Goal: Task Accomplishment & Management: Use online tool/utility

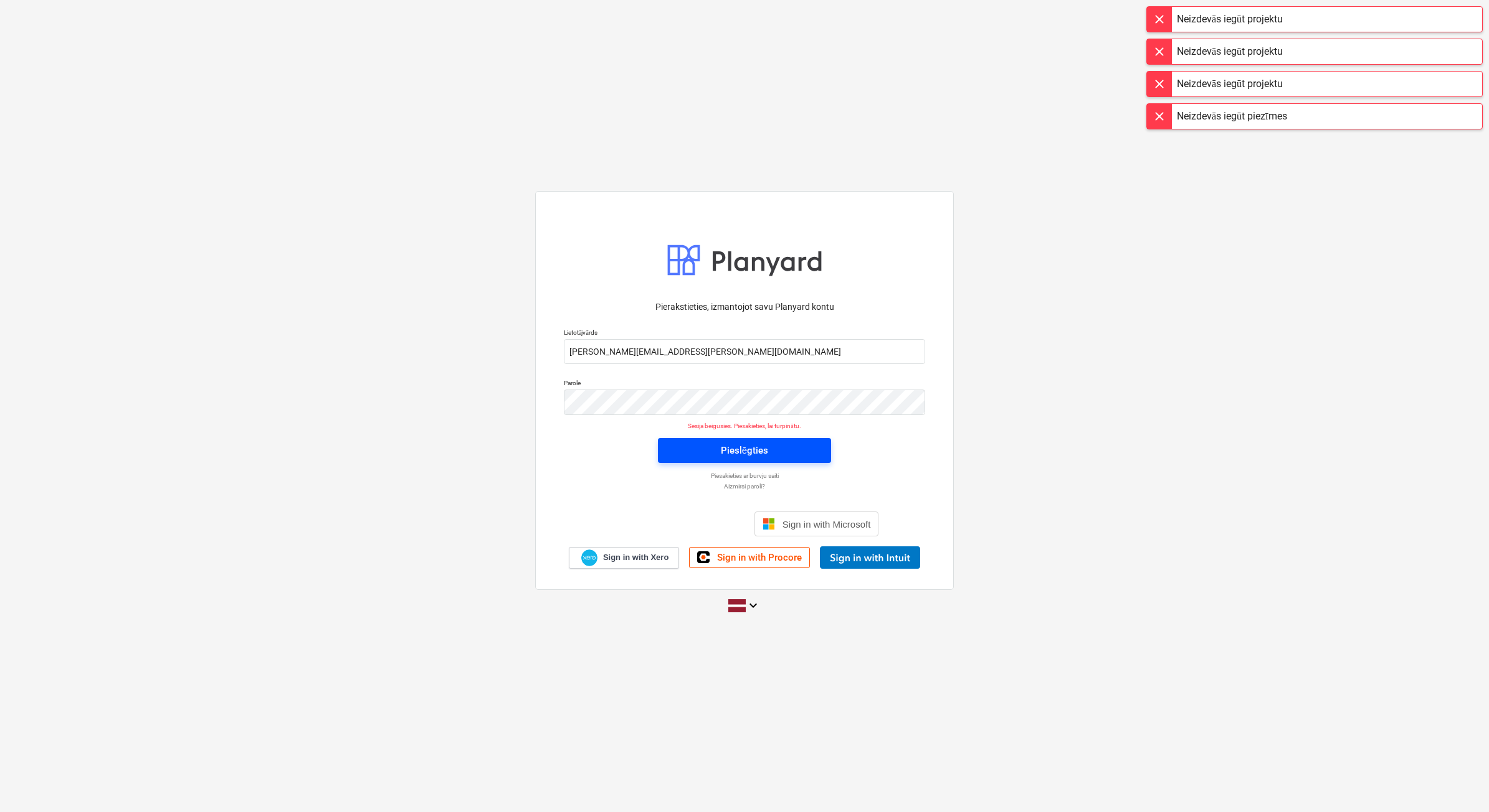
click at [786, 453] on span "Pieslēgties" at bounding box center [744, 450] width 143 height 16
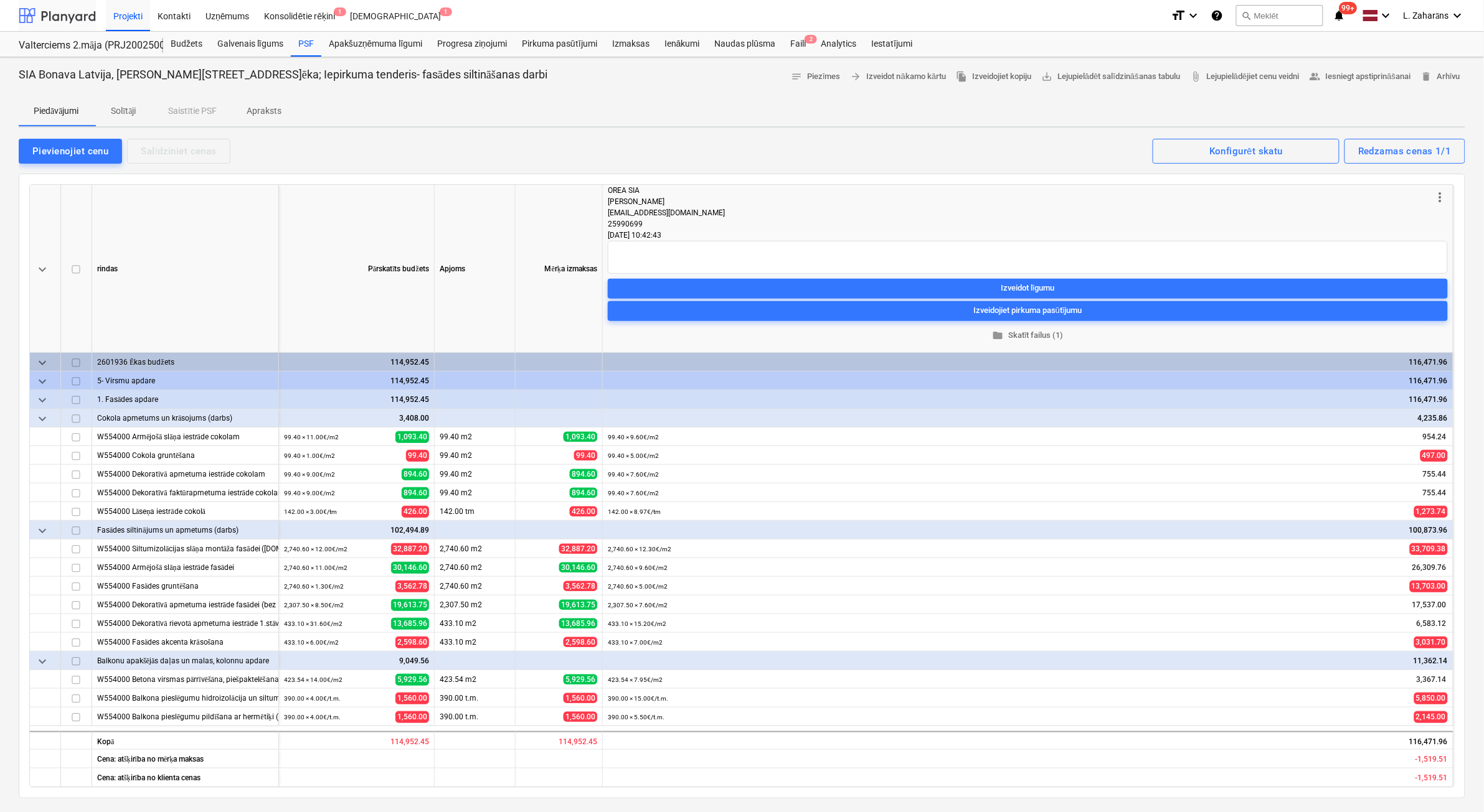
click at [60, 12] on div at bounding box center [57, 15] width 77 height 31
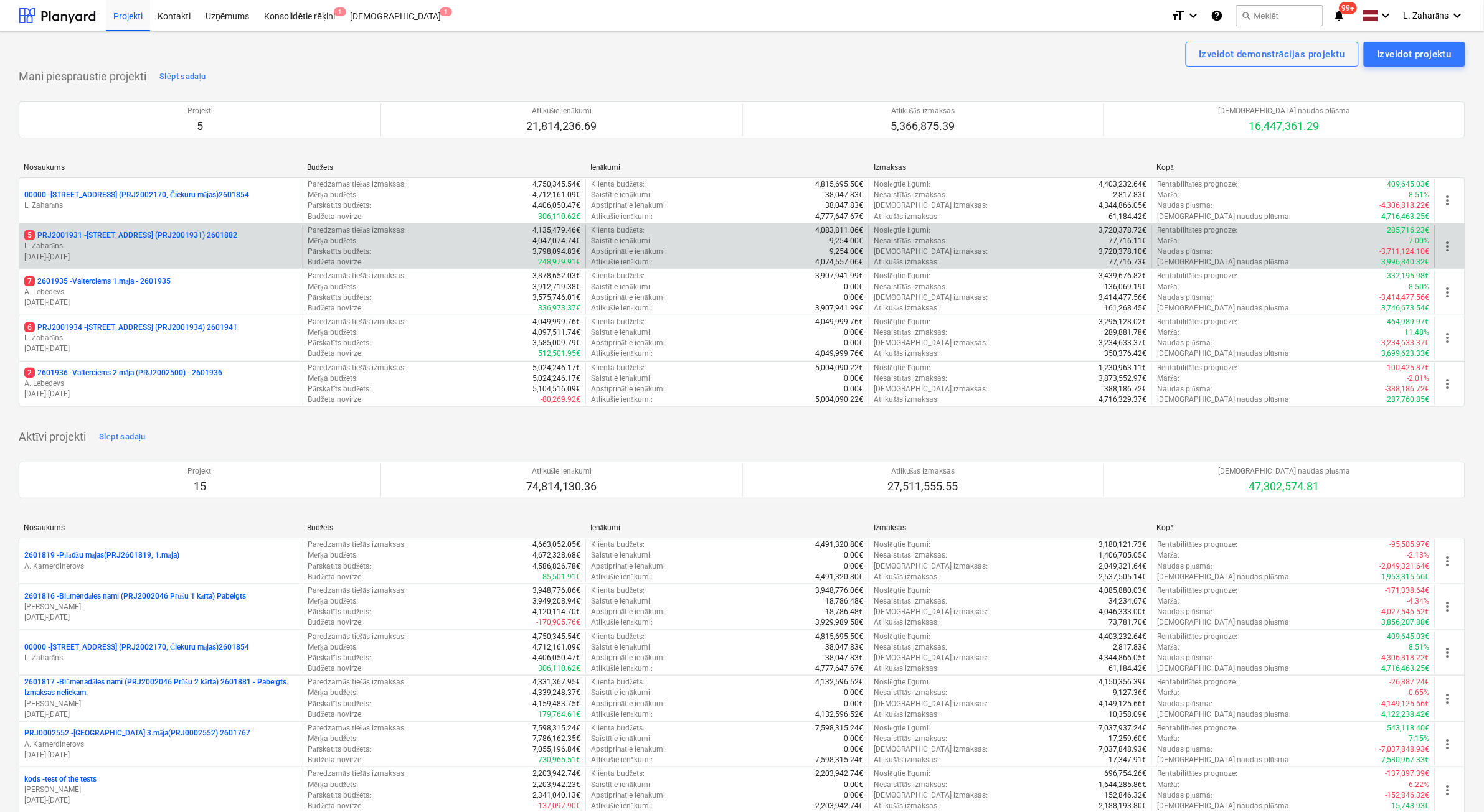
click at [132, 237] on p "5 PRJ2001931 - [STREET_ADDRESS] (PRJ2001931) 2601882" at bounding box center [130, 236] width 213 height 11
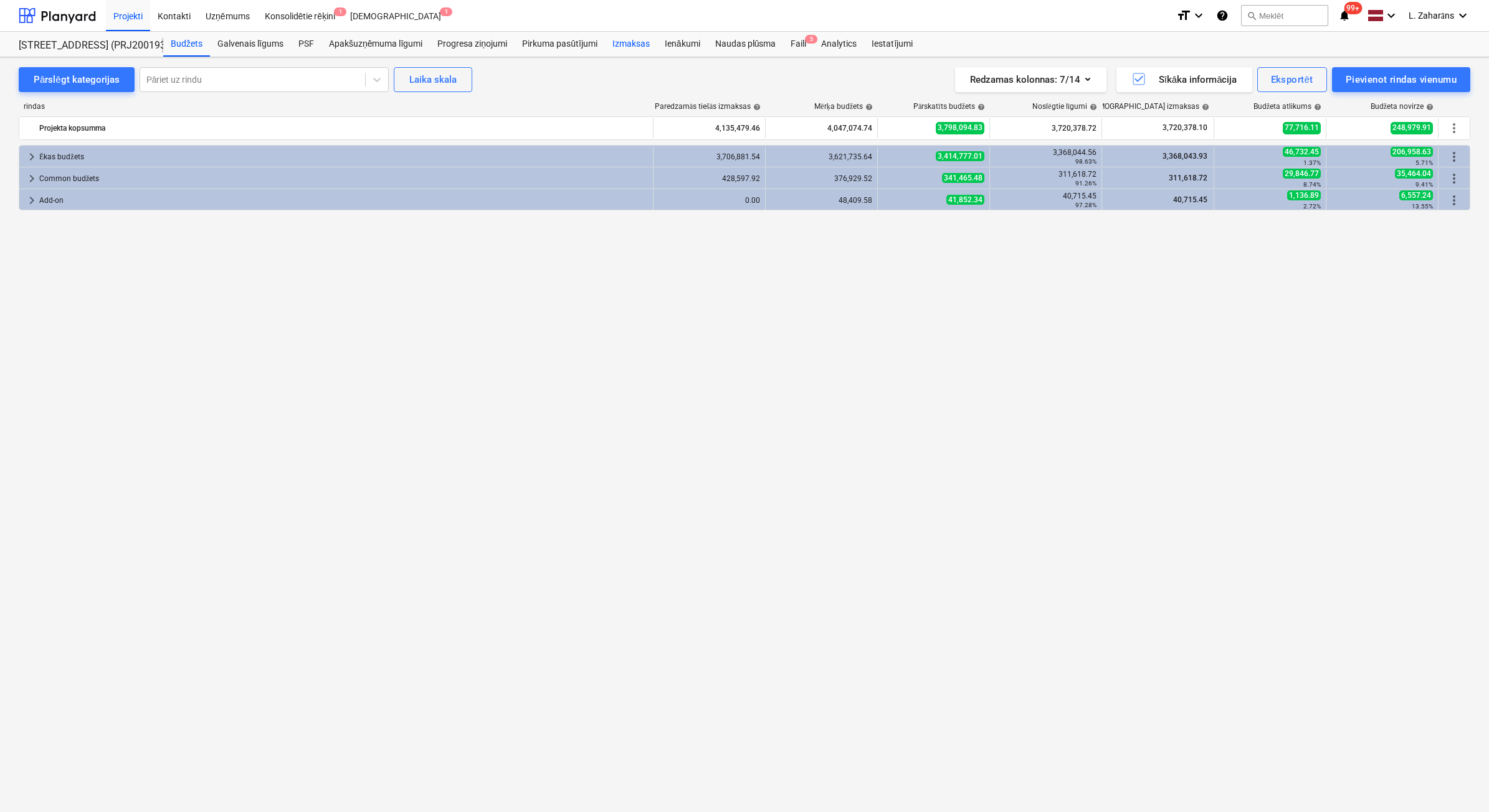
click at [628, 34] on div "Izmaksas" at bounding box center [631, 44] width 52 height 25
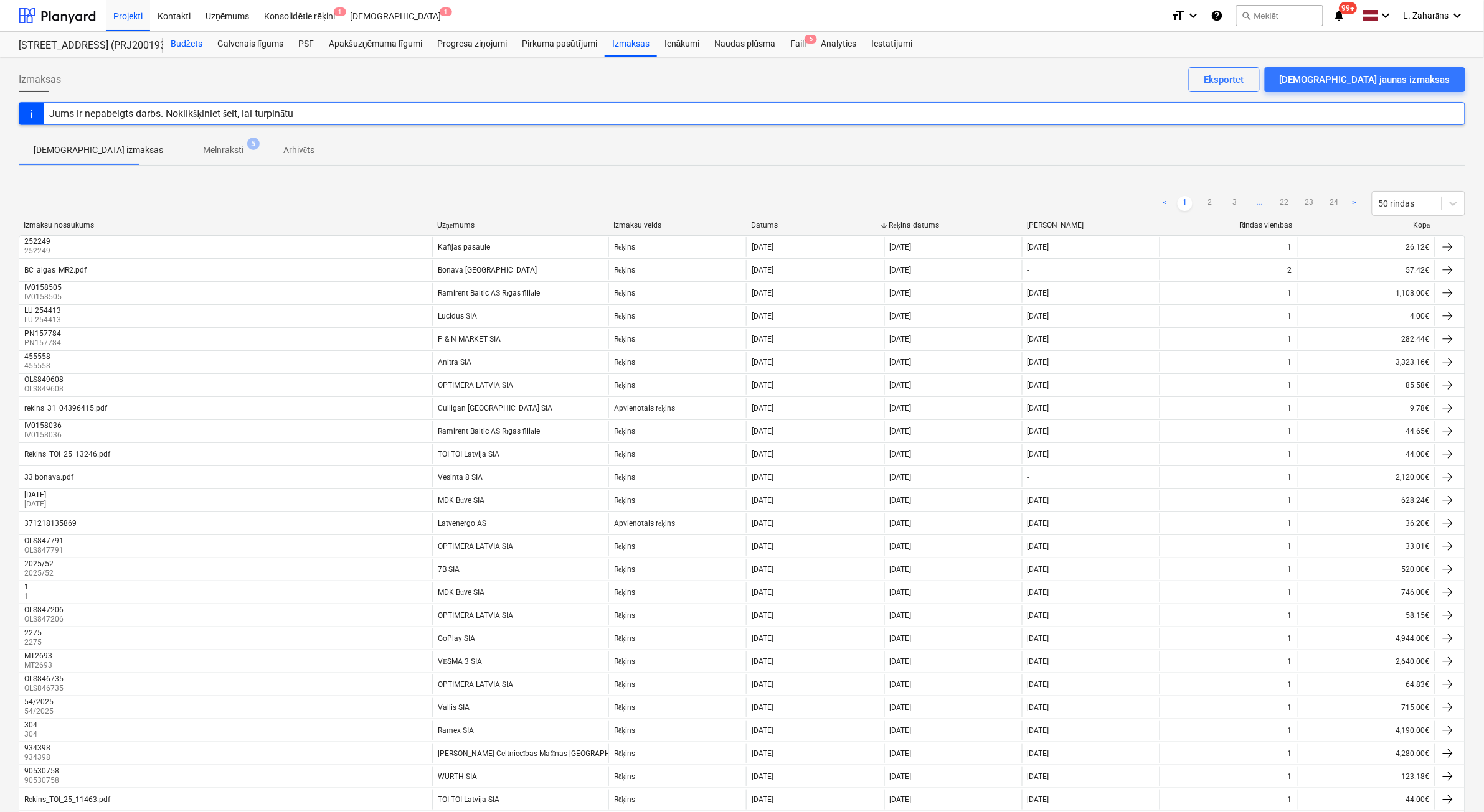
click at [190, 44] on div "Budžets" at bounding box center [186, 44] width 47 height 25
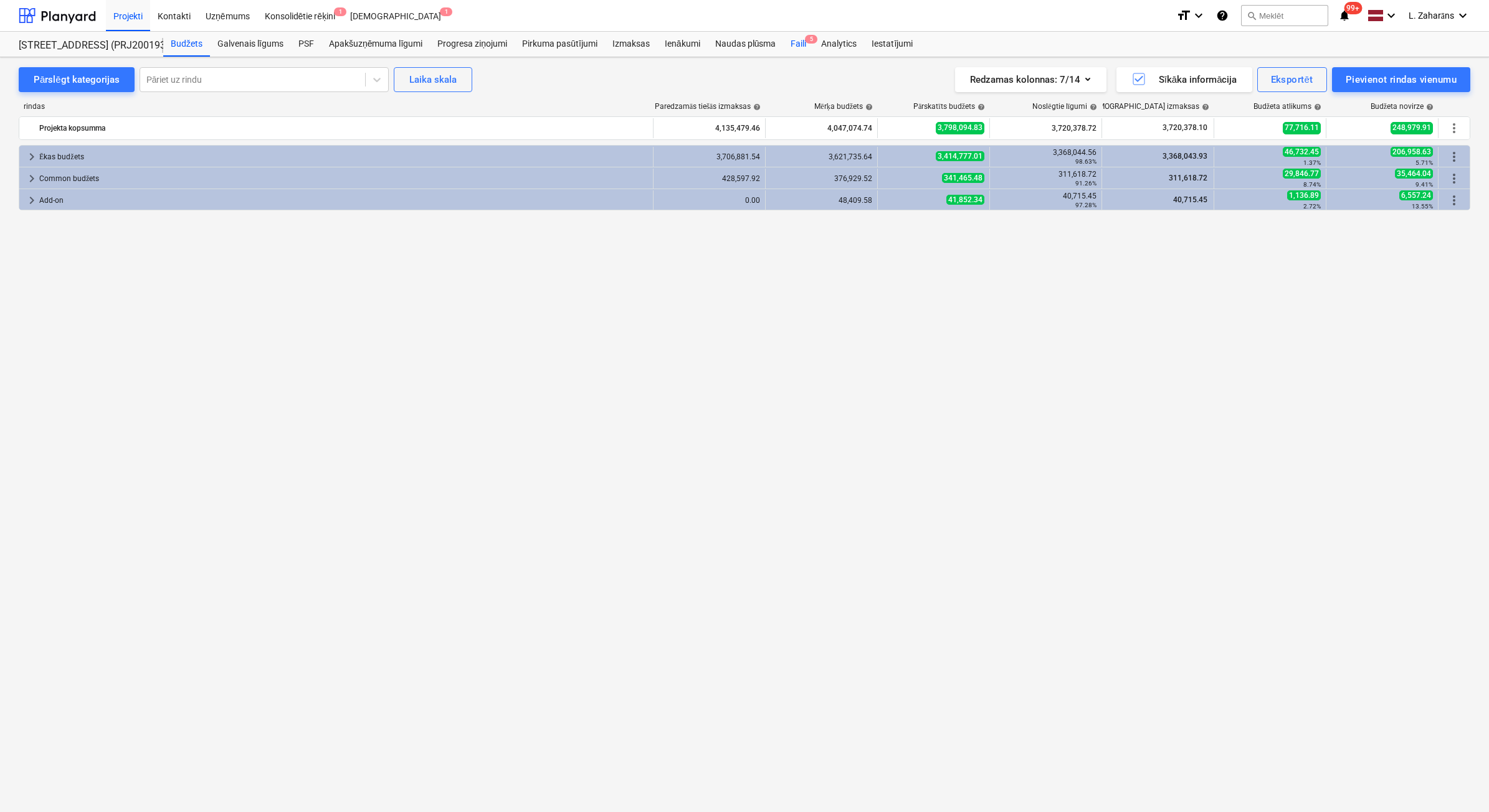
click at [795, 42] on div "Faili 5" at bounding box center [798, 44] width 31 height 25
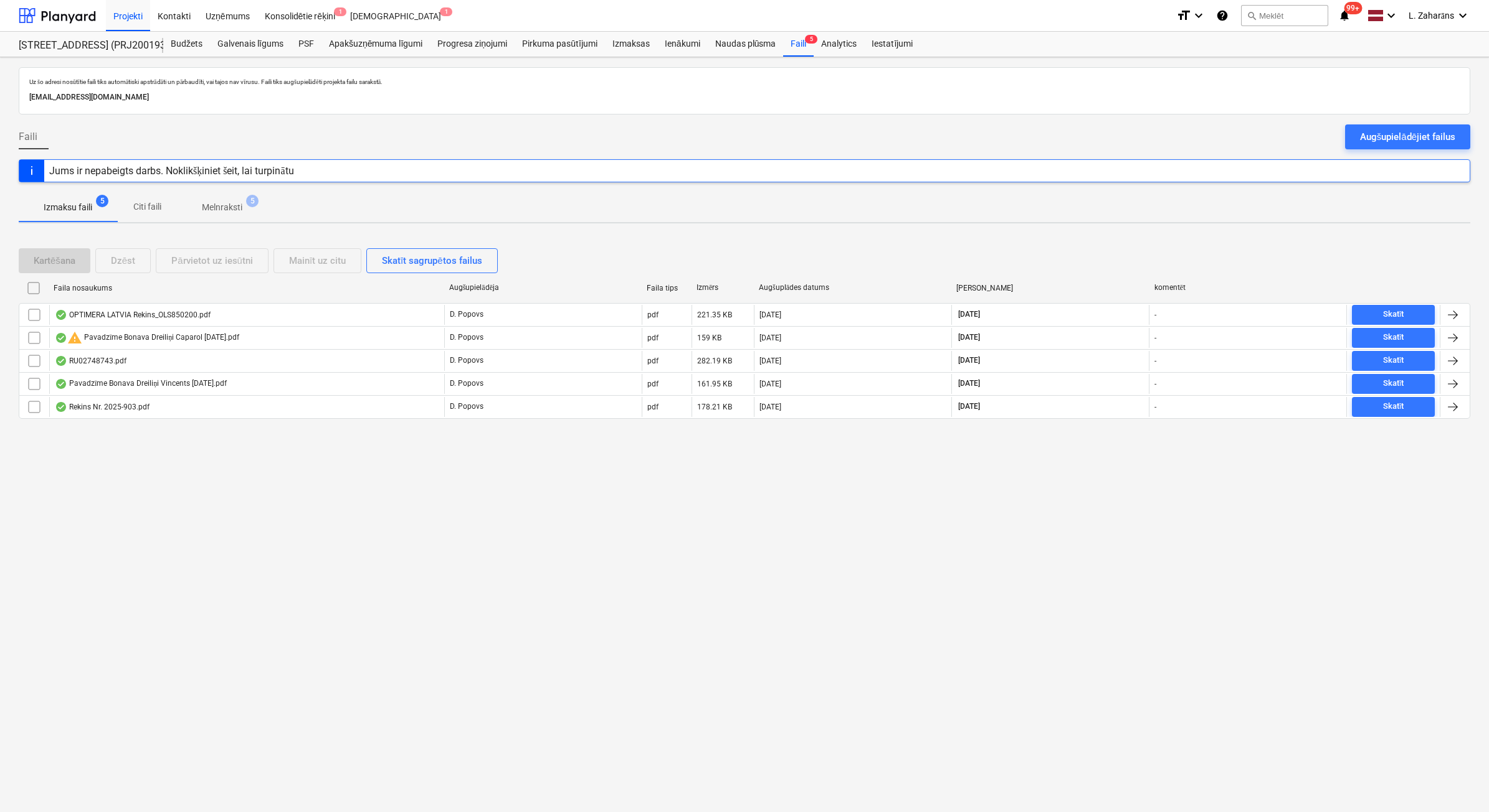
drag, startPoint x: 223, startPoint y: 203, endPoint x: 198, endPoint y: 219, distance: 29.7
click at [215, 204] on p "Melnraksti" at bounding box center [222, 207] width 41 height 13
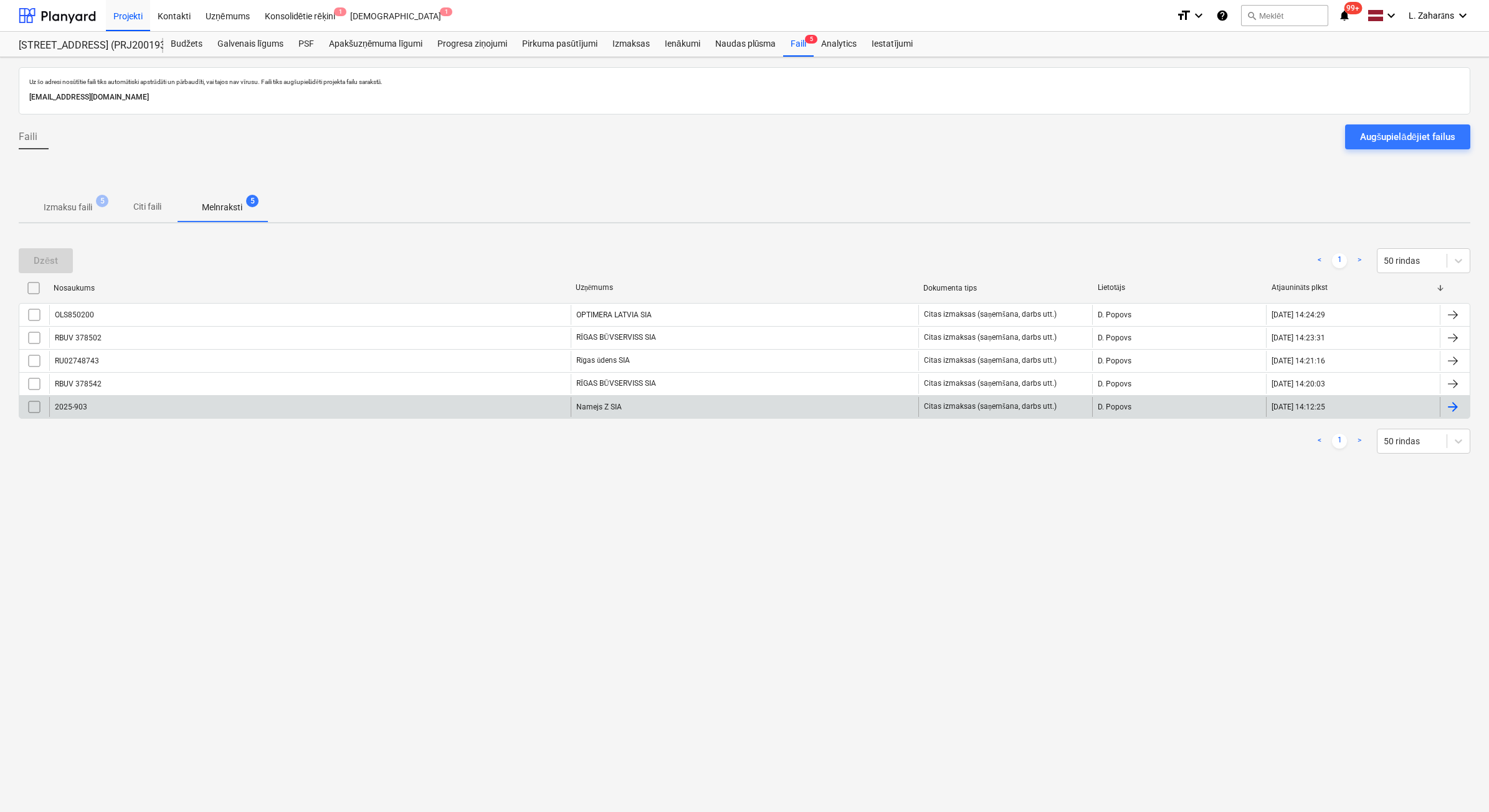
click at [287, 401] on div "2025-903" at bounding box center [310, 407] width 522 height 20
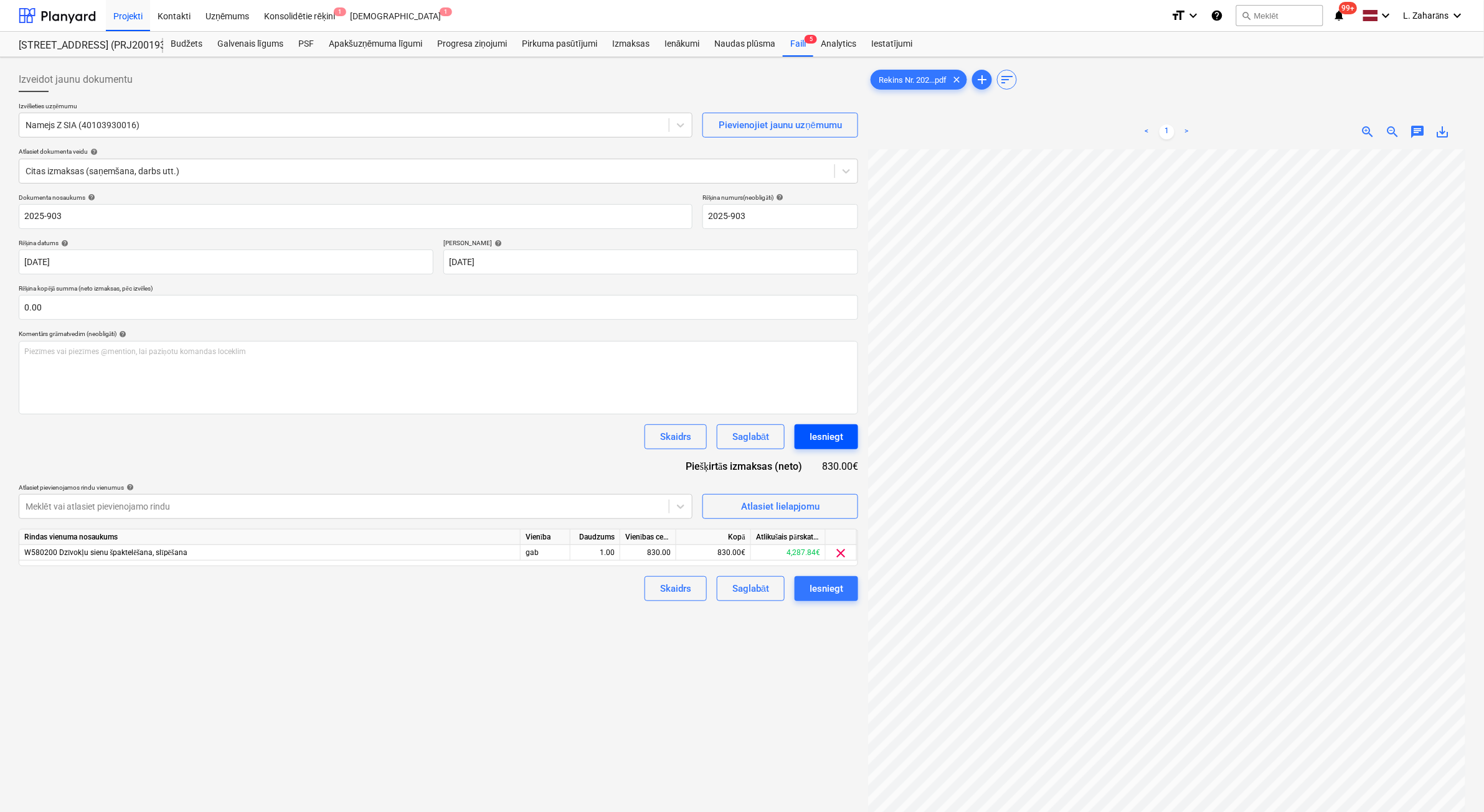
click at [819, 437] on div "Iesniegt" at bounding box center [826, 436] width 34 height 16
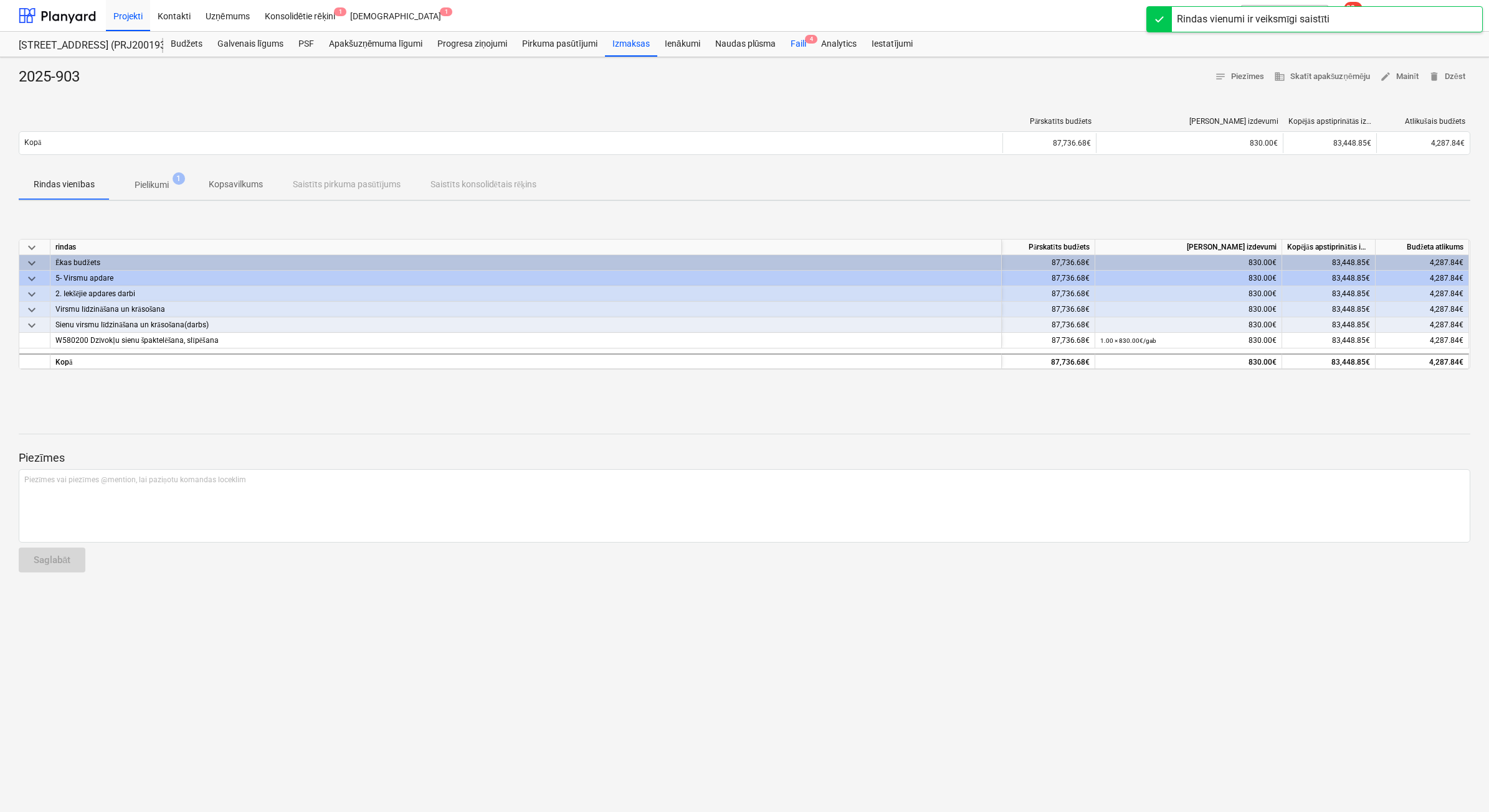
click at [792, 42] on div "Faili 4" at bounding box center [798, 44] width 31 height 25
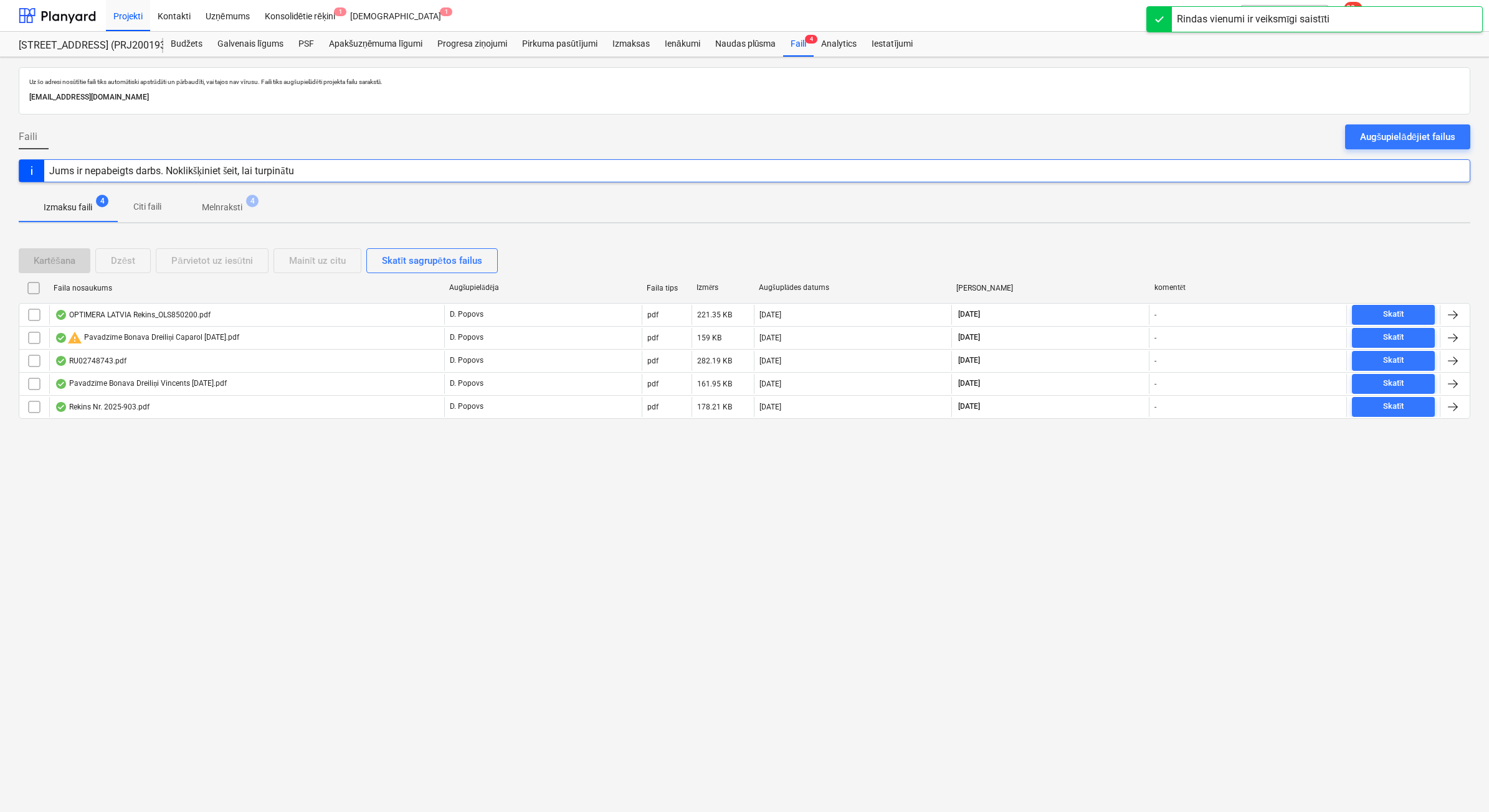
click at [220, 201] on span "Melnraksti 4" at bounding box center [222, 207] width 90 height 22
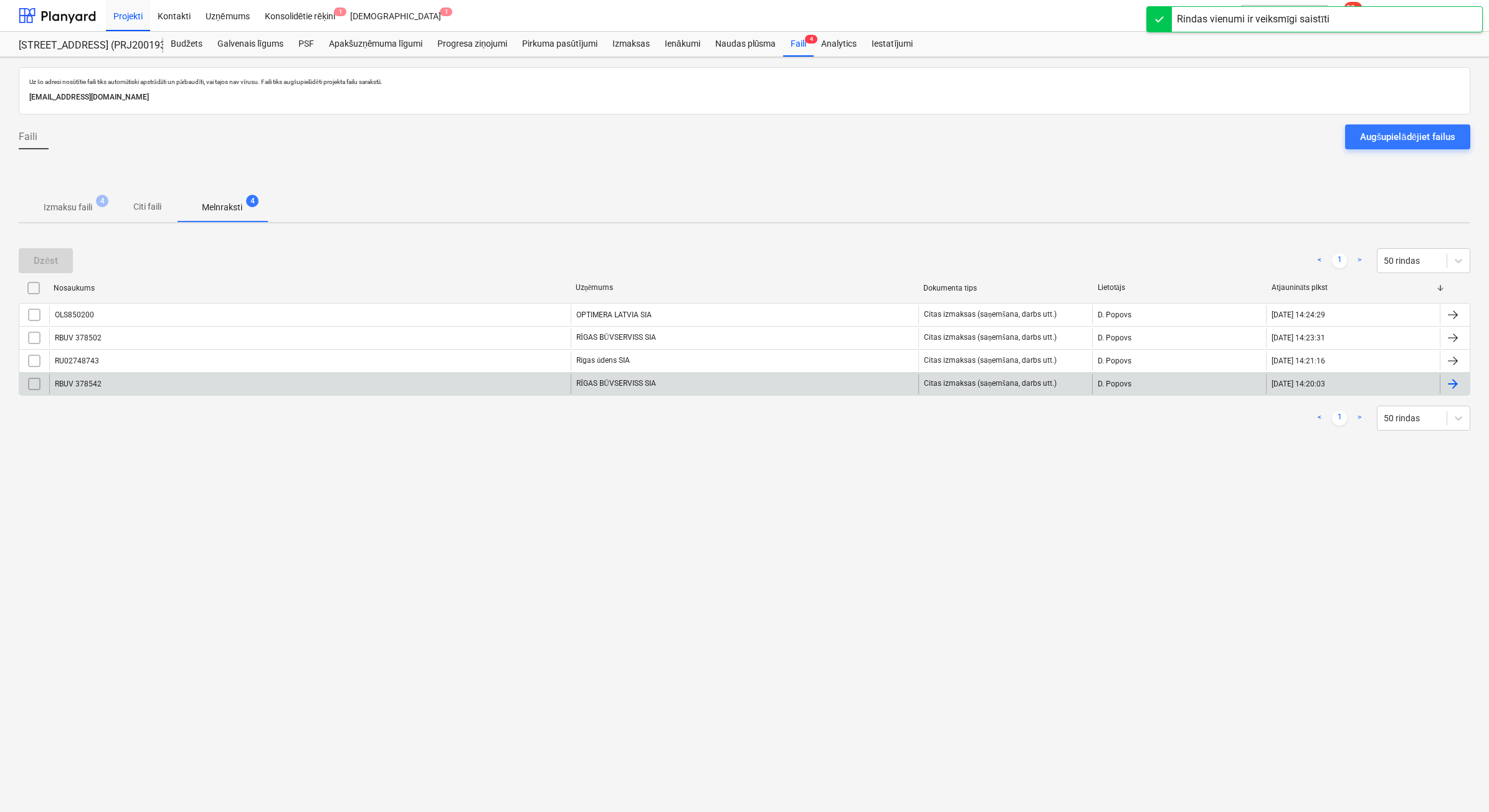
click at [151, 388] on div "RBUV 378542" at bounding box center [310, 385] width 522 height 20
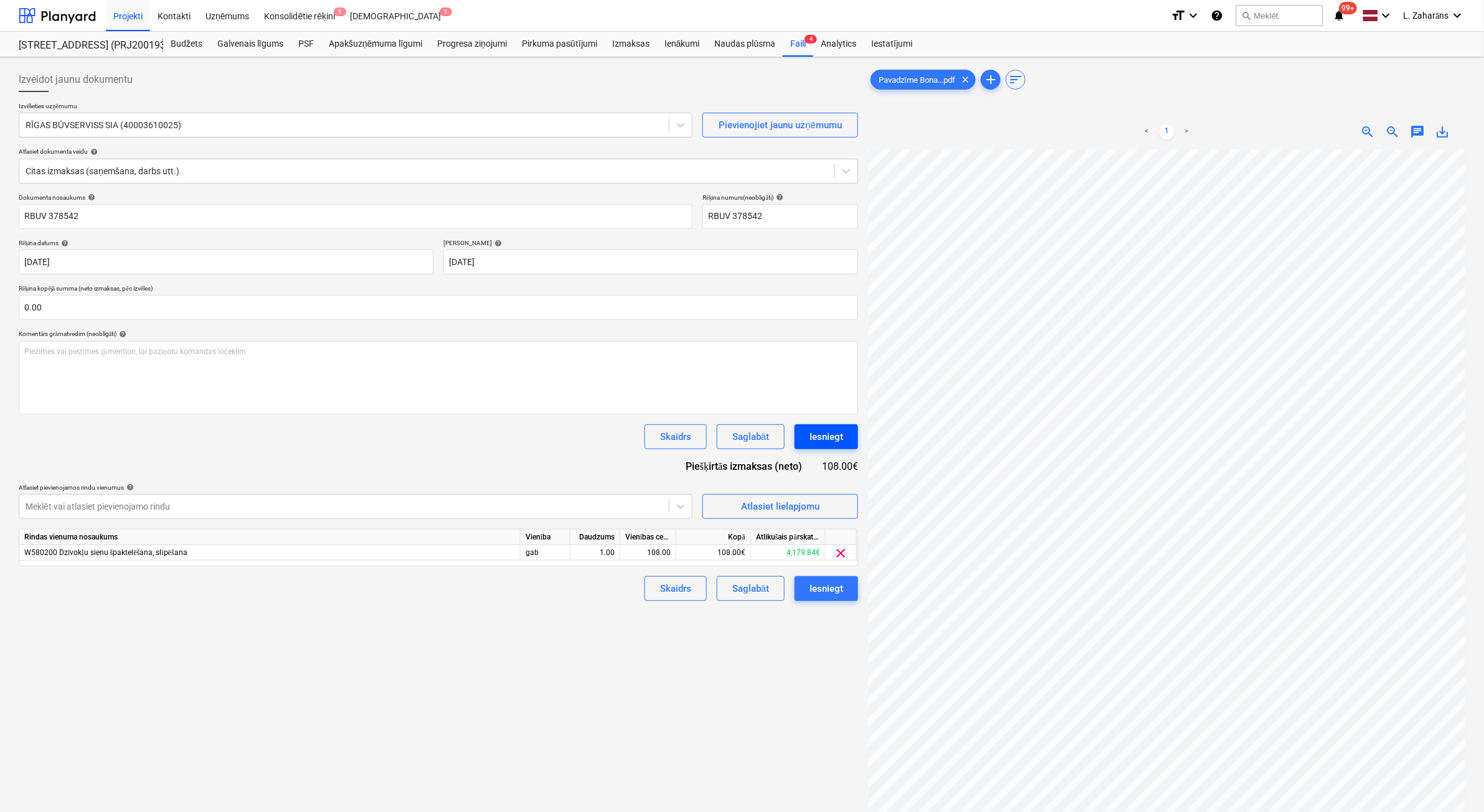
scroll to position [213, 120]
click at [819, 443] on div "Iesniegt" at bounding box center [826, 436] width 34 height 16
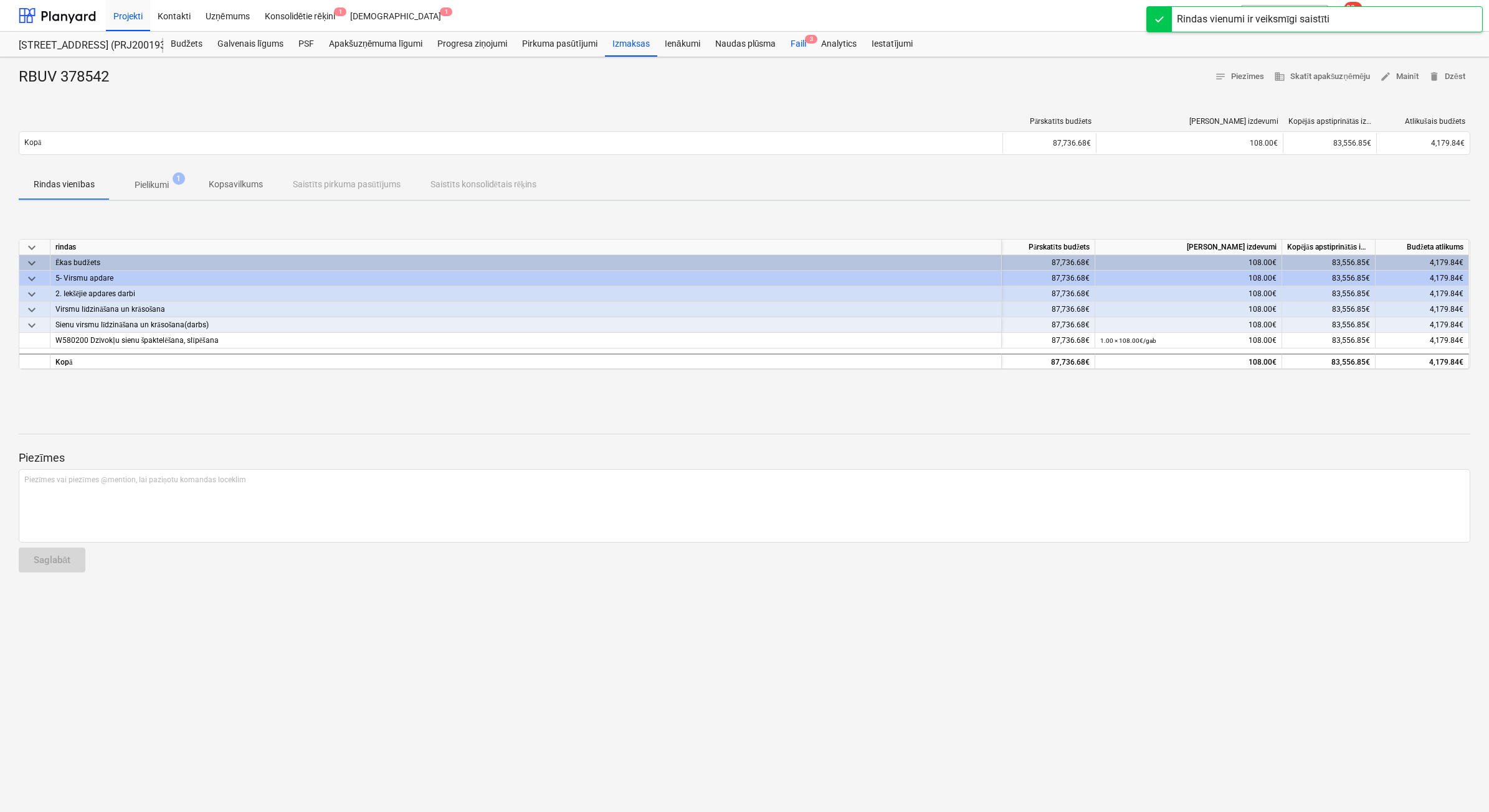
click at [791, 42] on div "Faili 3" at bounding box center [798, 44] width 31 height 25
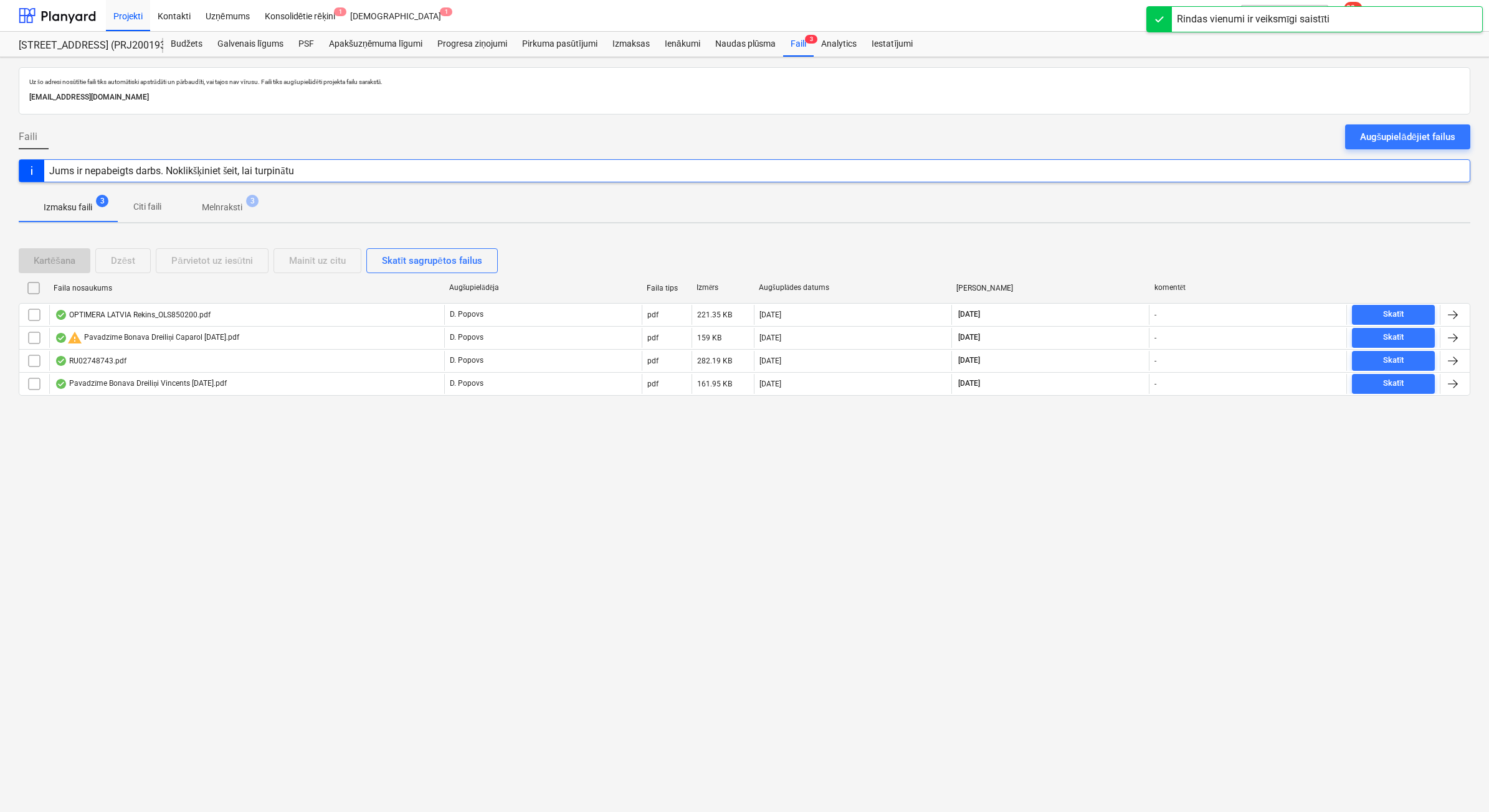
click at [210, 203] on p "Melnraksti" at bounding box center [222, 207] width 41 height 13
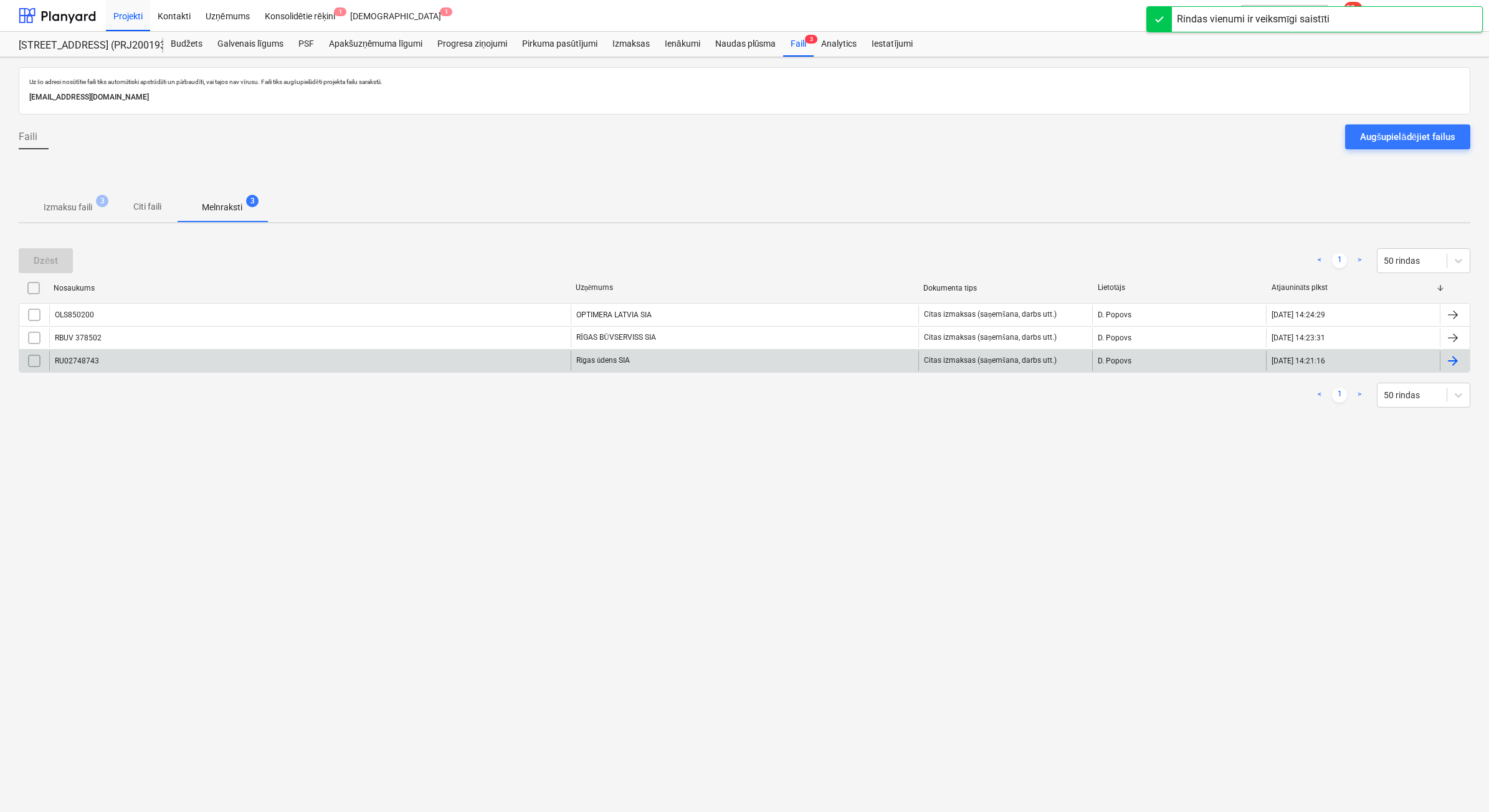
click at [135, 362] on div "RU02748743" at bounding box center [310, 362] width 522 height 20
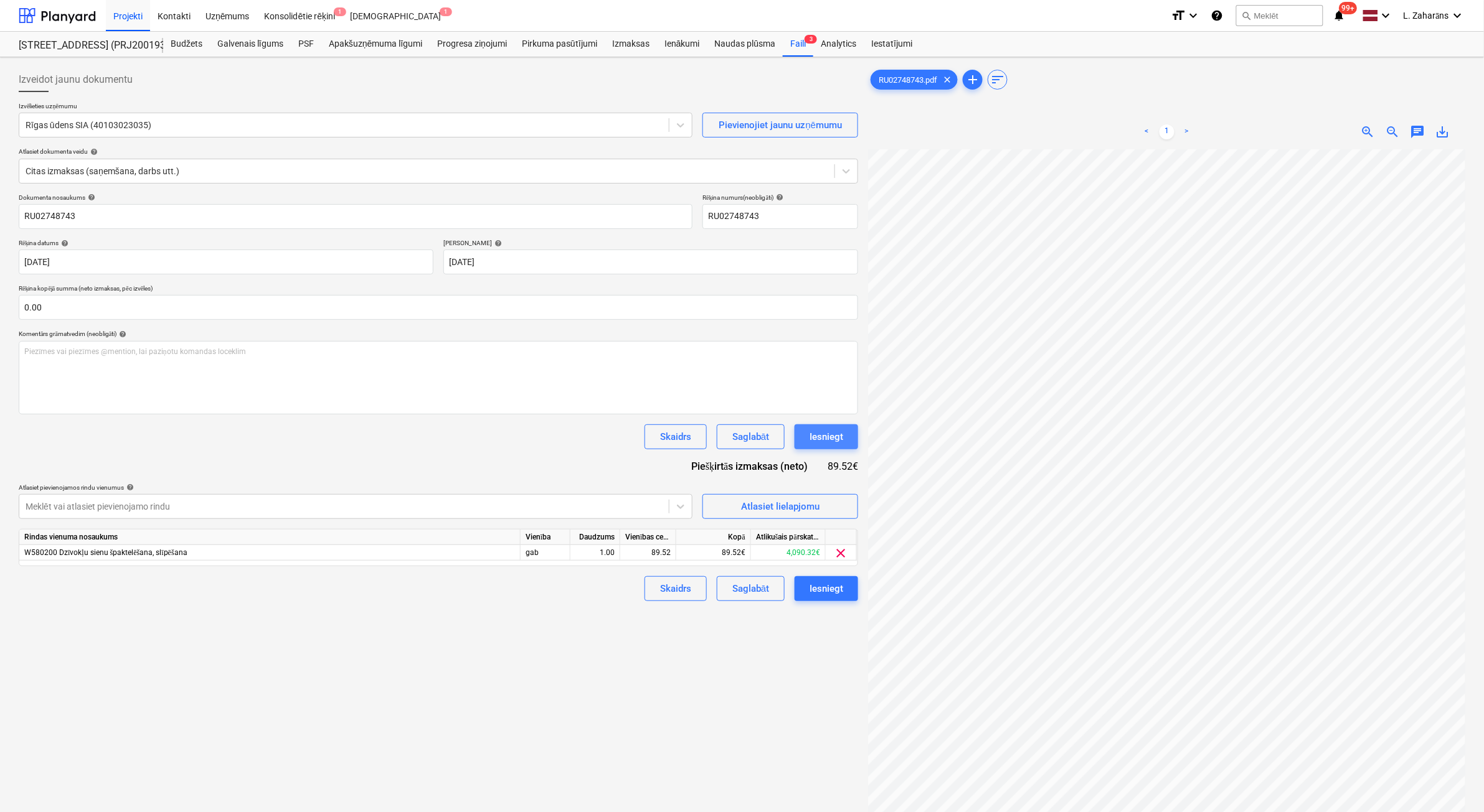
click at [835, 439] on div "Iesniegt" at bounding box center [826, 436] width 34 height 16
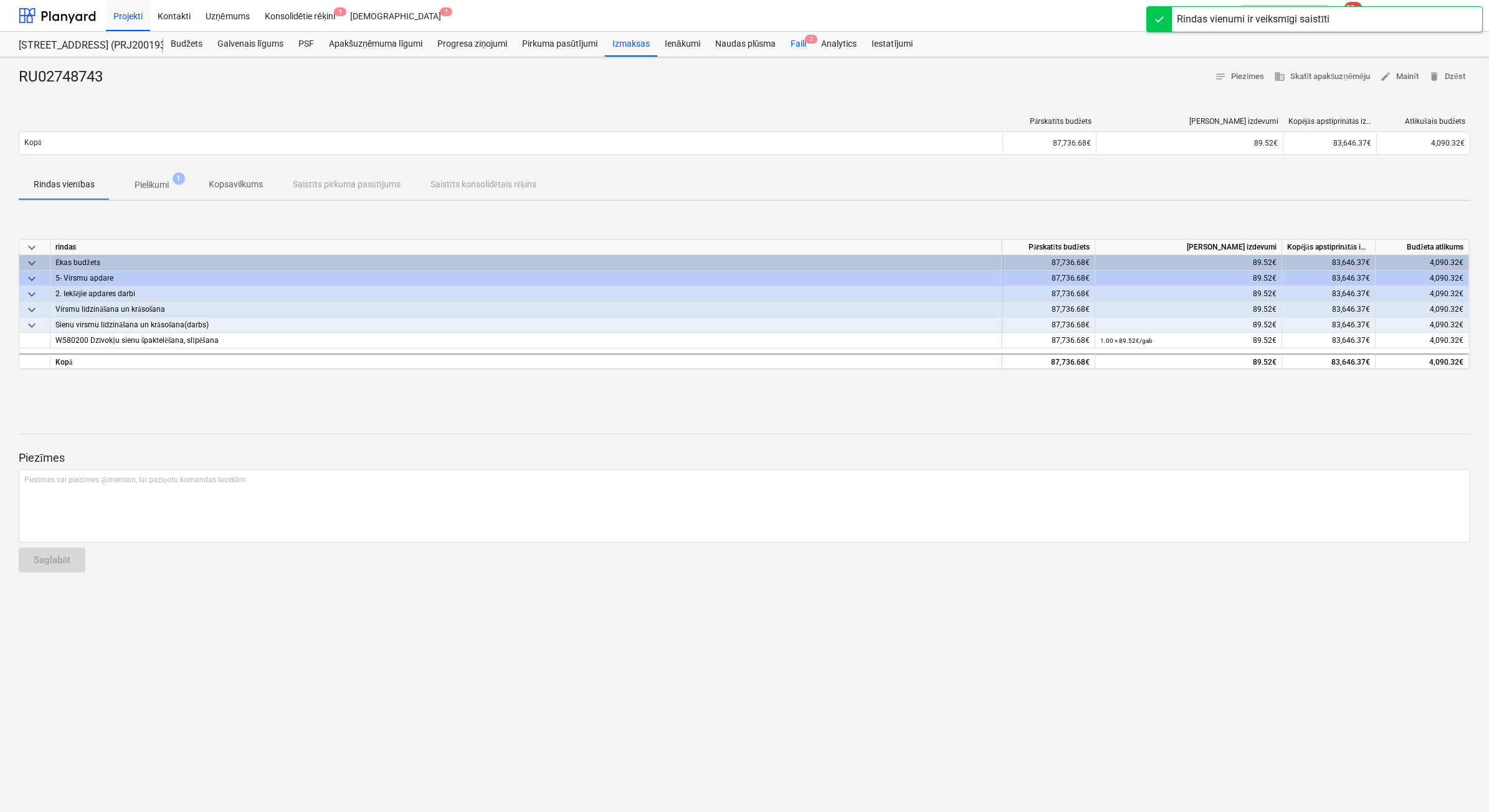
click at [789, 46] on div "Faili 2" at bounding box center [798, 44] width 31 height 25
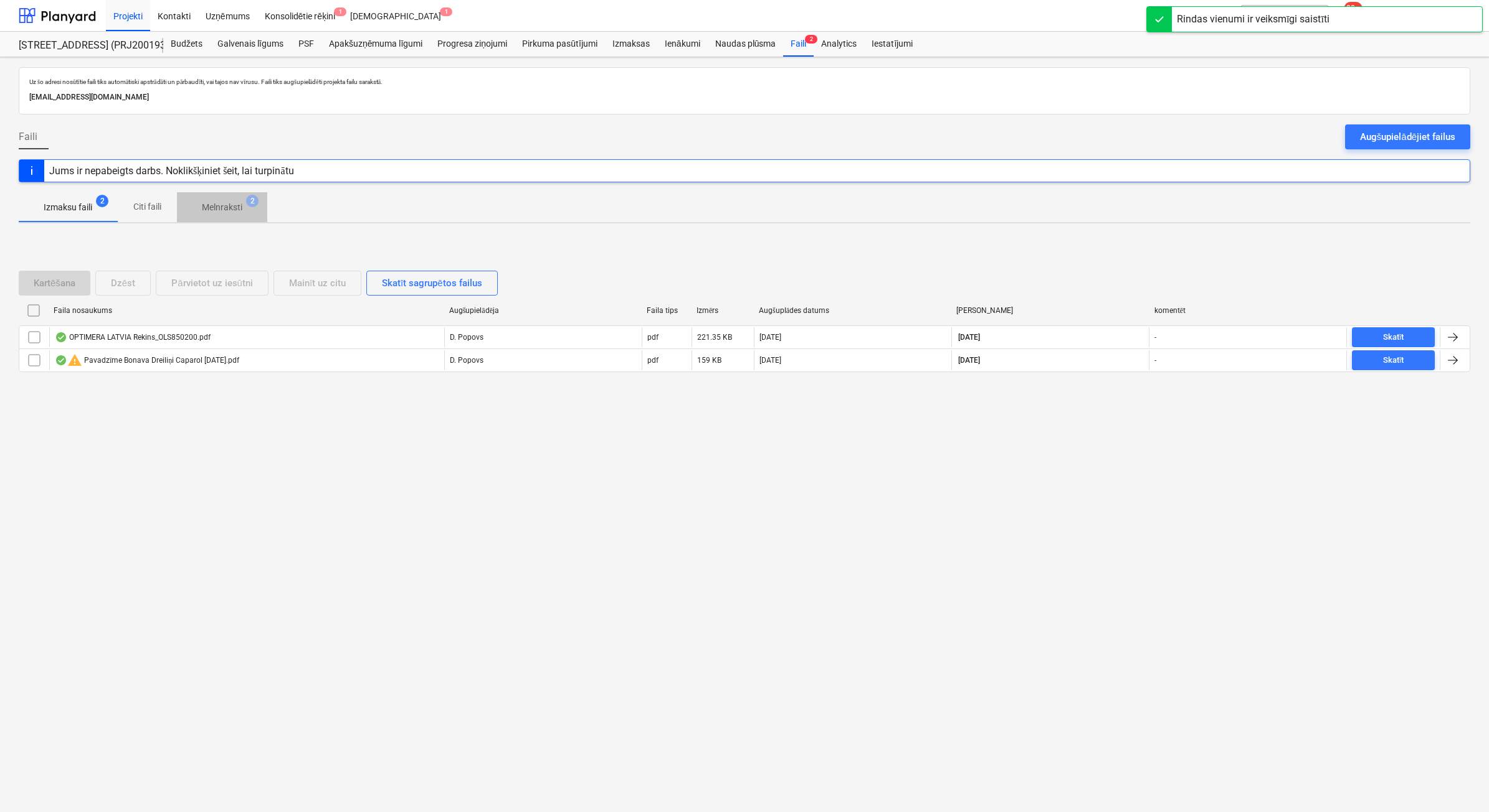
drag, startPoint x: 224, startPoint y: 206, endPoint x: 198, endPoint y: 234, distance: 38.2
click at [223, 206] on p "Melnraksti" at bounding box center [222, 207] width 41 height 13
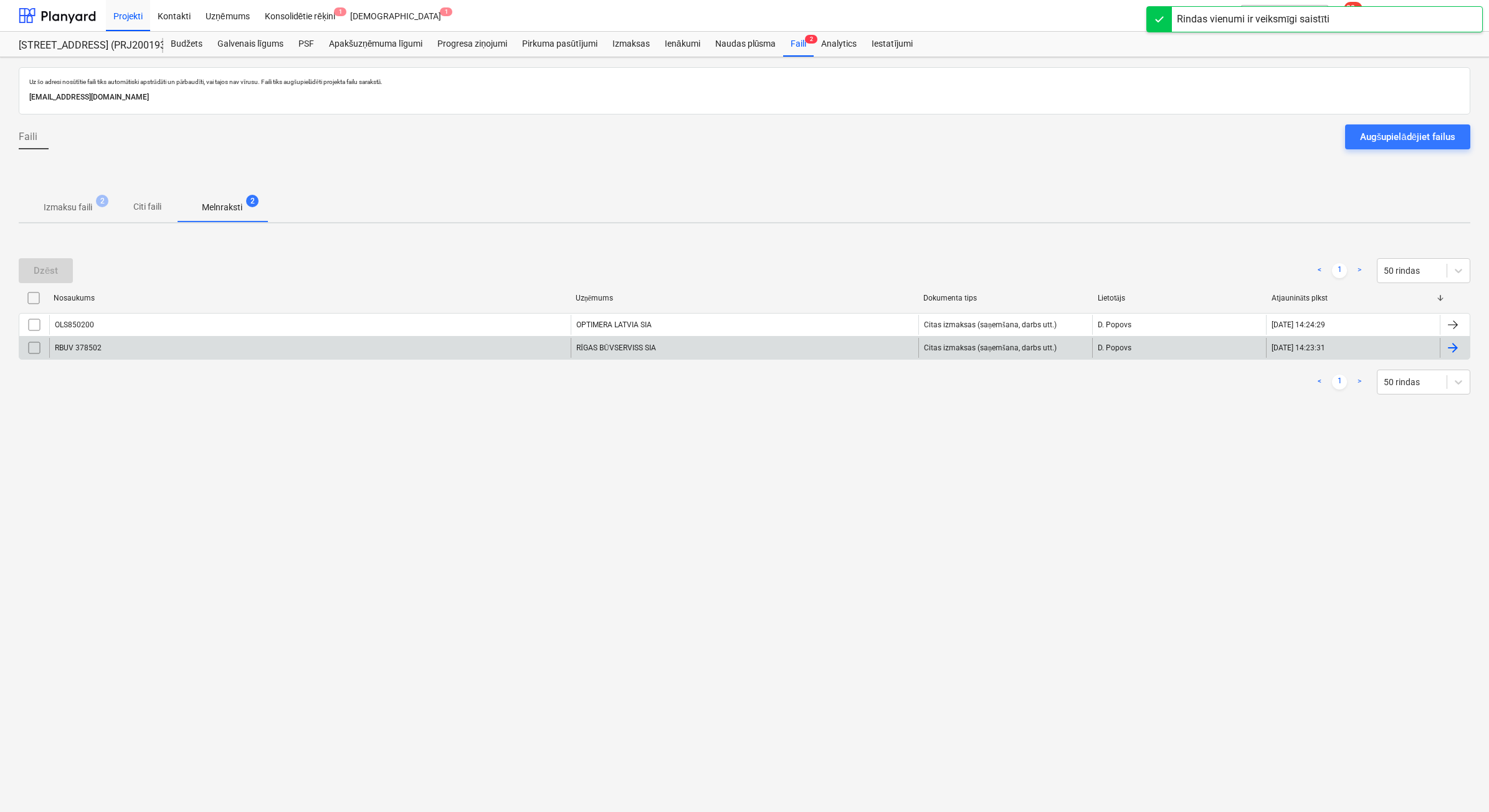
click at [146, 350] on div "RBUV 378502" at bounding box center [310, 348] width 522 height 20
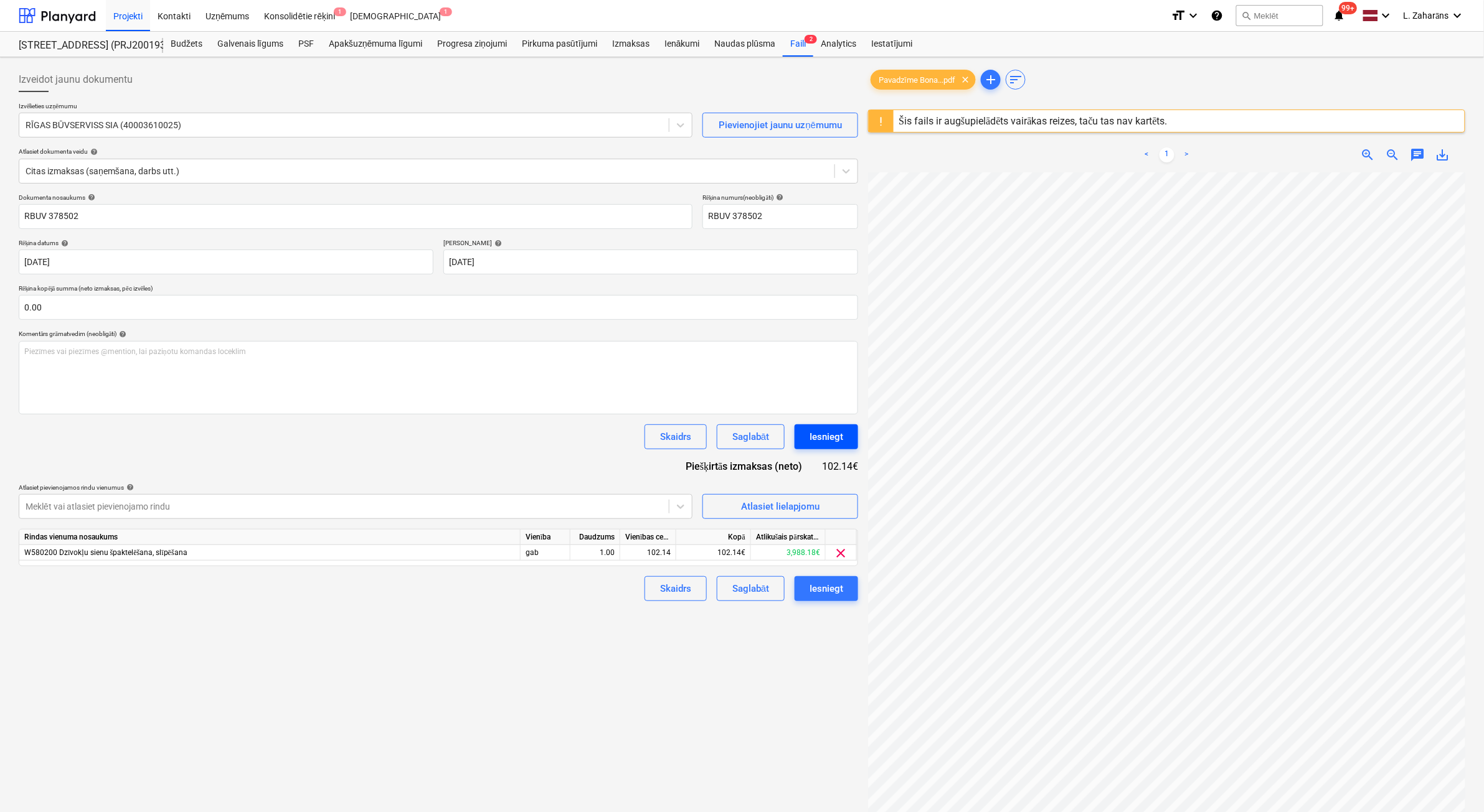
click at [839, 435] on div "Iesniegt" at bounding box center [826, 436] width 34 height 16
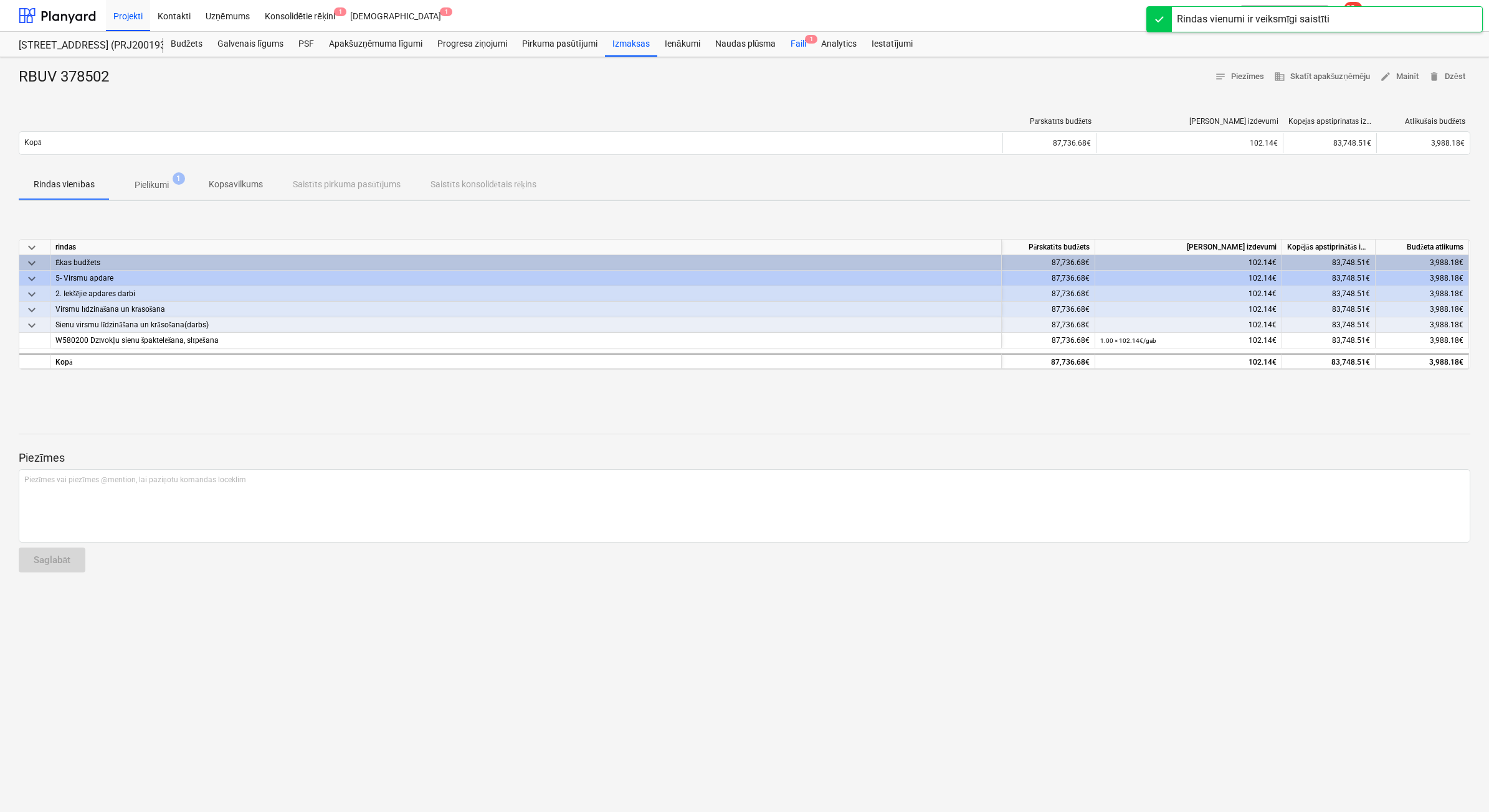
click at [792, 39] on div "Faili 1" at bounding box center [798, 44] width 31 height 25
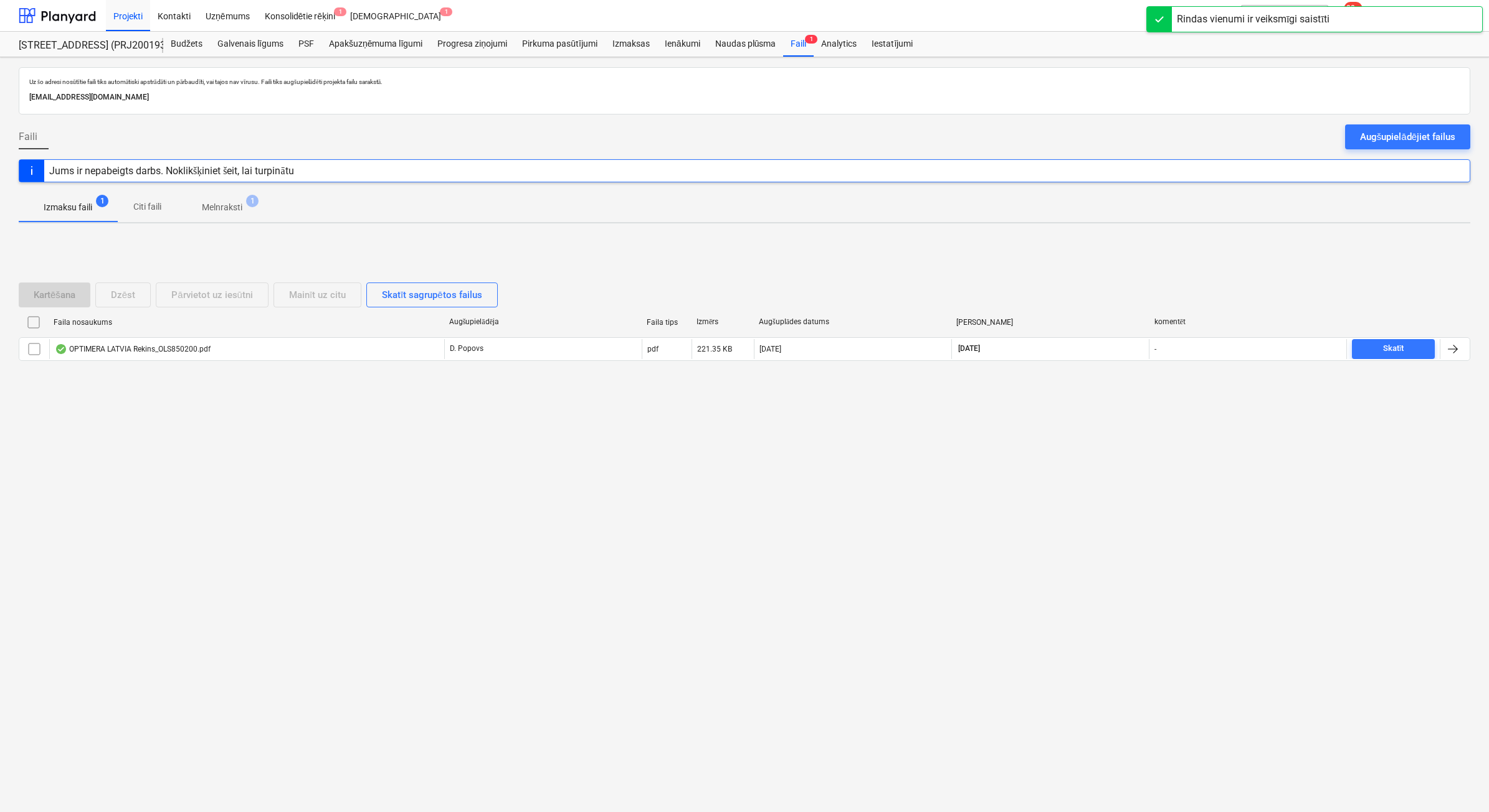
click at [213, 206] on p "Melnraksti" at bounding box center [222, 207] width 41 height 13
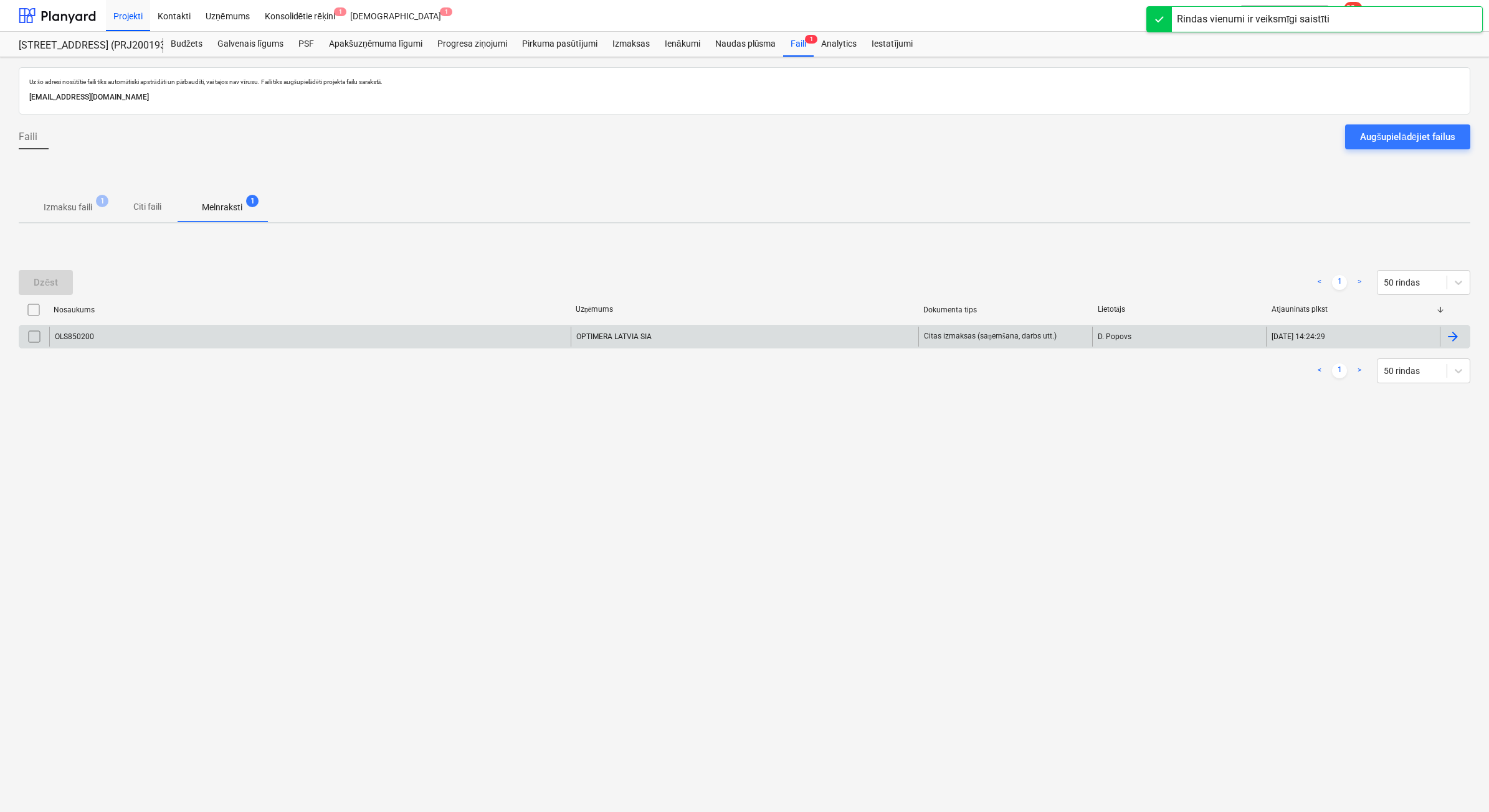
click at [276, 335] on div "OLS850200" at bounding box center [310, 337] width 522 height 20
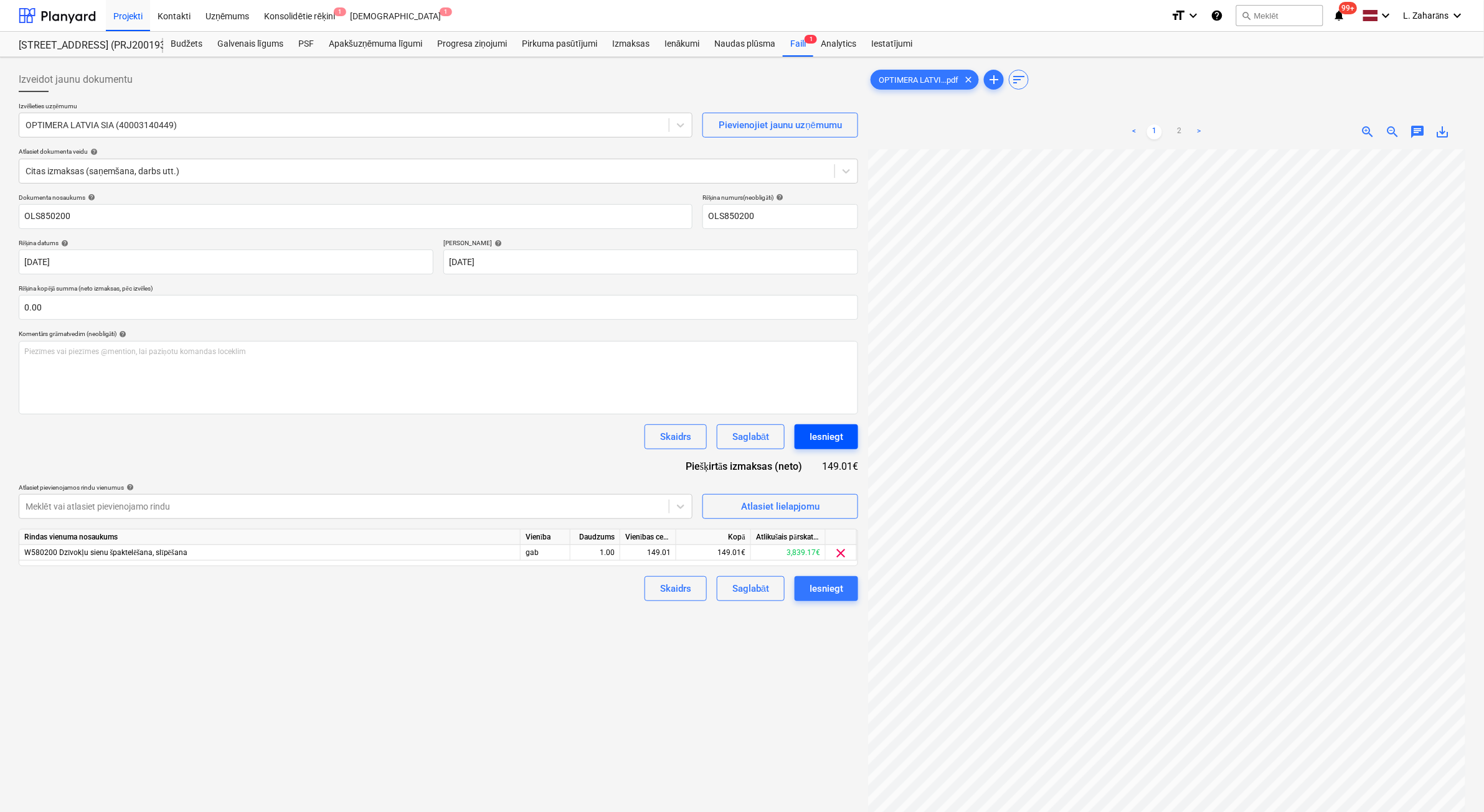
click at [830, 438] on div "Iesniegt" at bounding box center [826, 436] width 34 height 16
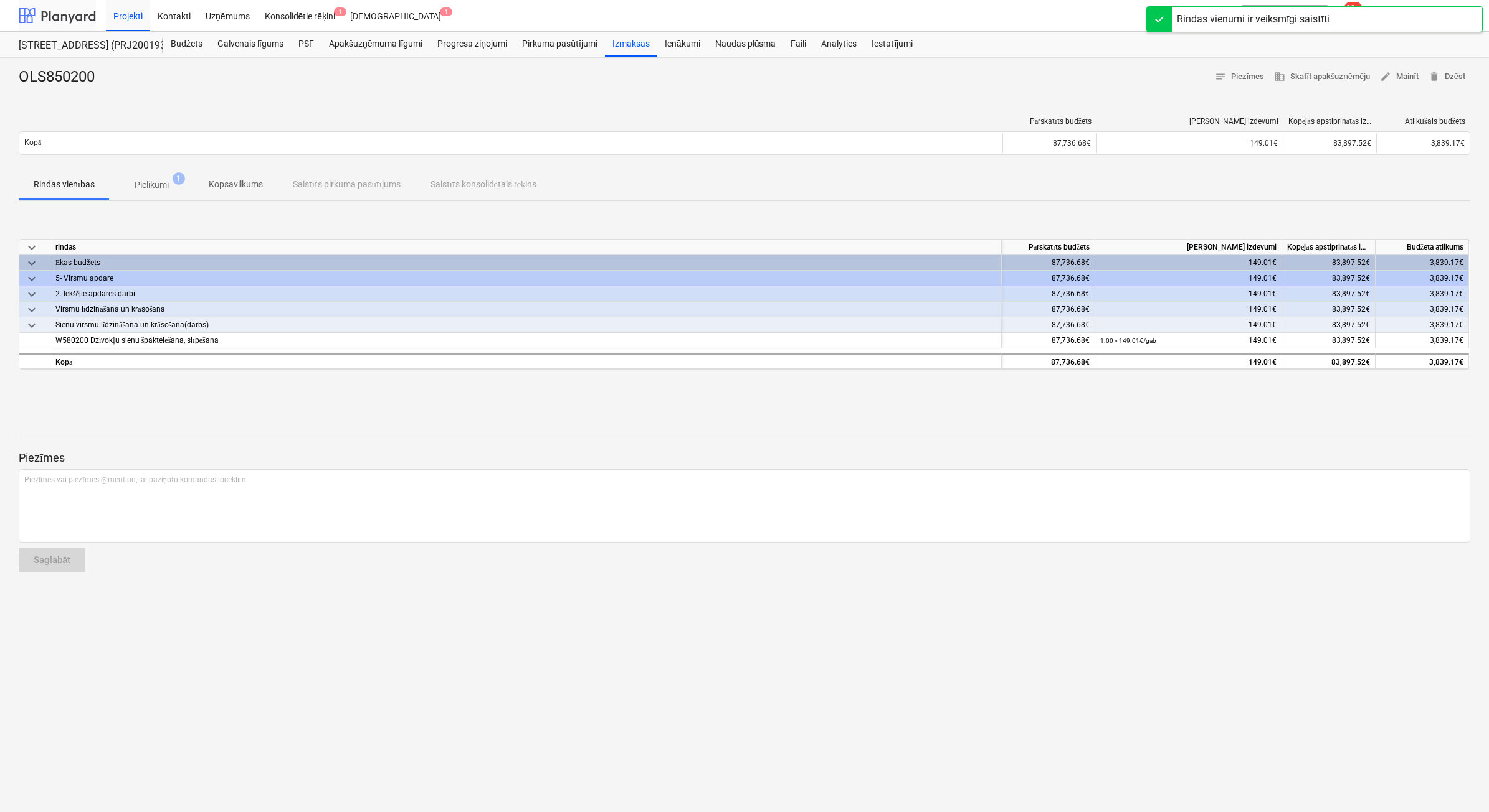
click at [58, 20] on div at bounding box center [57, 15] width 77 height 31
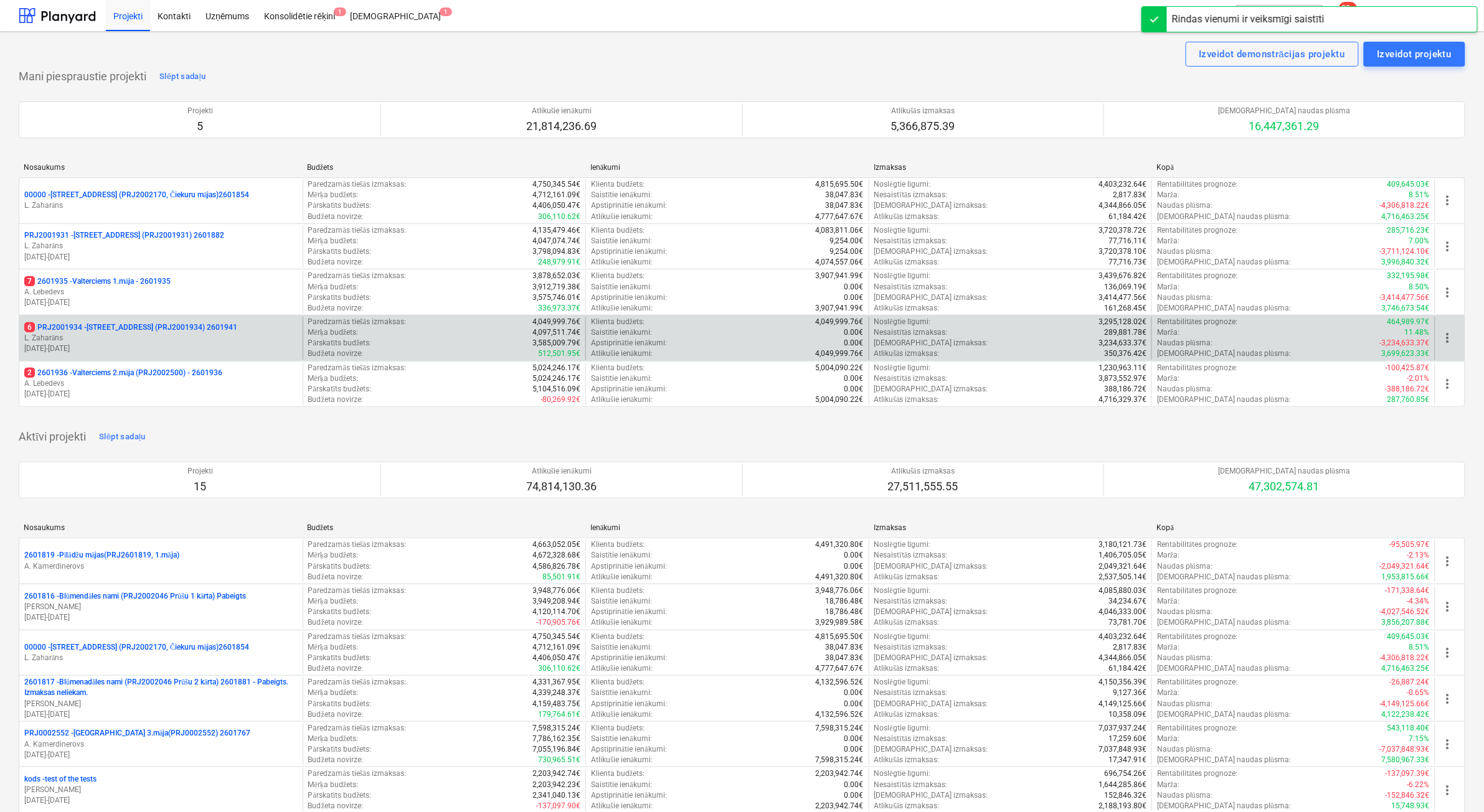
click at [107, 327] on p "6 PRJ2001934 - [STREET_ADDRESS] (PRJ2001934) 2601941" at bounding box center [130, 328] width 213 height 11
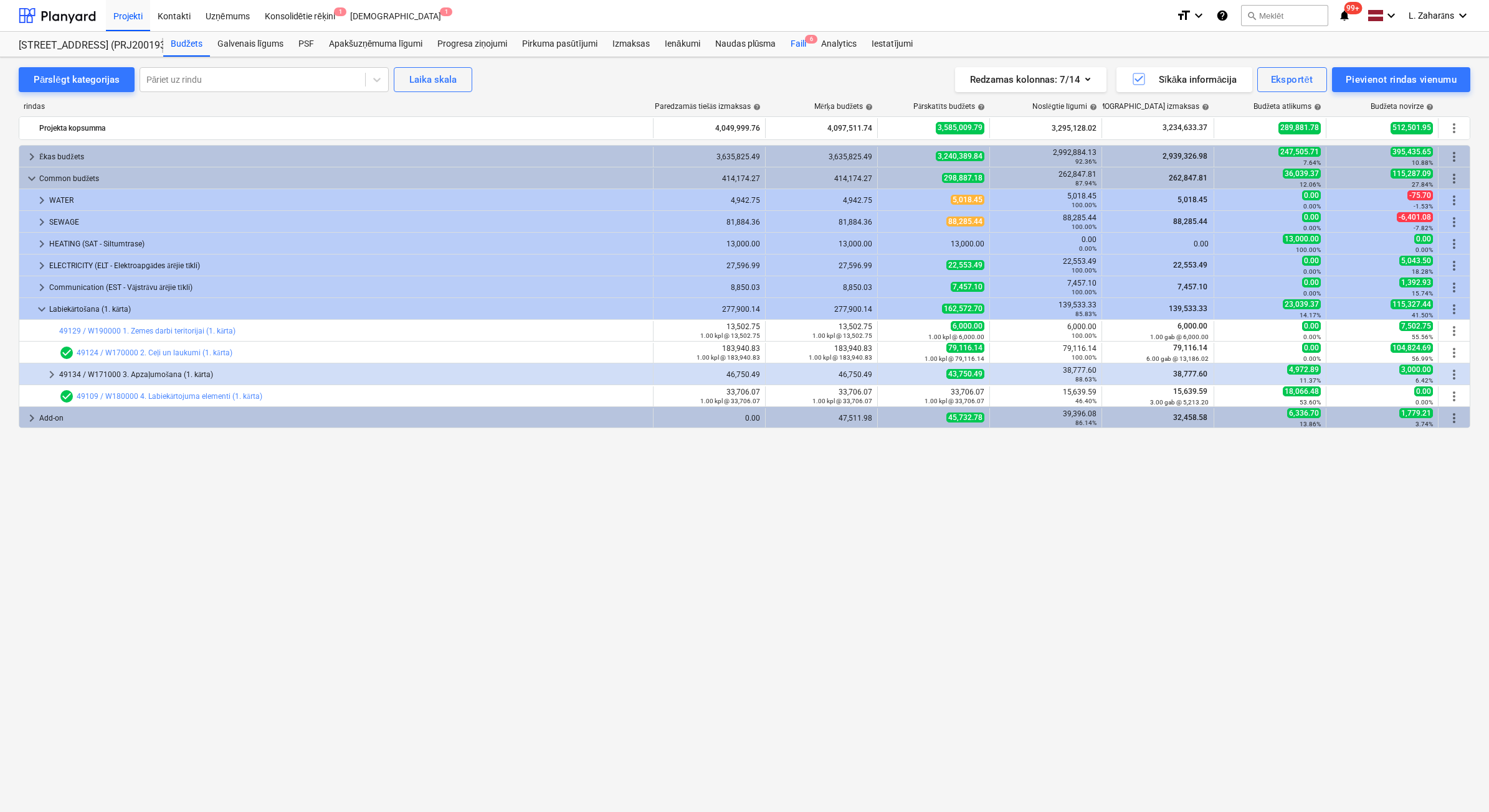
click at [795, 39] on div "Faili 6" at bounding box center [798, 44] width 31 height 25
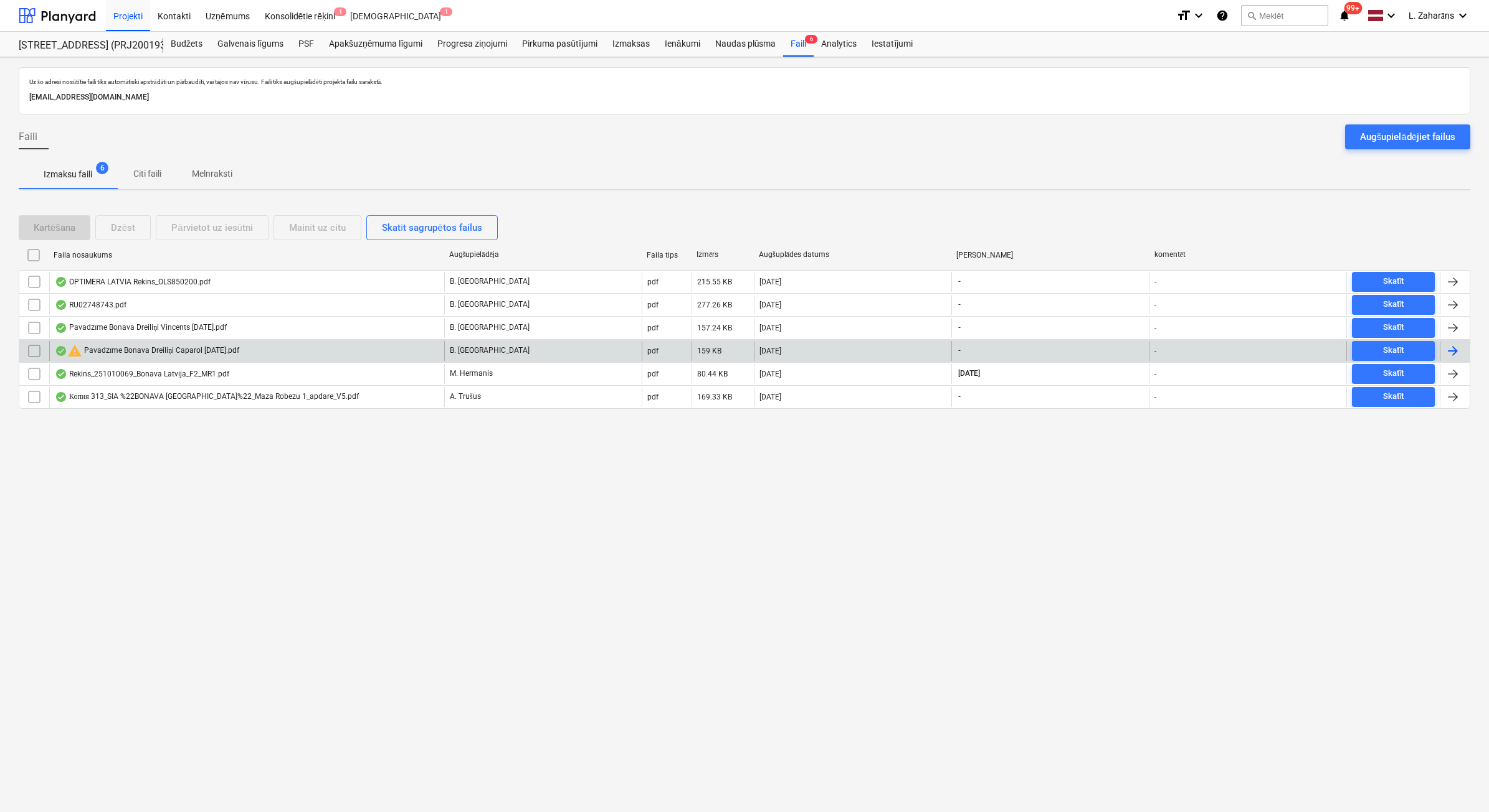
click at [135, 350] on div "warning Pavadzīme Bonava Dreiliņi Caparol [DATE].pdf" at bounding box center [147, 351] width 185 height 15
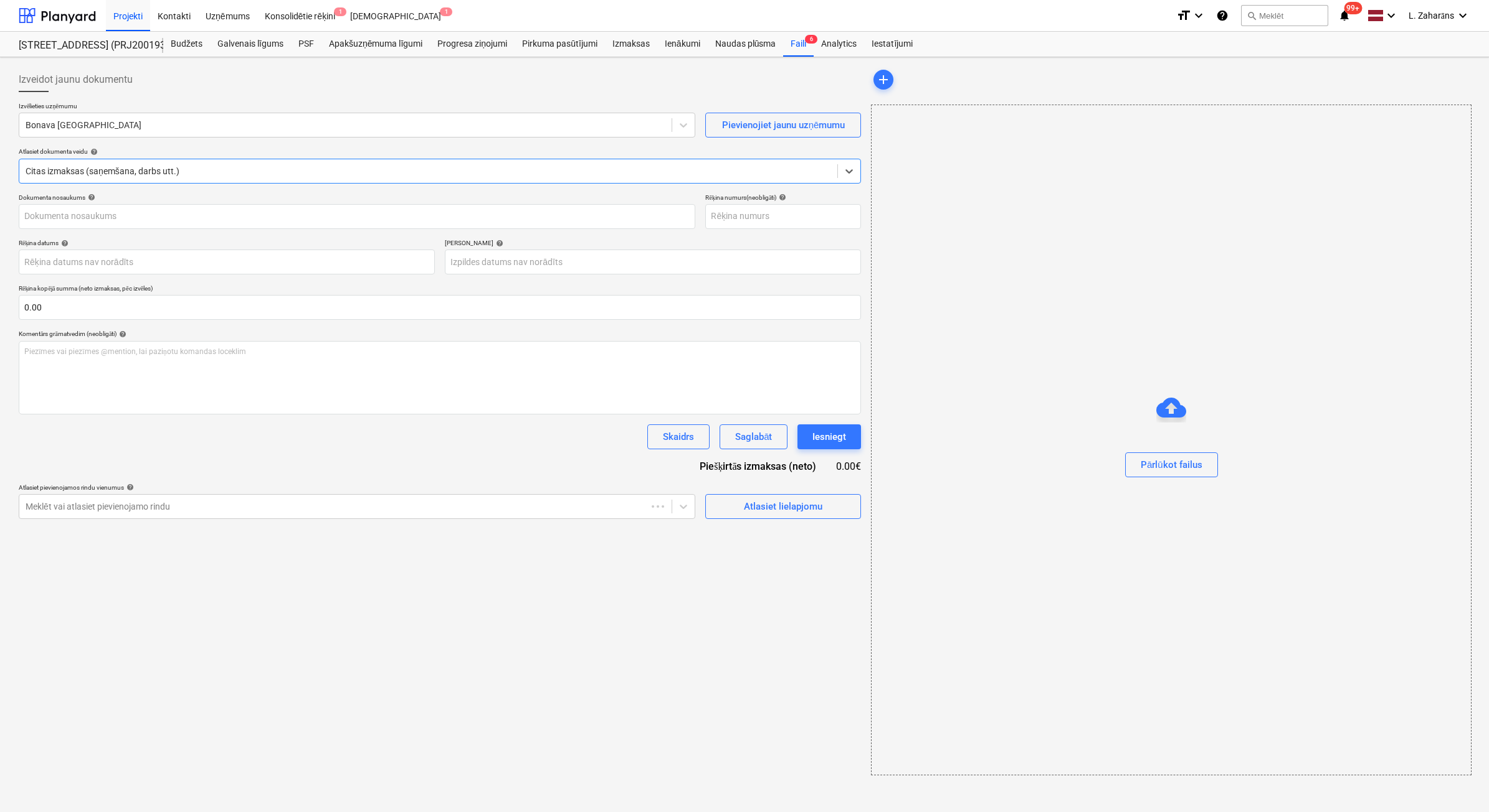
type input "40003941615"
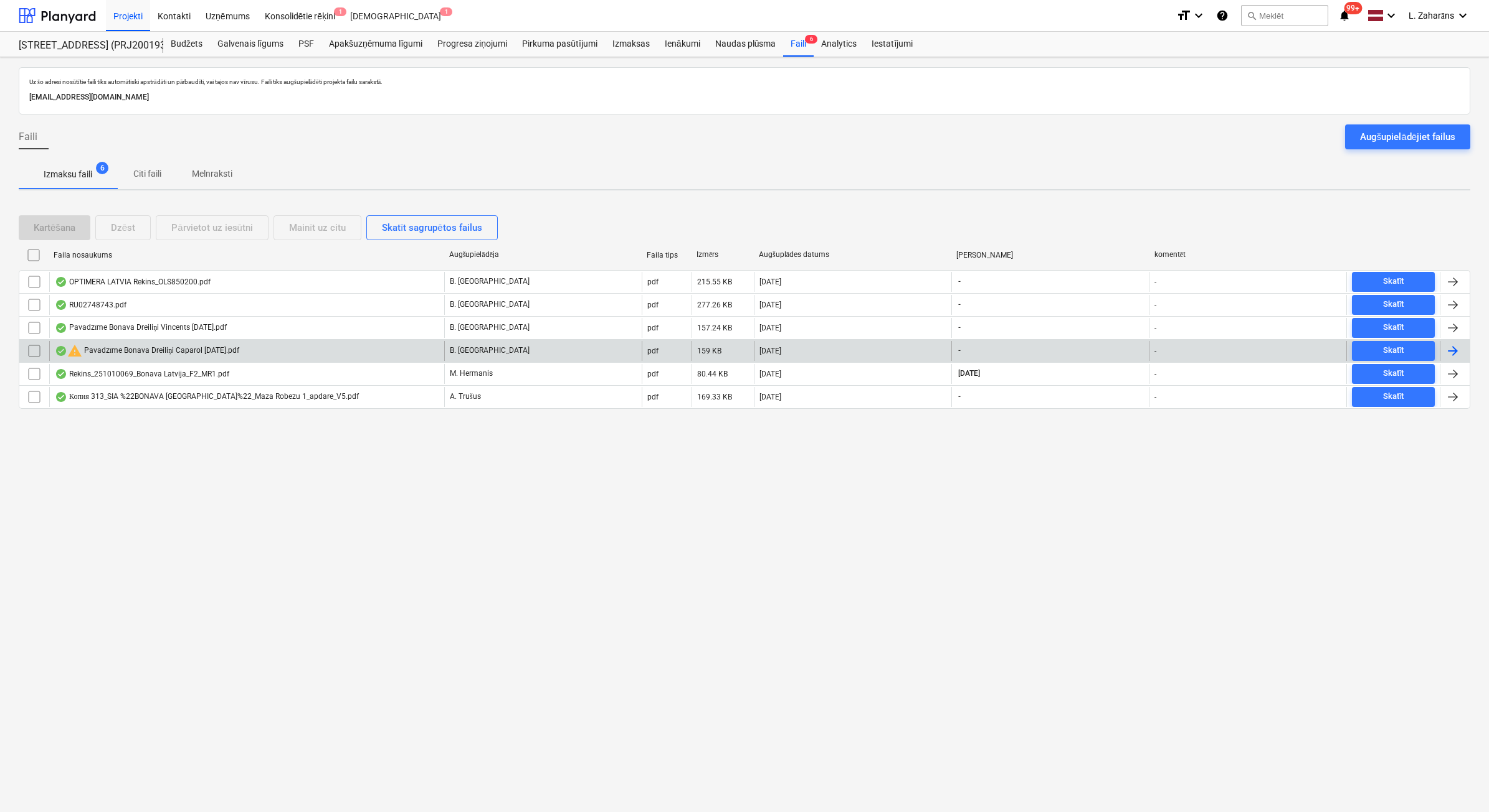
click at [33, 350] on input "checkbox" at bounding box center [34, 352] width 20 height 20
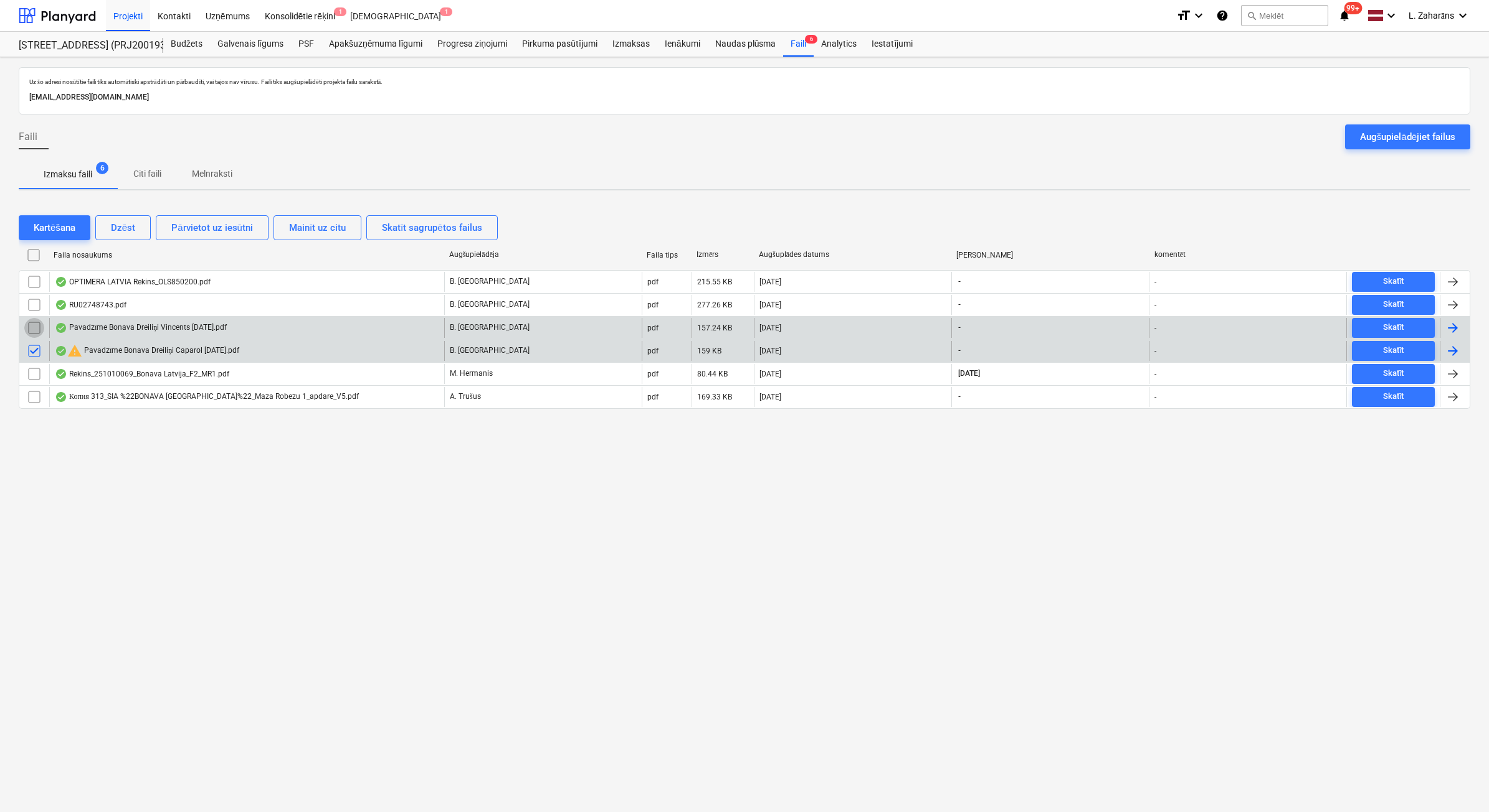
click at [32, 328] on input "checkbox" at bounding box center [34, 329] width 20 height 20
click at [119, 226] on div "Dzēst" at bounding box center [123, 228] width 24 height 16
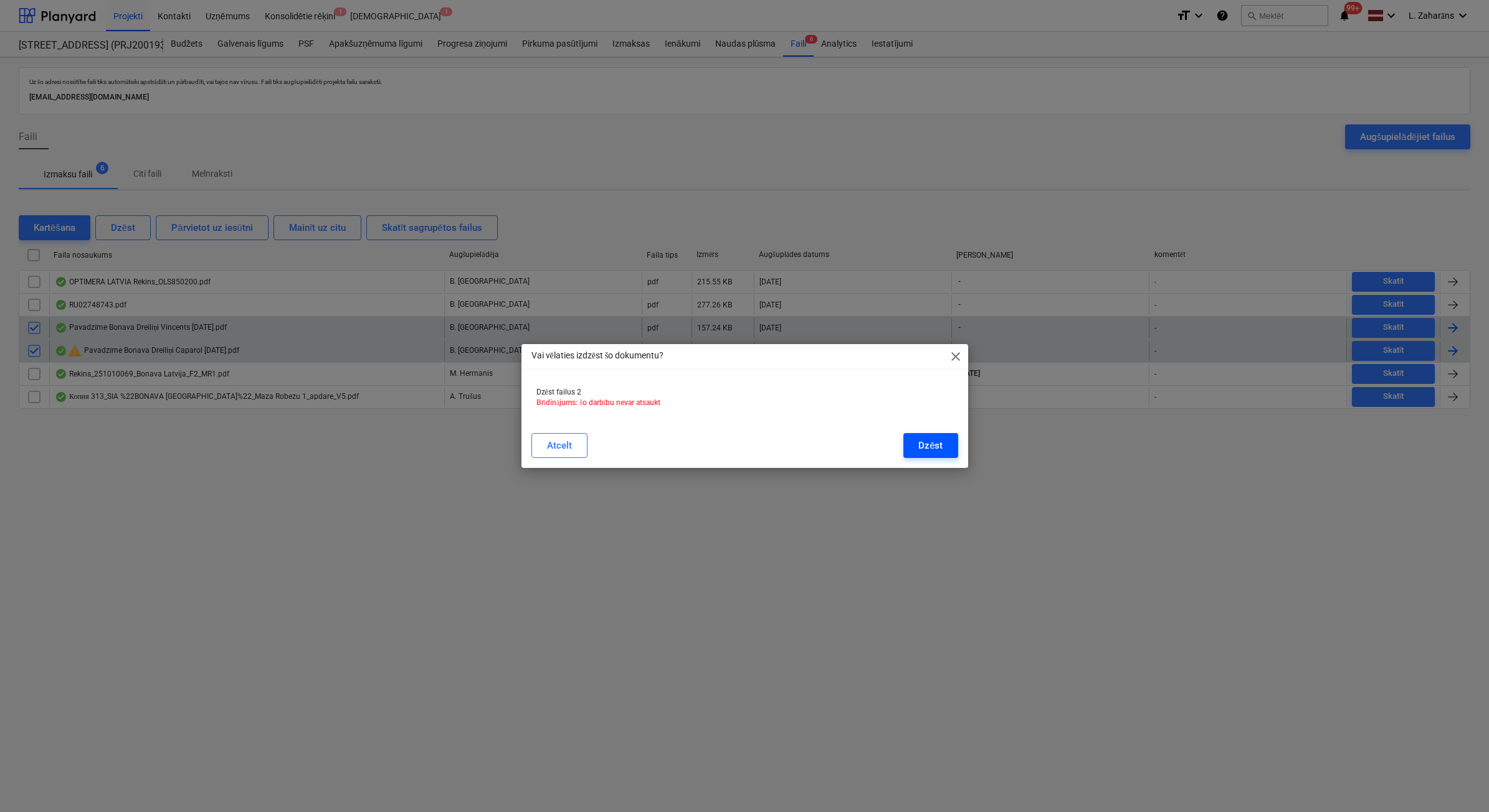
drag, startPoint x: 918, startPoint y: 440, endPoint x: 916, endPoint y: 433, distance: 7.3
click at [919, 437] on div "Dzēst" at bounding box center [930, 445] width 24 height 16
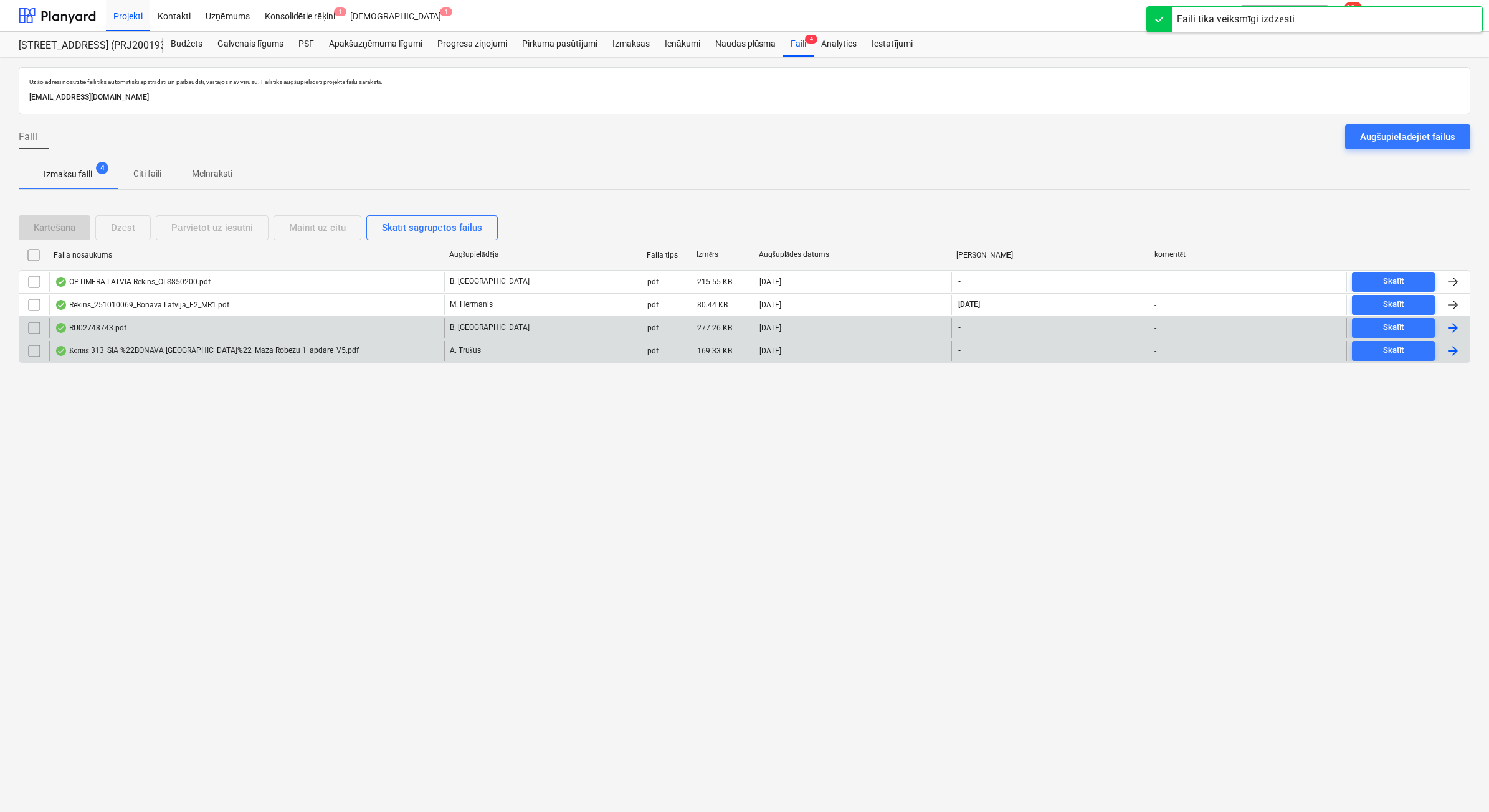
click at [151, 350] on div "Копия 313_SIA %22BONAVA [GEOGRAPHIC_DATA]%22_Maza Robezu 1_apdare_V5.pdf" at bounding box center [207, 352] width 304 height 10
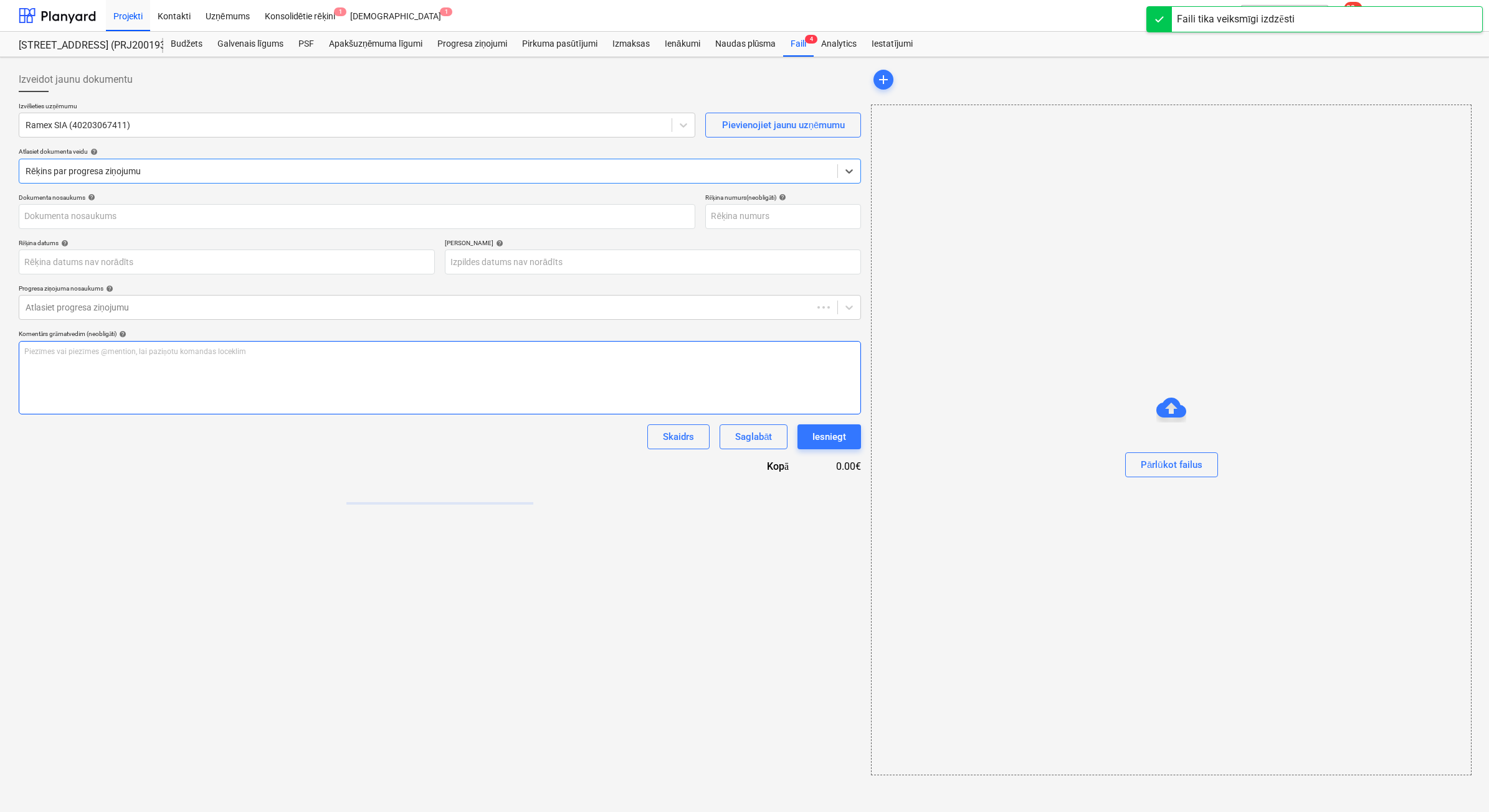
type input "313"
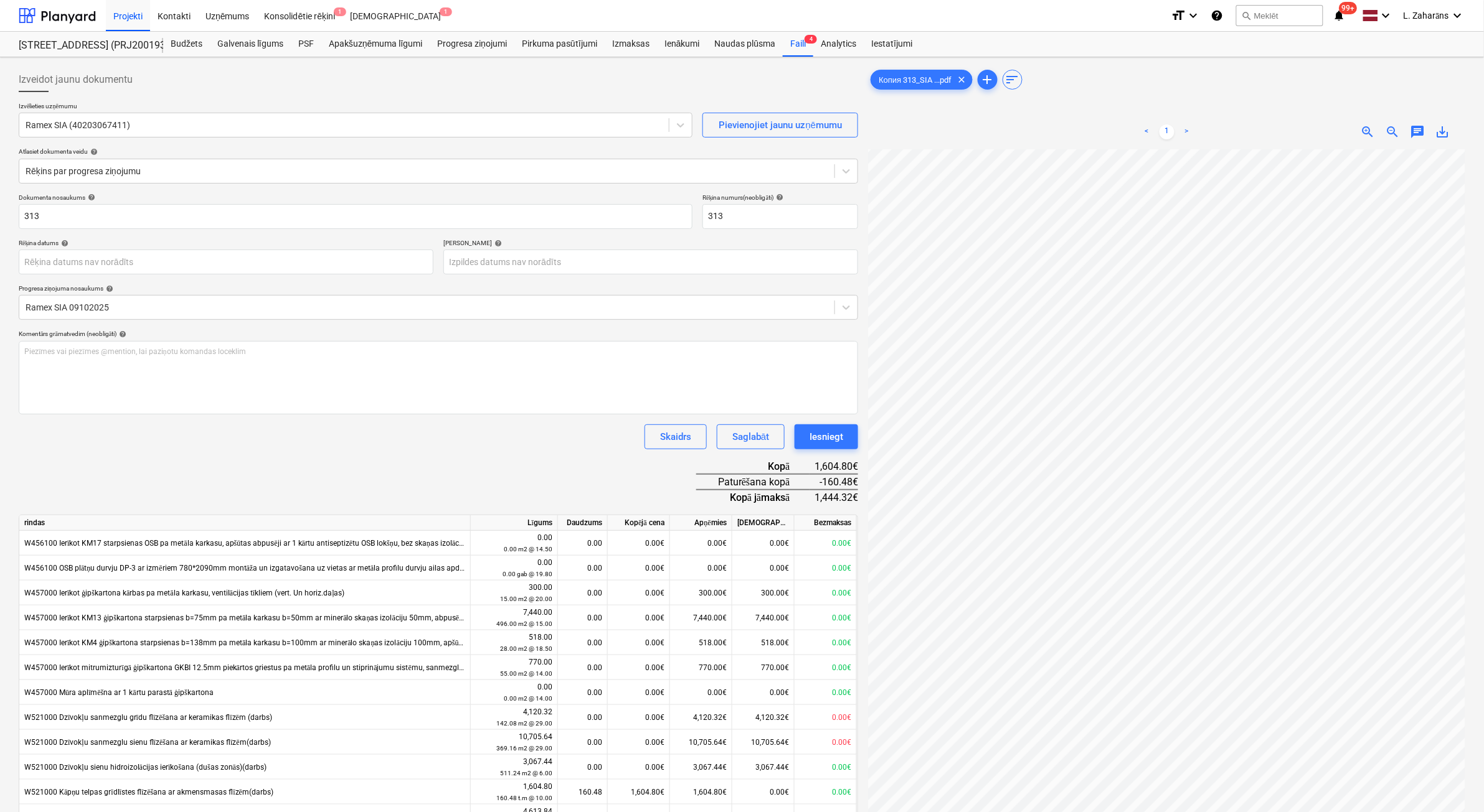
scroll to position [235, 150]
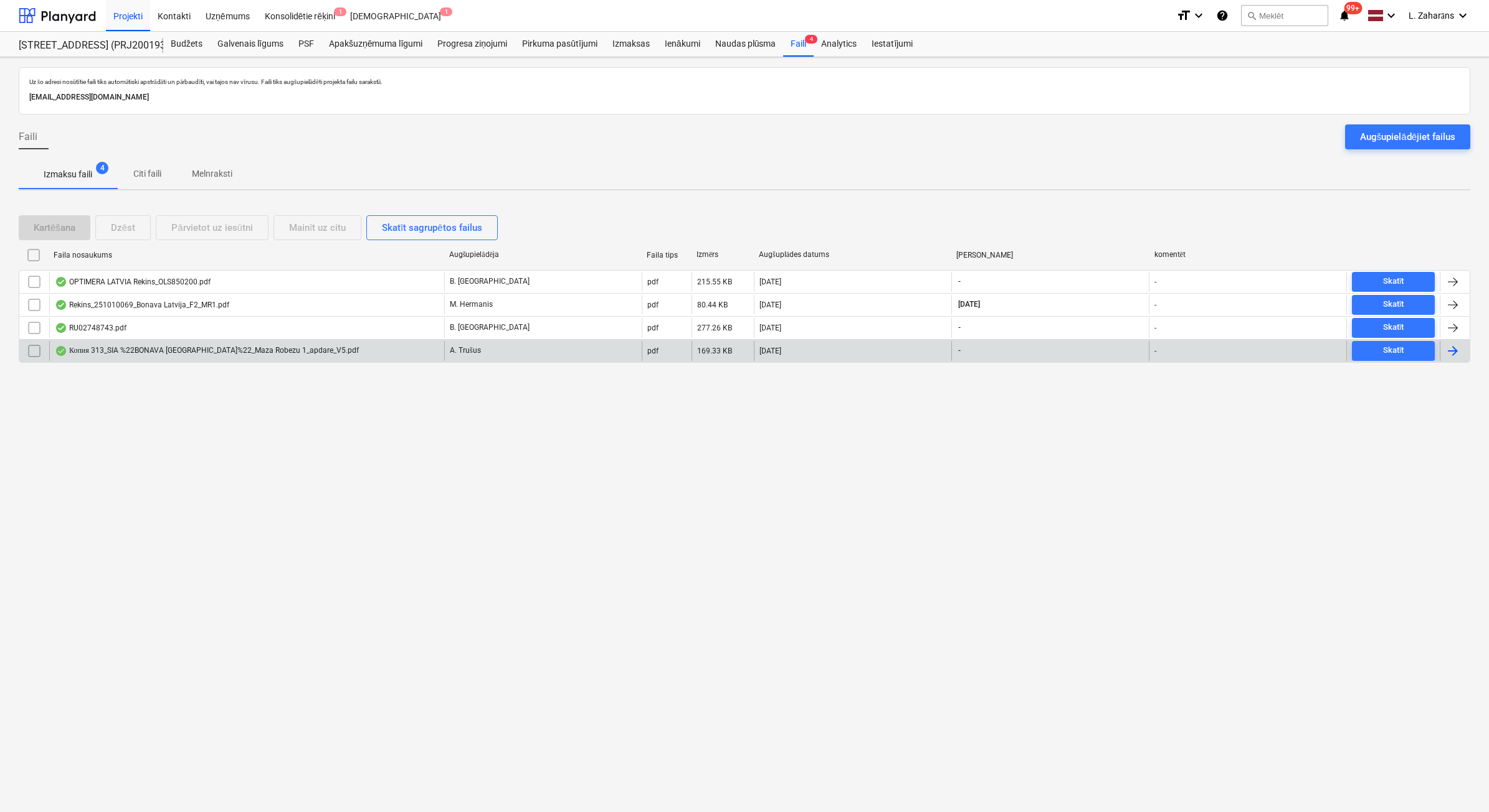
click at [229, 352] on div "Копия 313_SIA %22BONAVA [GEOGRAPHIC_DATA]%22_Maza Robezu 1_apdare_V5.pdf" at bounding box center [207, 352] width 304 height 10
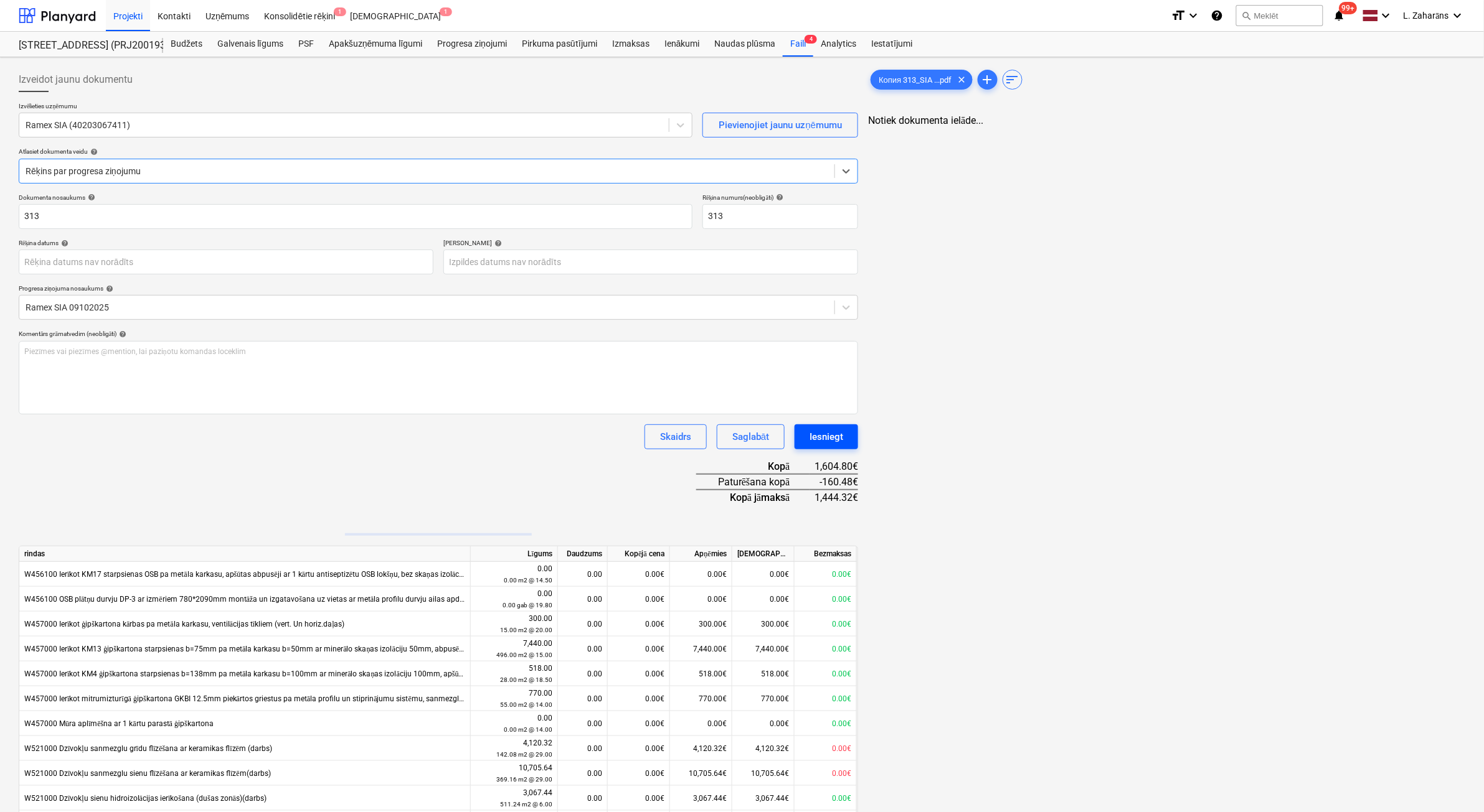
click at [828, 436] on div "Iesniegt" at bounding box center [826, 436] width 34 height 16
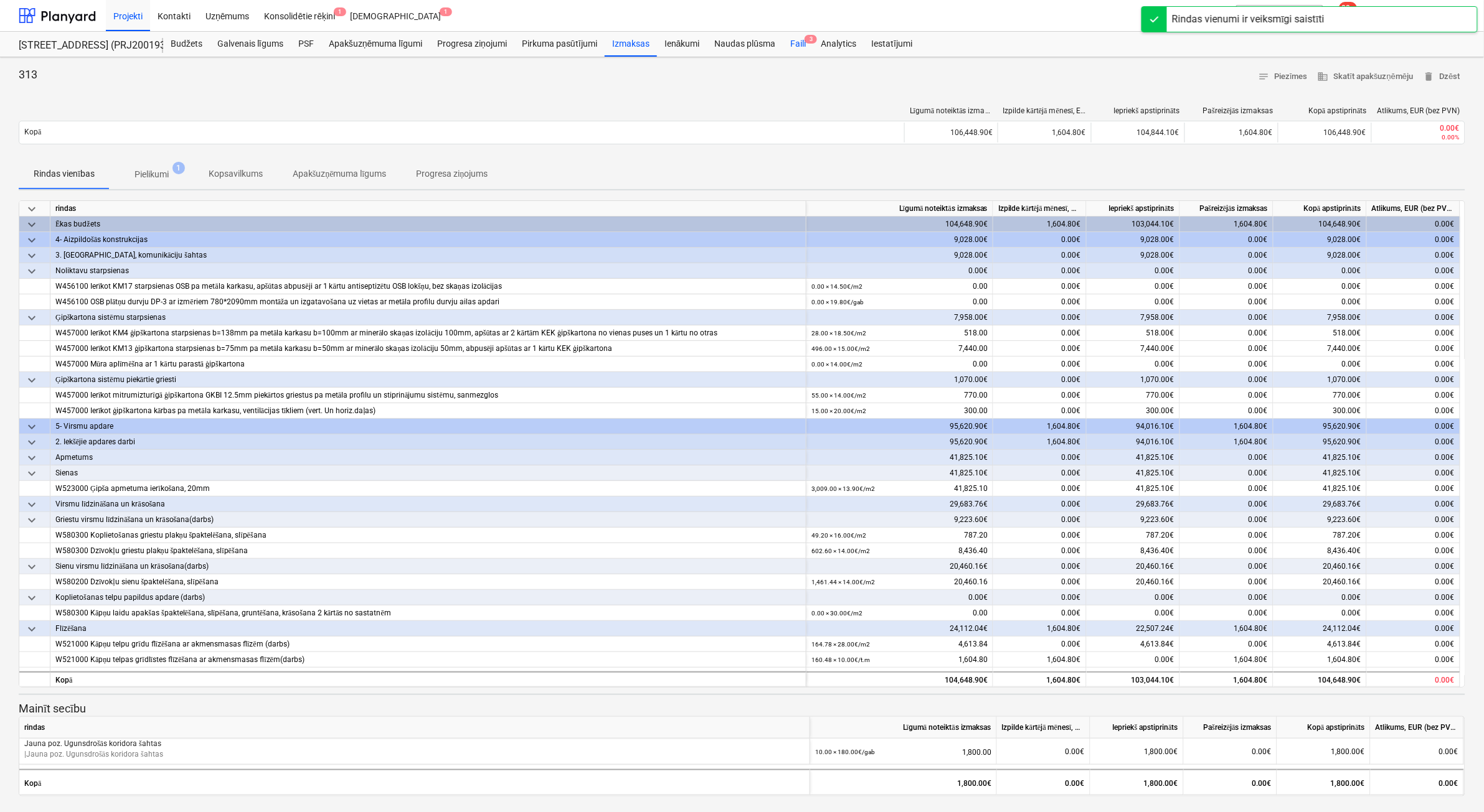
click at [789, 46] on div "Faili 3" at bounding box center [798, 44] width 31 height 25
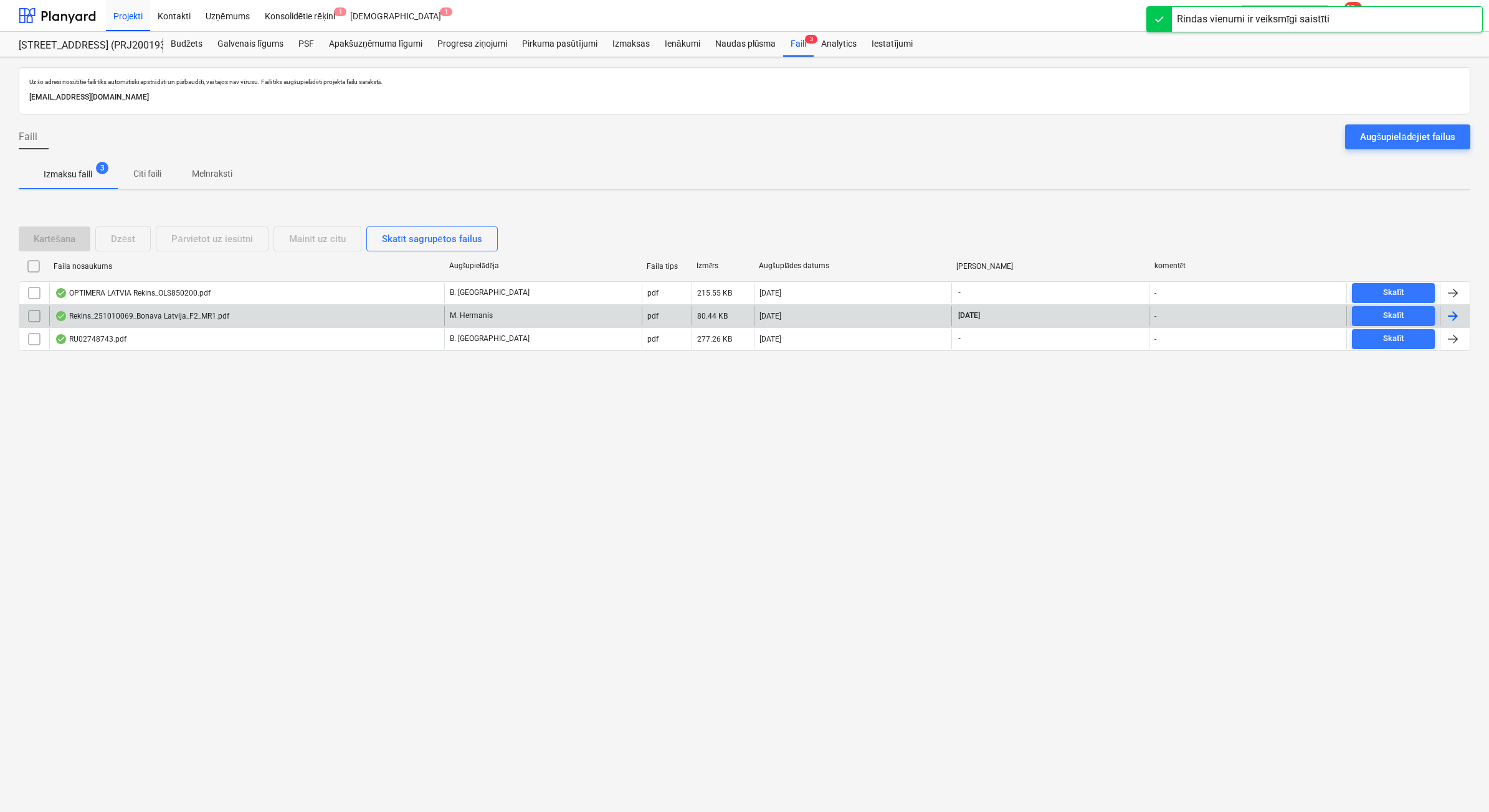
click at [312, 313] on div "Rekins_251010069_Bonava Latvija_F2_MR1.pdf" at bounding box center [246, 317] width 395 height 20
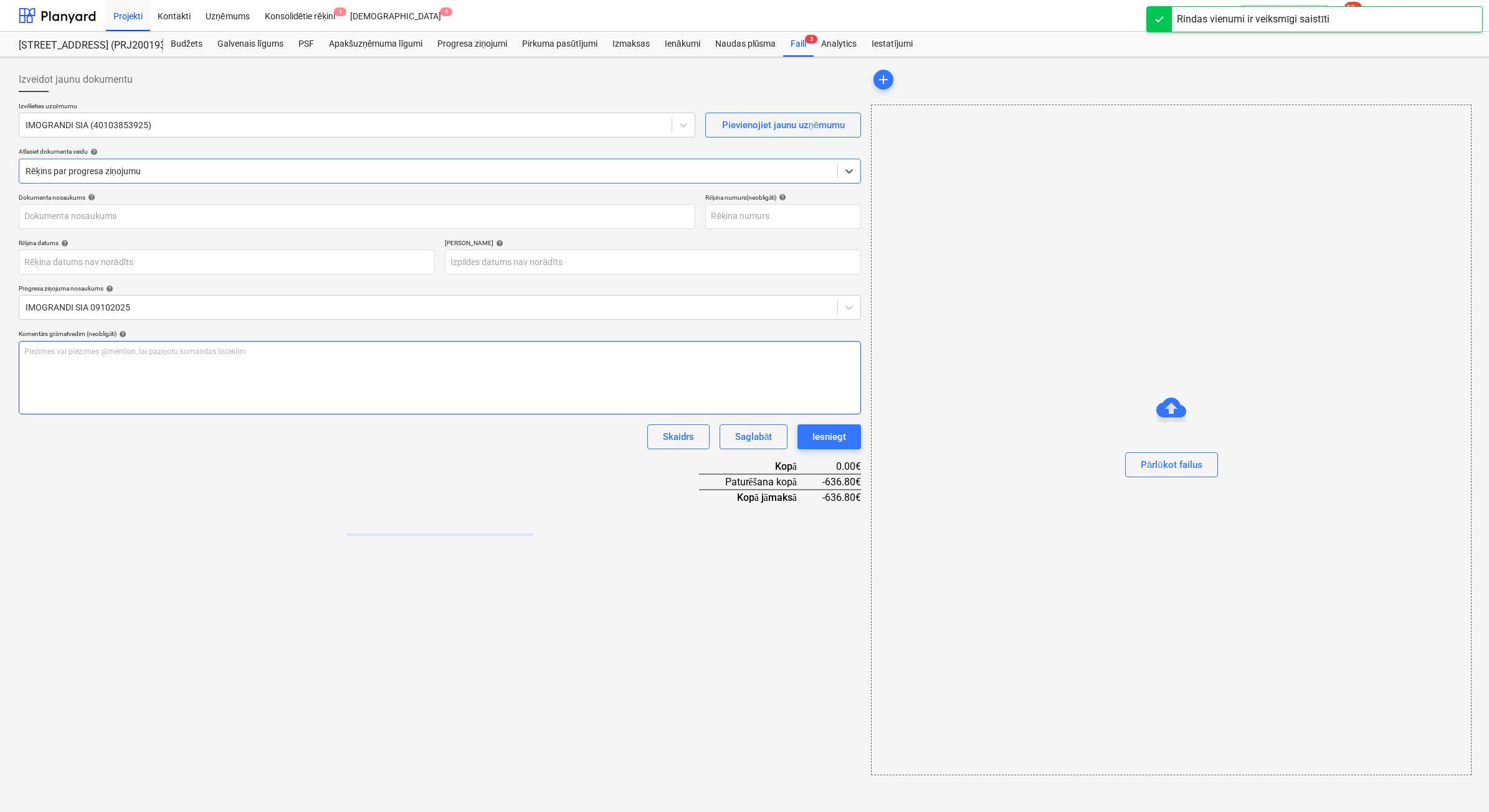
type input "251010069"
type input "[DATE]"
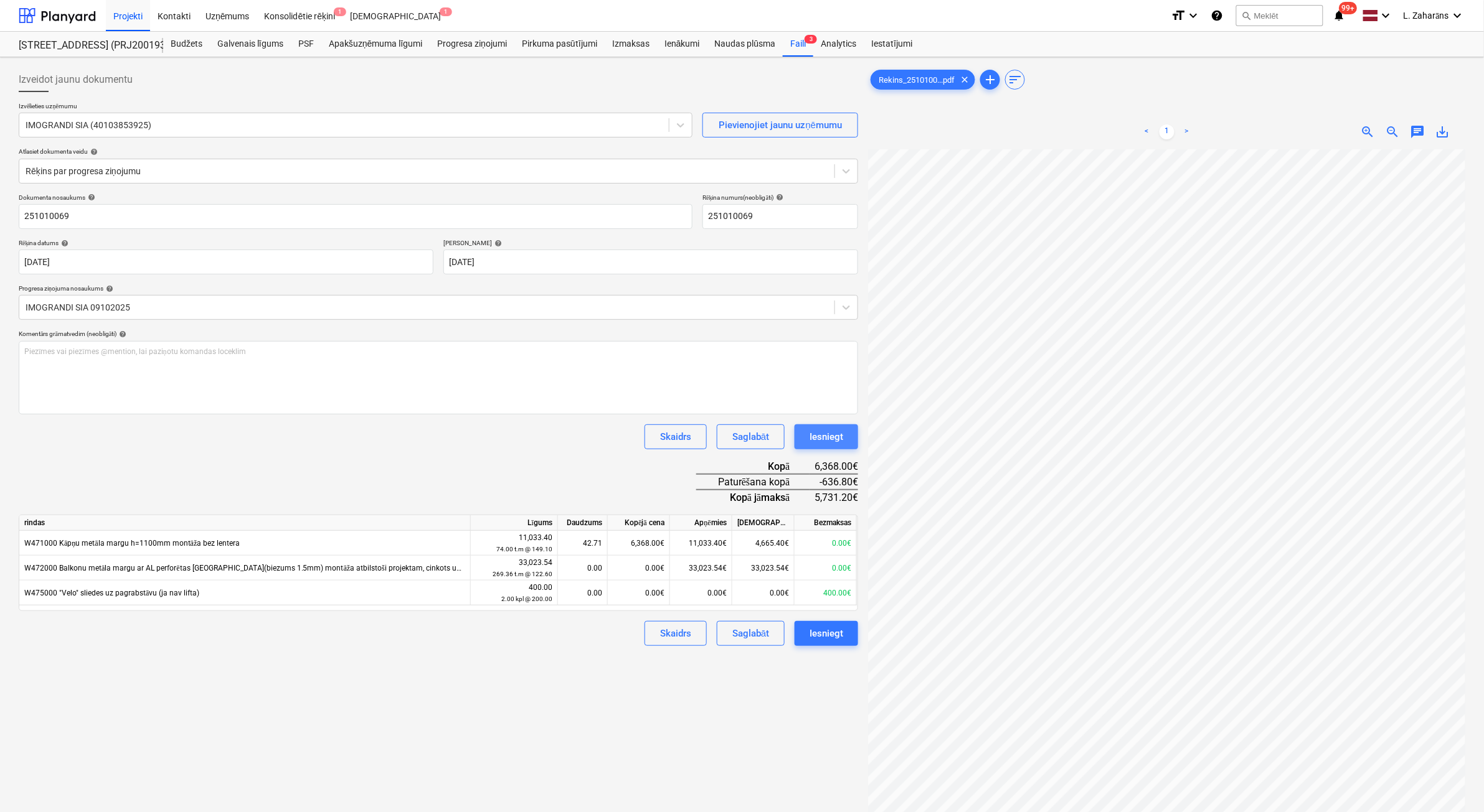
click at [825, 430] on div "Iesniegt" at bounding box center [826, 436] width 34 height 16
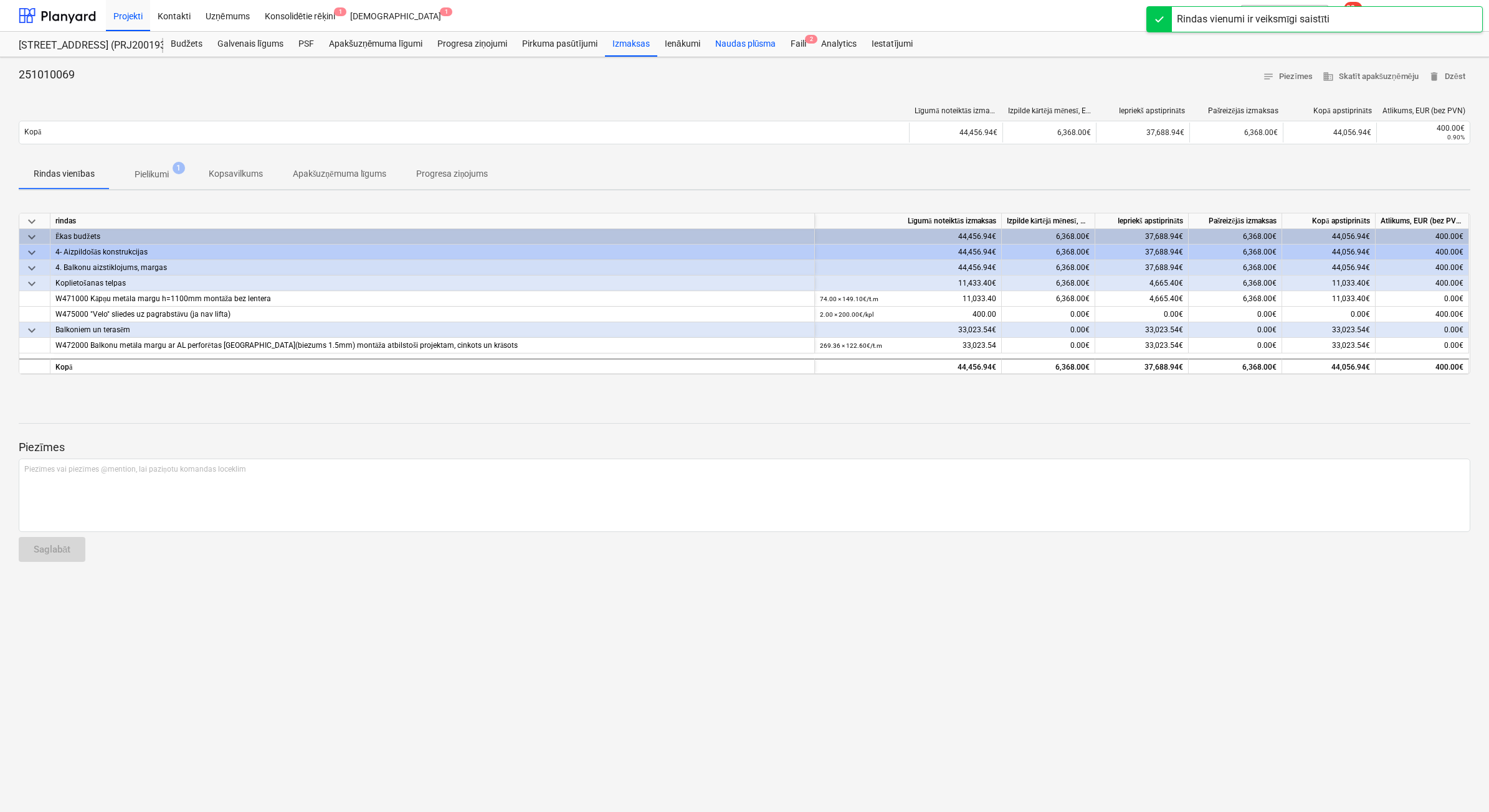
drag, startPoint x: 793, startPoint y: 47, endPoint x: 779, endPoint y: 56, distance: 16.6
click at [792, 47] on div "Faili 2" at bounding box center [798, 44] width 31 height 25
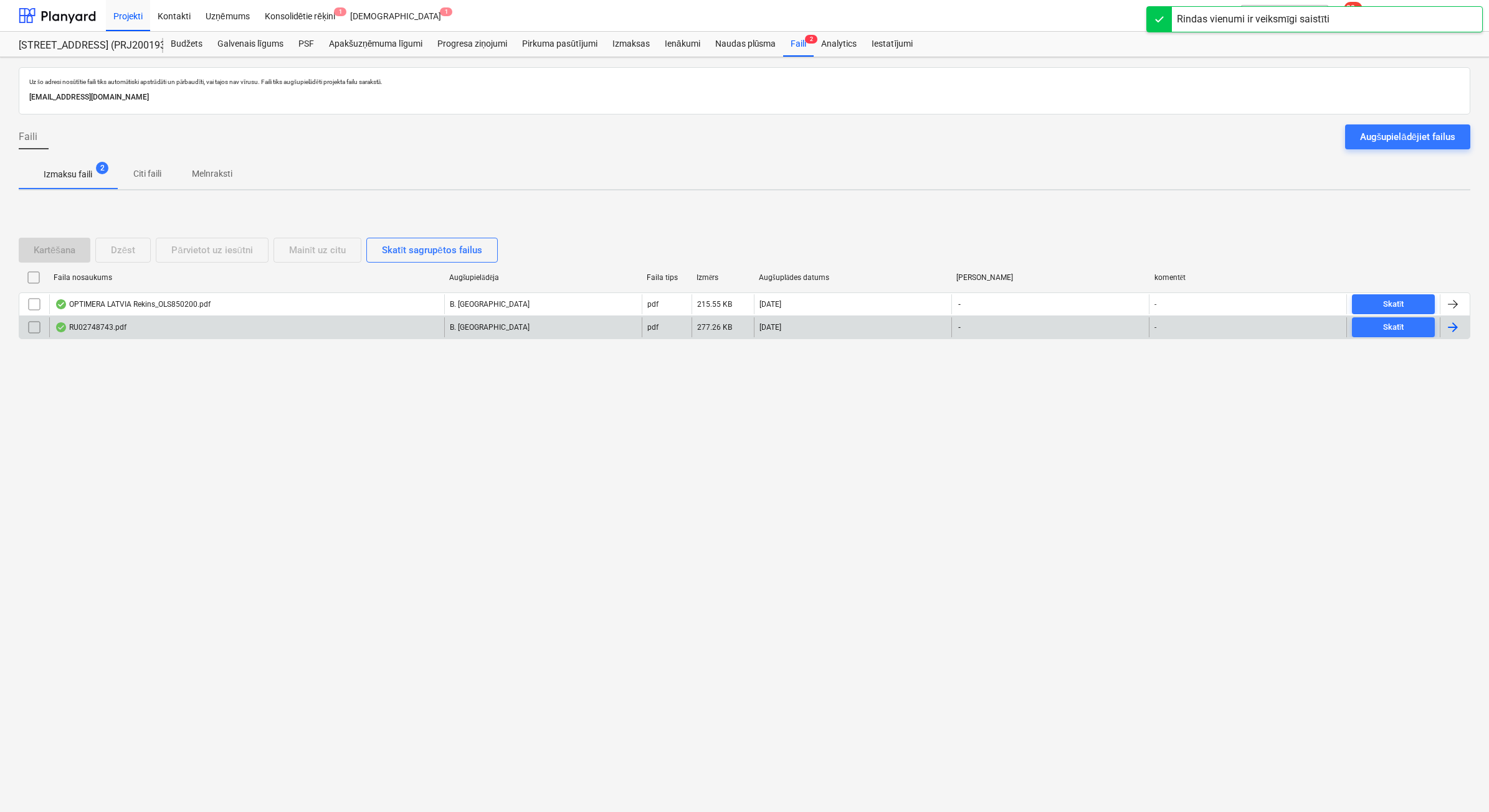
click at [188, 323] on div "RU02748743.pdf" at bounding box center [246, 328] width 395 height 20
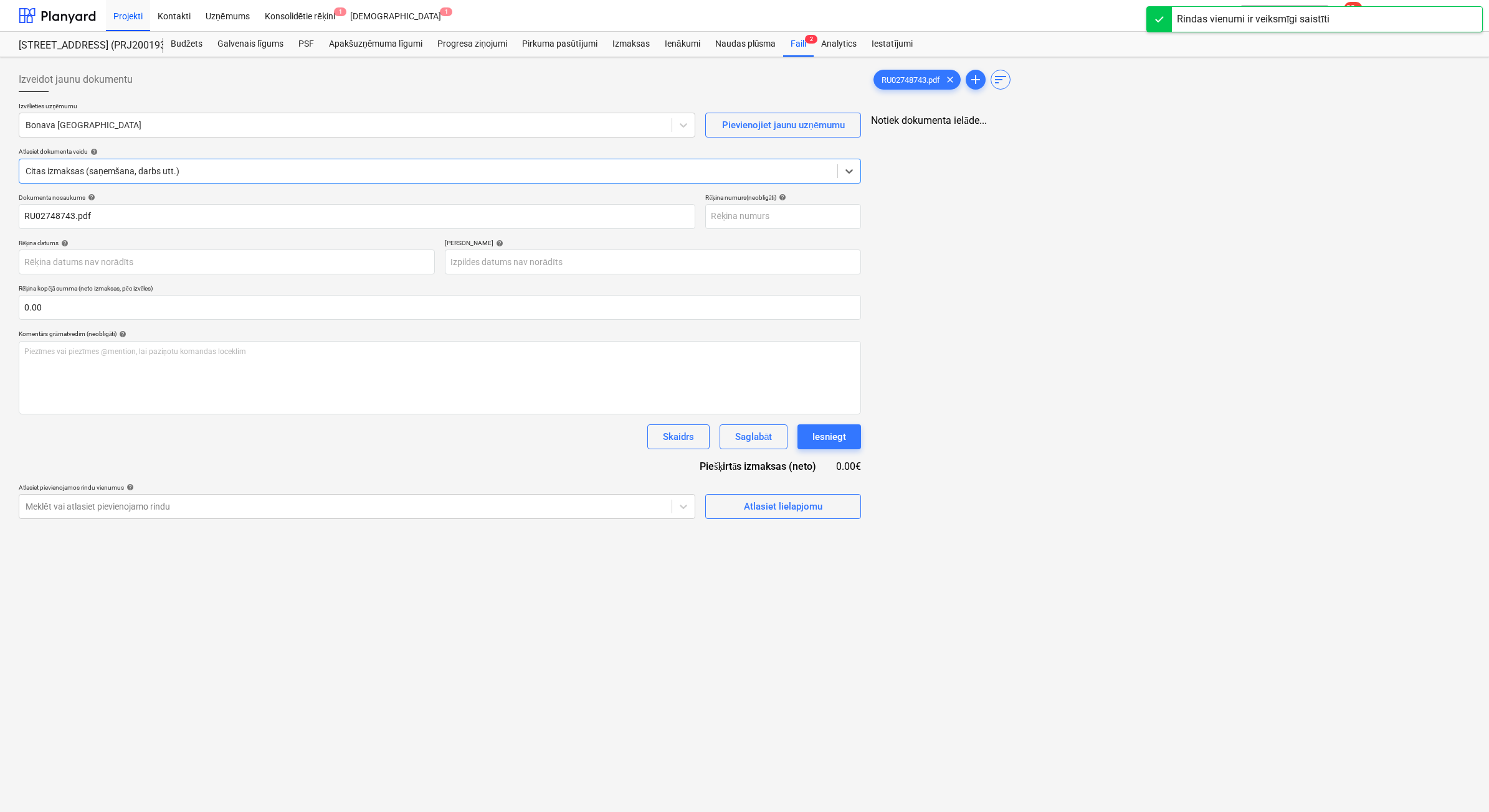
type input "RU02748743.pdf"
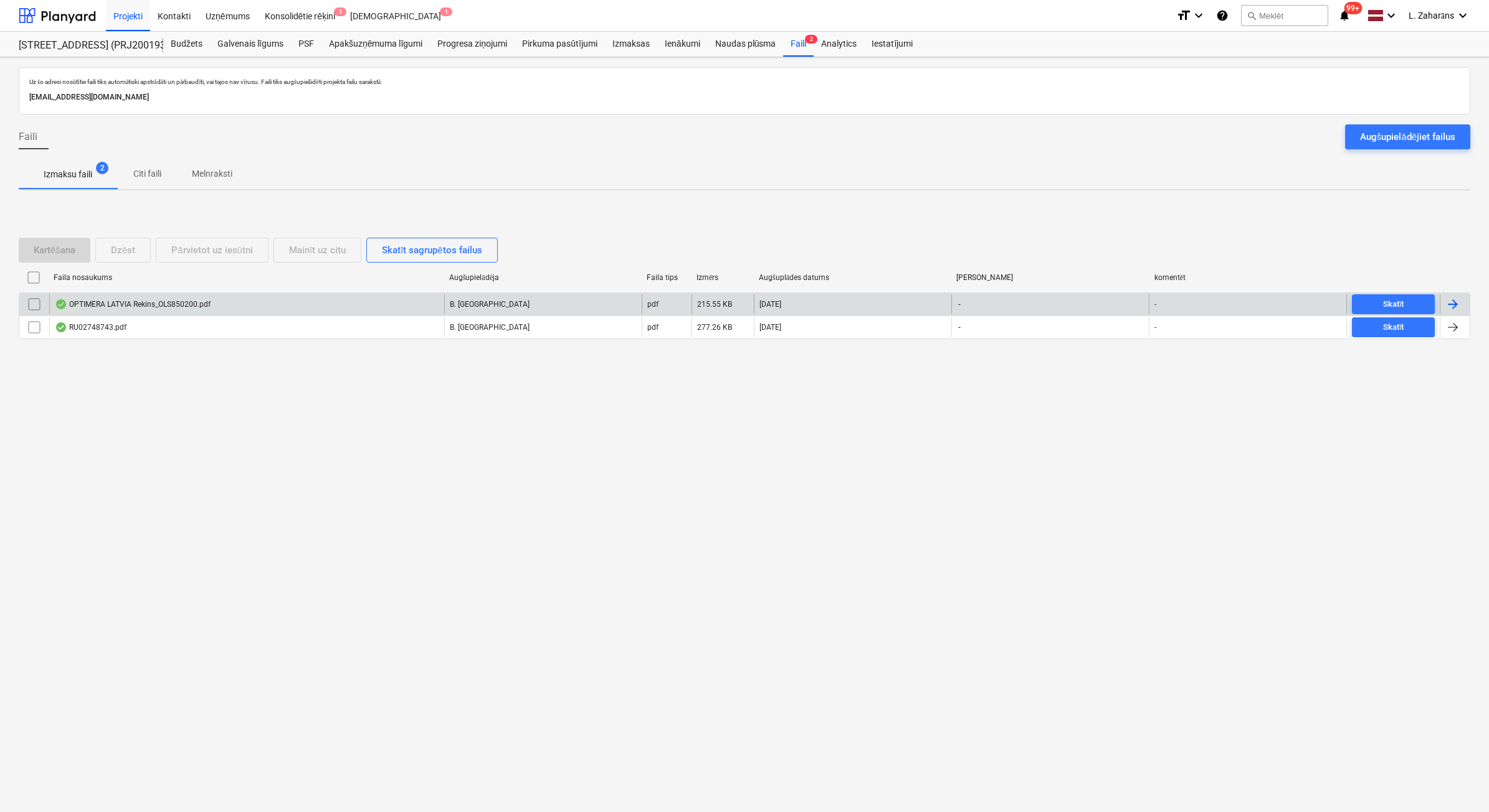
click at [98, 303] on div "OPTIMERA LATVIA Rekins_OLS850200.pdf" at bounding box center [133, 305] width 156 height 10
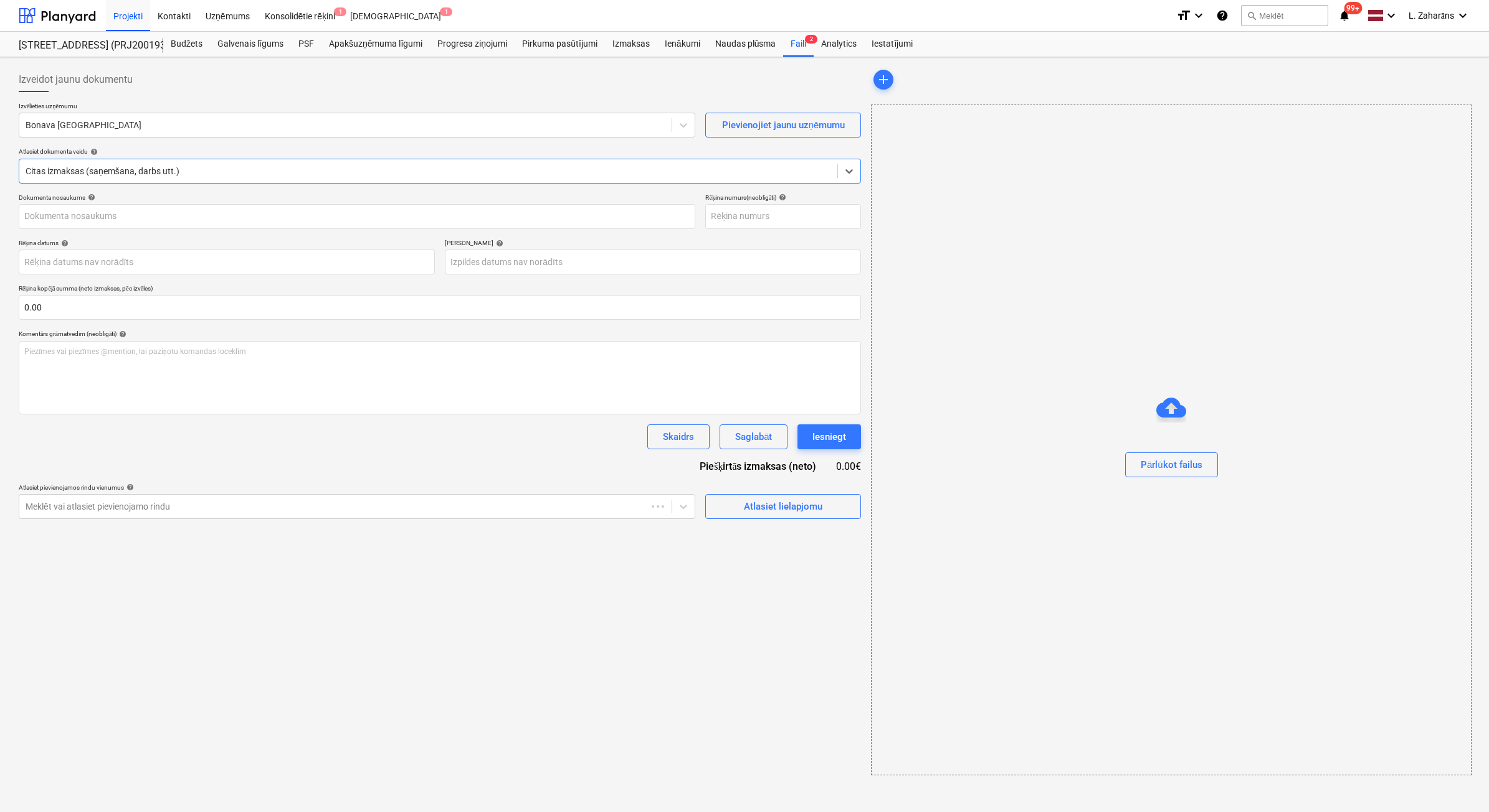
type input "OLS850200"
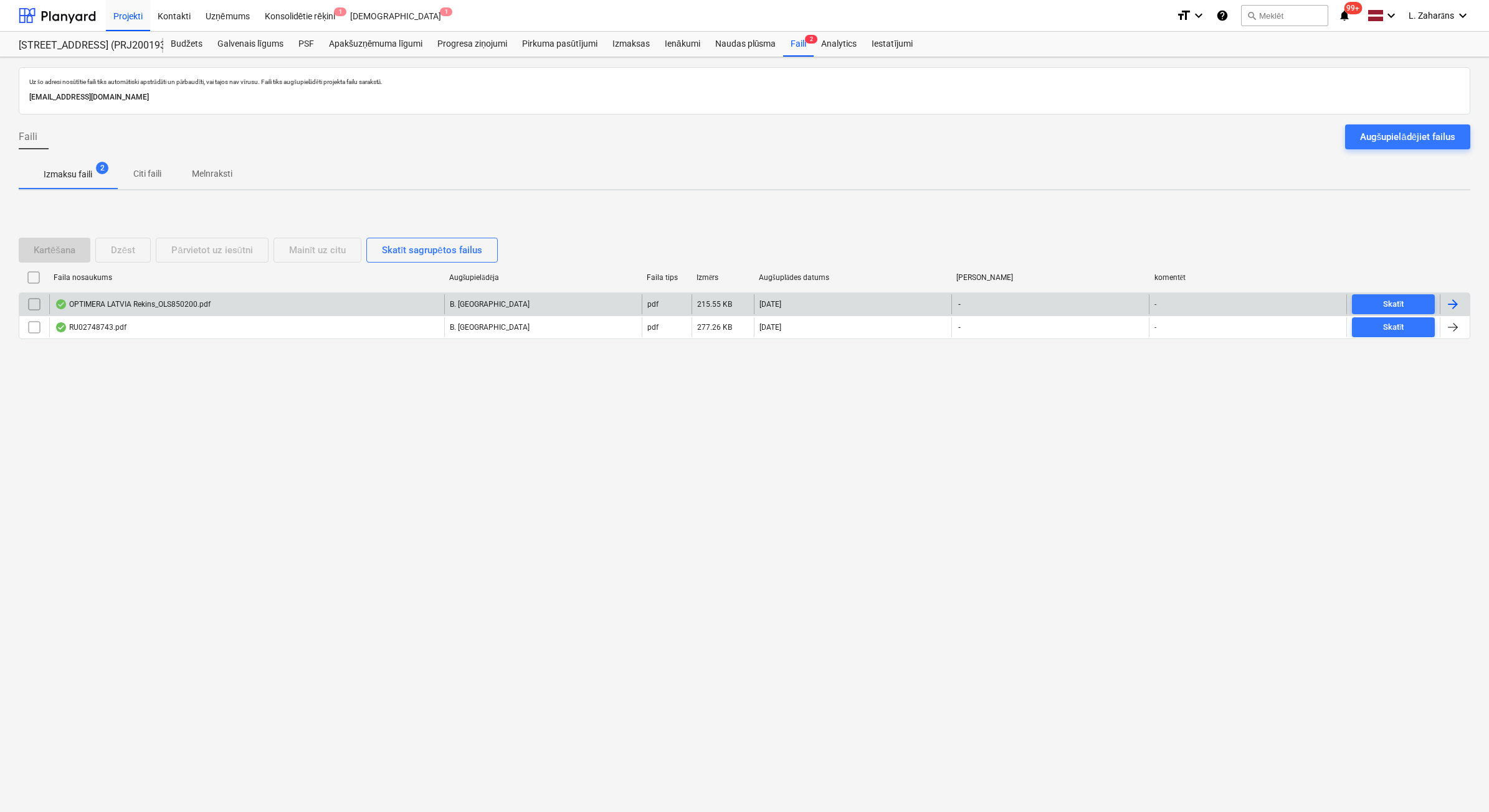
drag, startPoint x: 37, startPoint y: 300, endPoint x: 36, endPoint y: 307, distance: 7.1
click at [36, 307] on input "checkbox" at bounding box center [34, 305] width 20 height 20
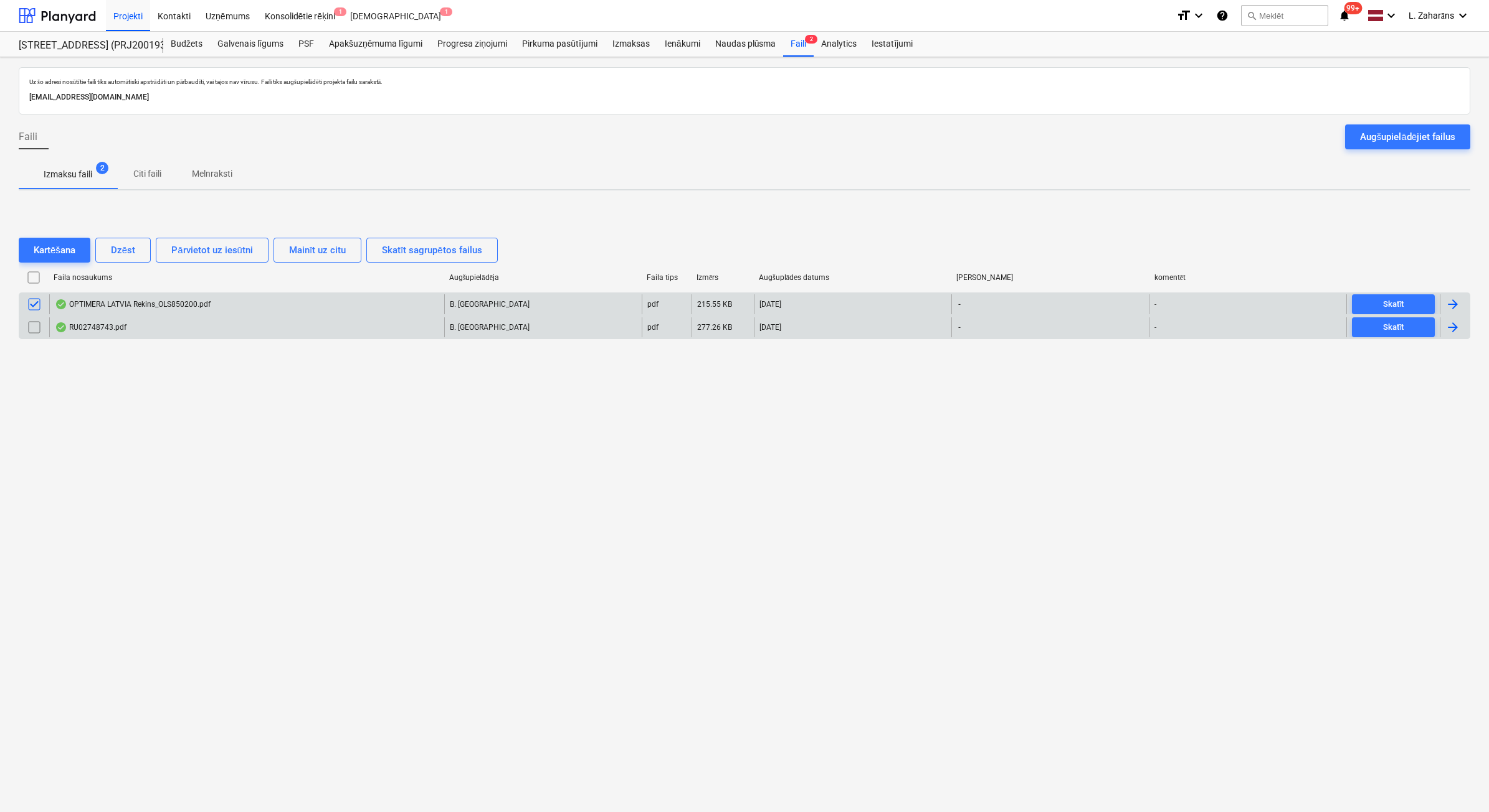
click at [32, 332] on input "checkbox" at bounding box center [34, 328] width 20 height 20
click at [133, 249] on div "Dzēst" at bounding box center [123, 250] width 24 height 16
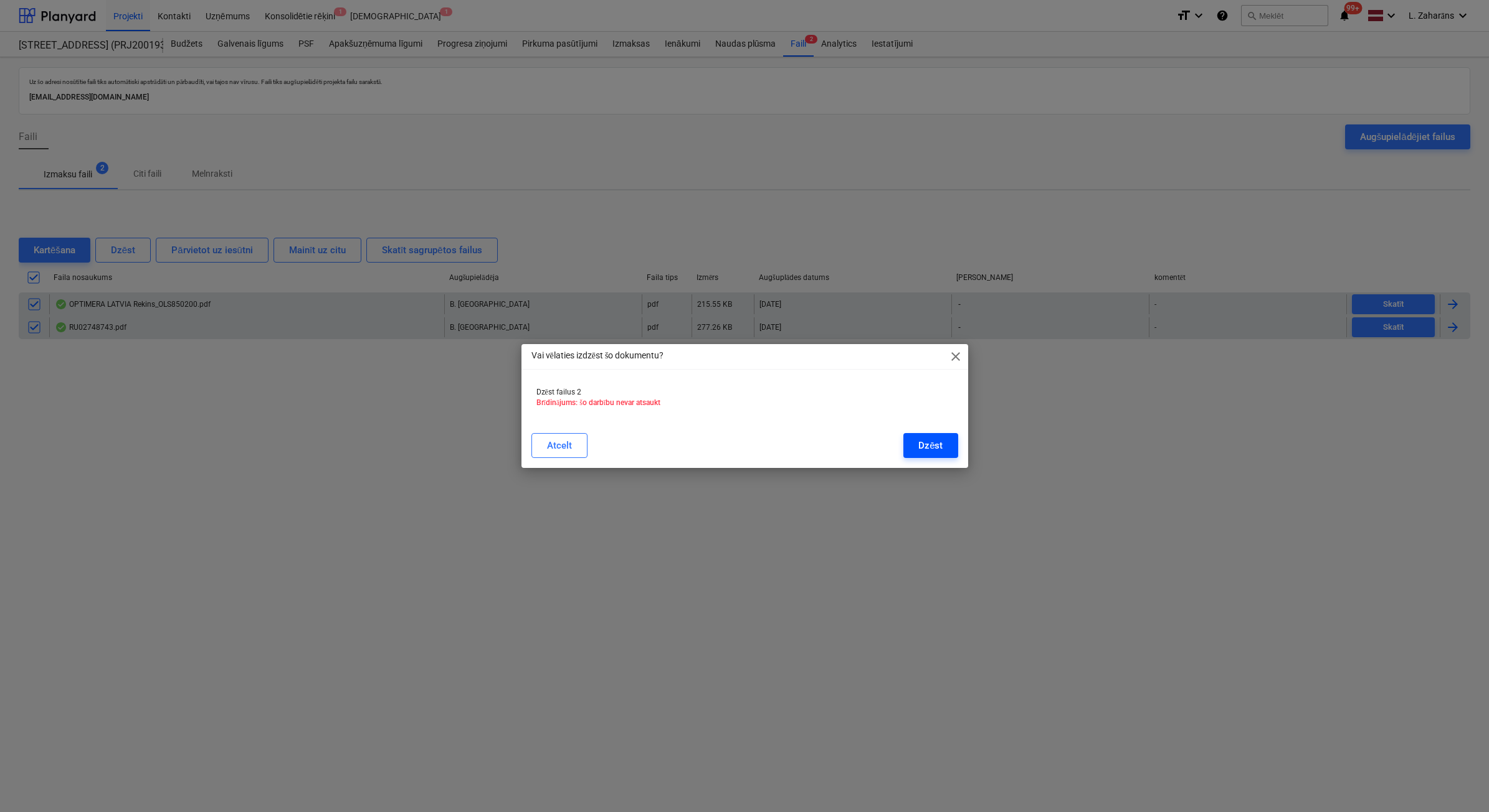
click at [935, 436] on button "Dzēst" at bounding box center [930, 445] width 54 height 25
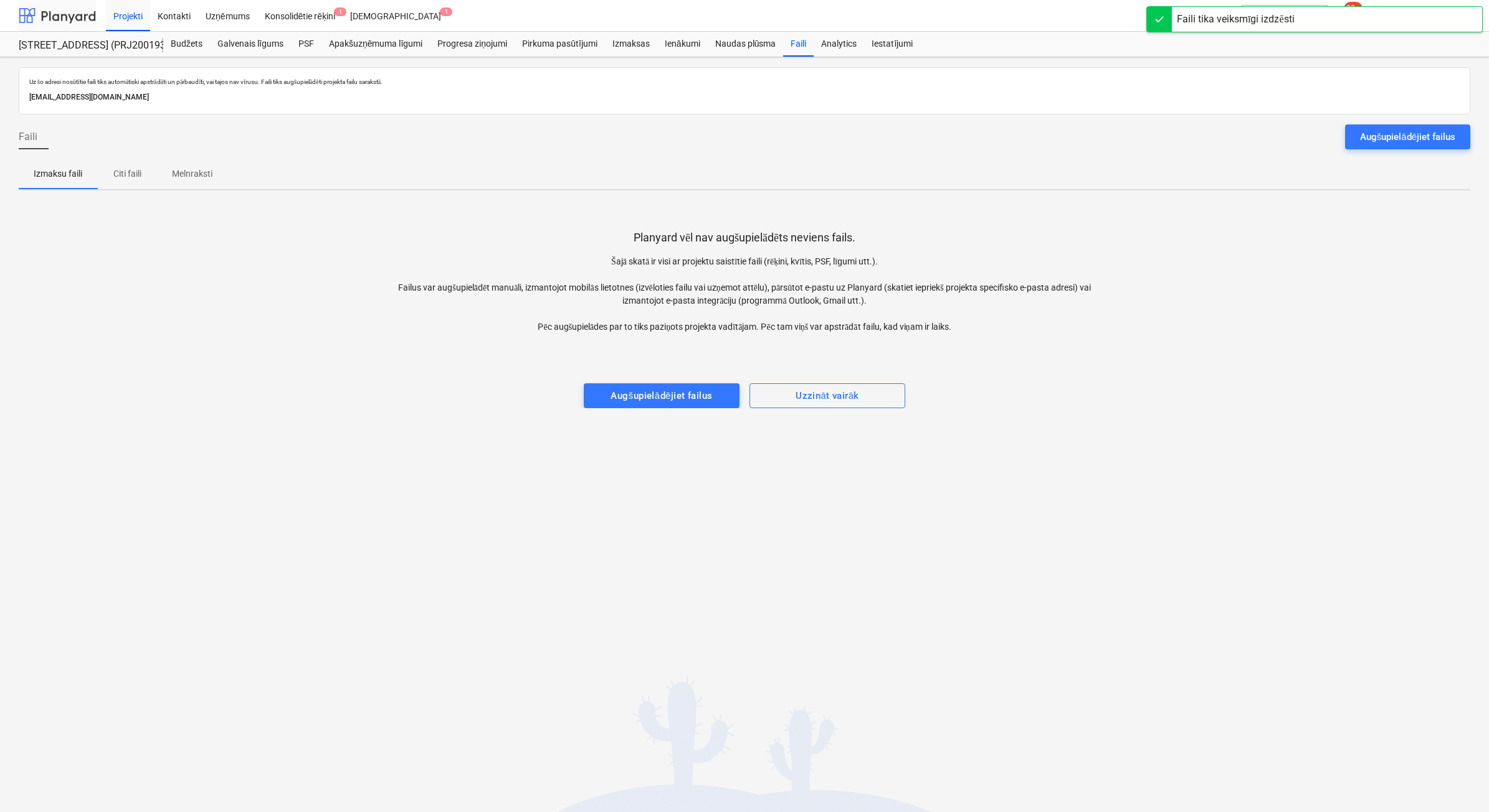
click at [38, 17] on div at bounding box center [57, 15] width 77 height 31
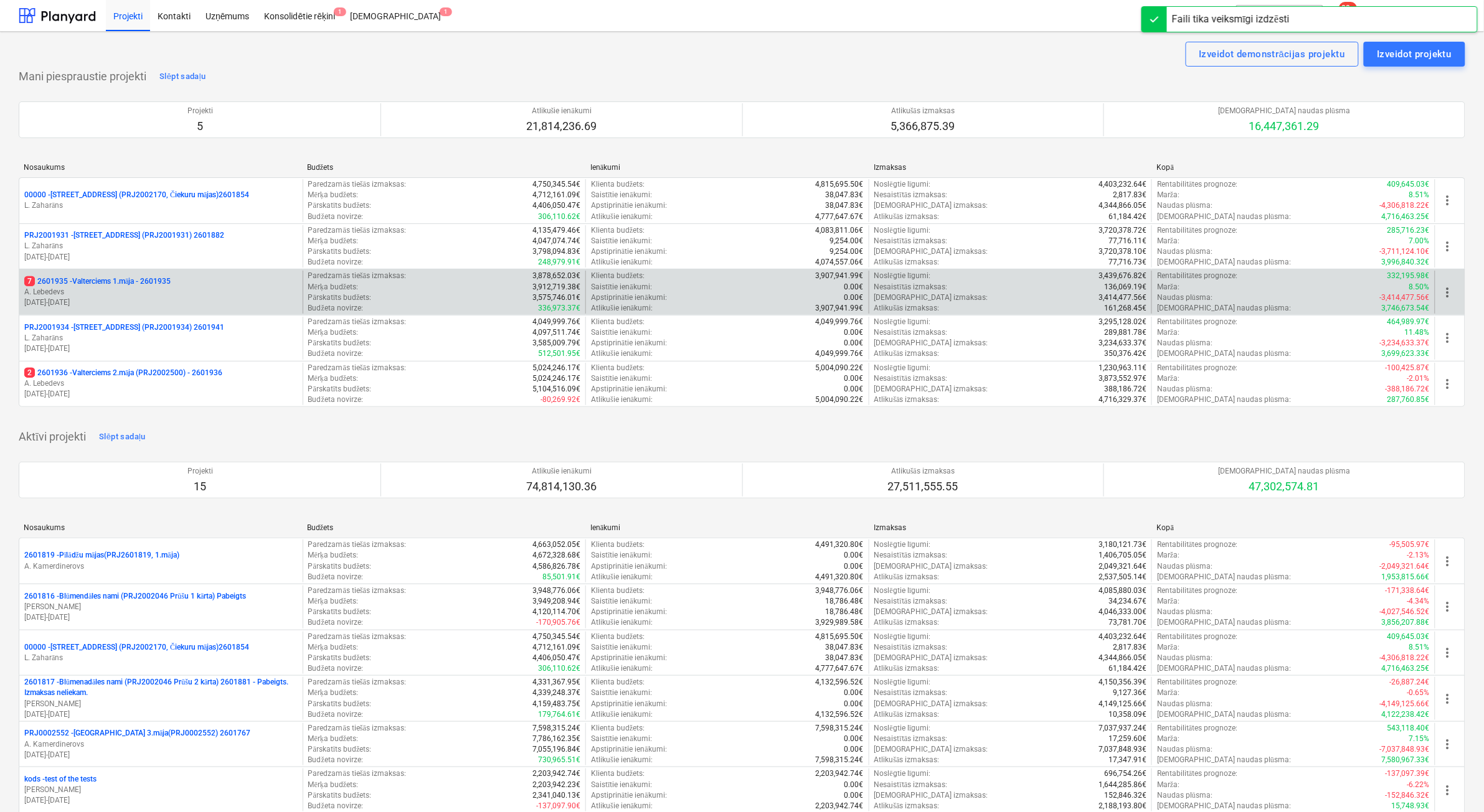
click at [75, 279] on p "7 2601935 - Valterciems 1.māja - 2601935" at bounding box center [97, 282] width 146 height 11
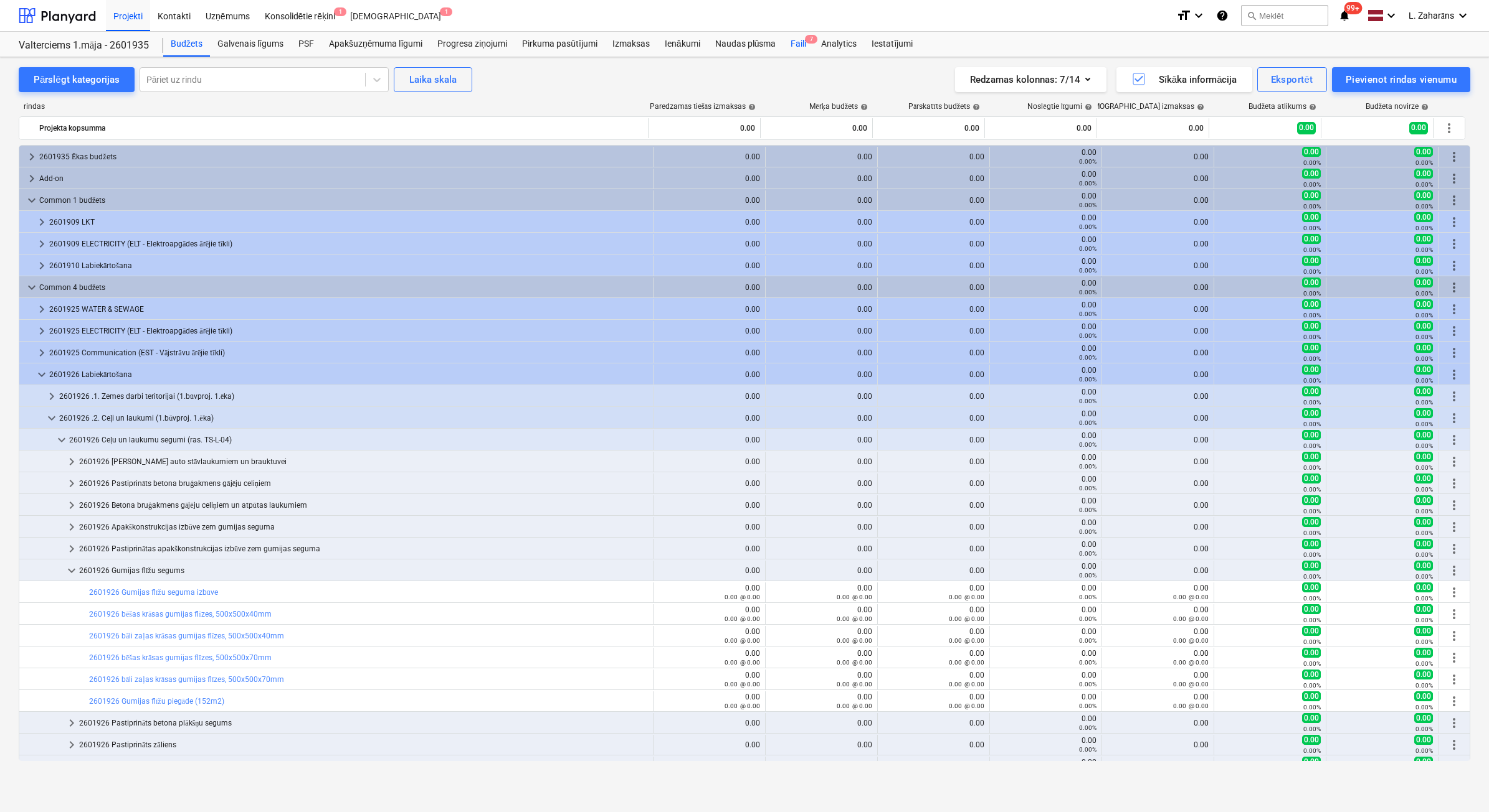
click at [800, 41] on div "Faili 7" at bounding box center [798, 44] width 31 height 25
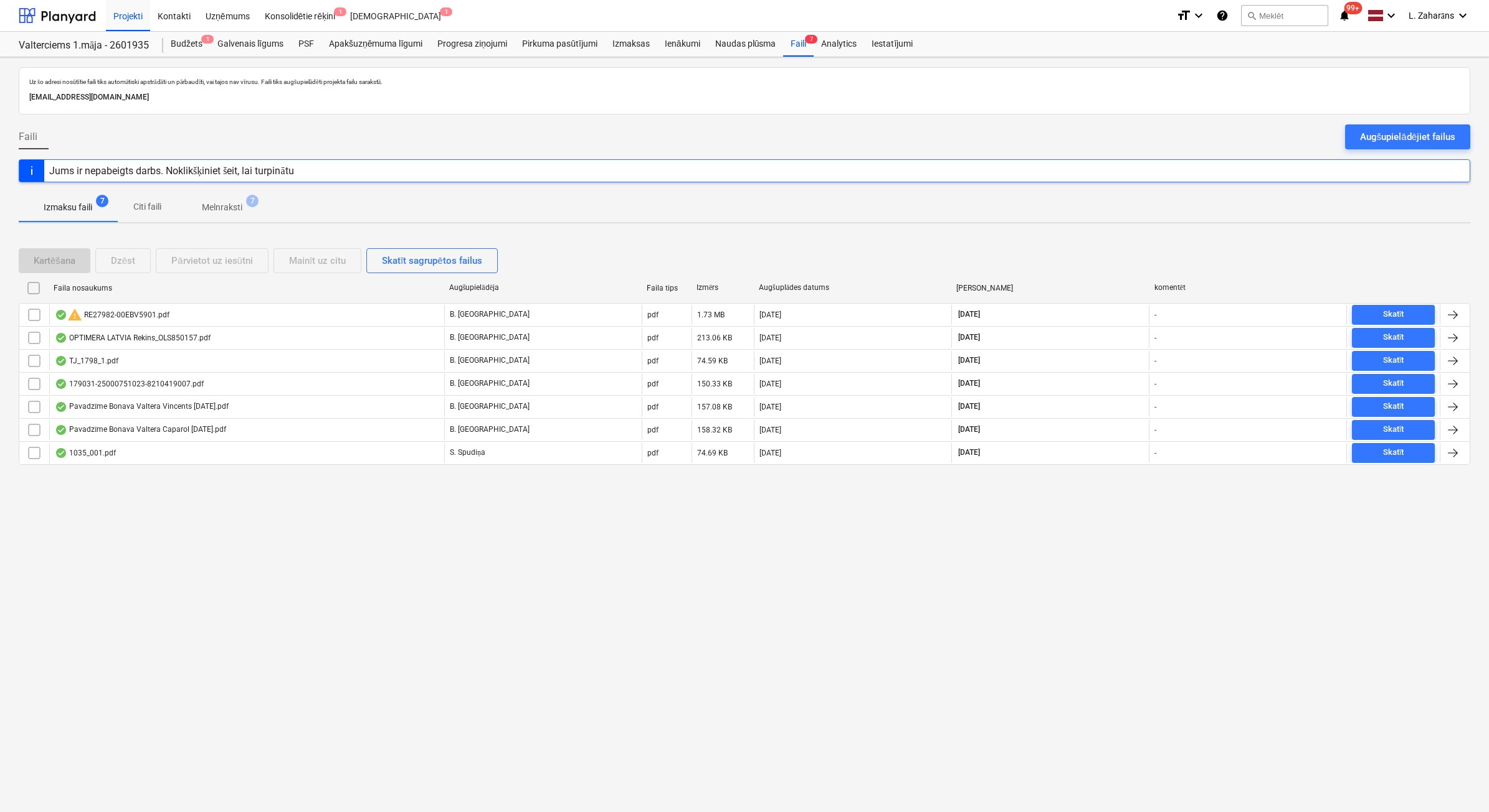
click at [221, 208] on p "Melnraksti" at bounding box center [222, 207] width 41 height 13
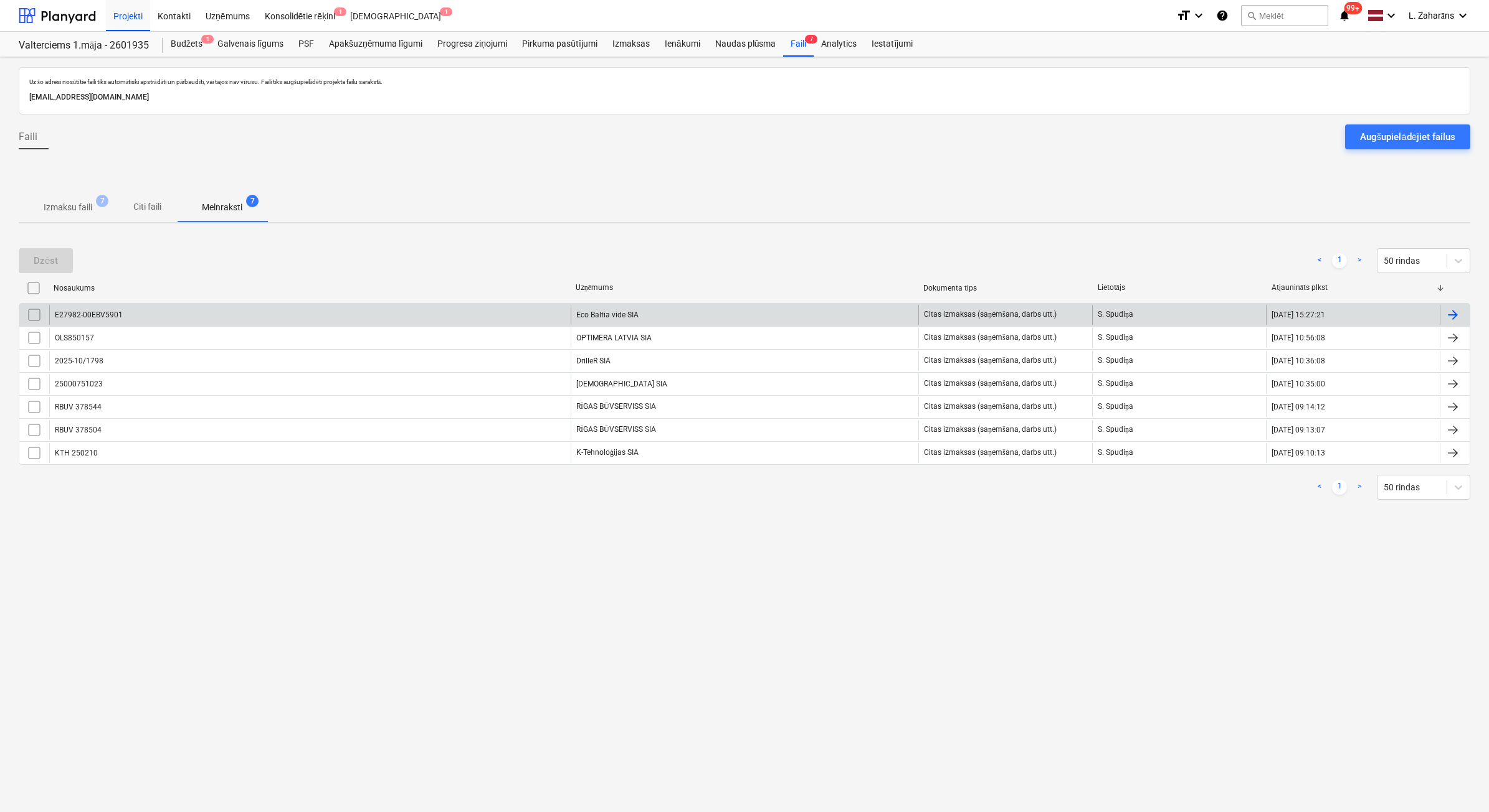
click at [259, 323] on div "E27982-00EBV5901" at bounding box center [310, 315] width 522 height 20
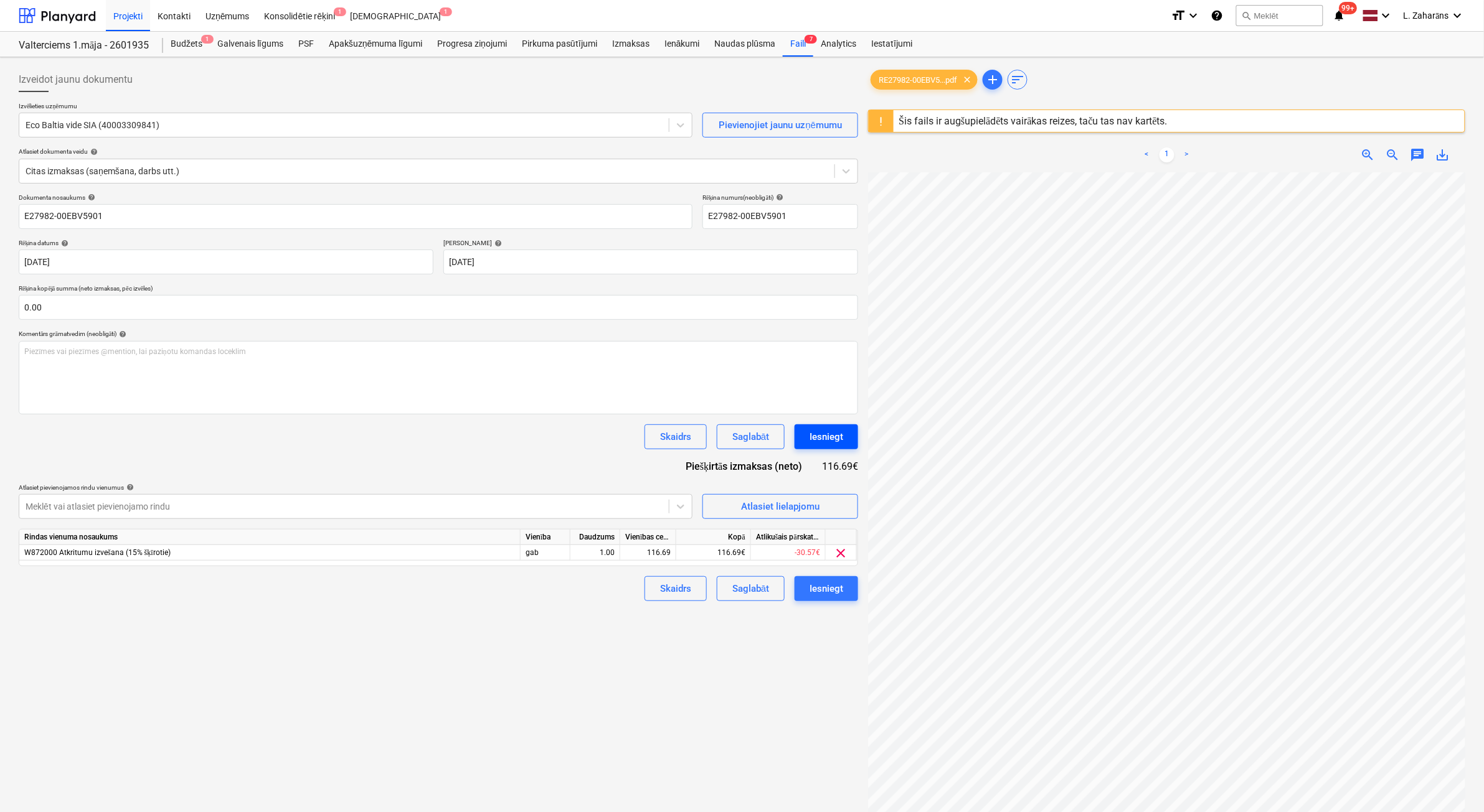
click at [824, 432] on div "Iesniegt" at bounding box center [826, 436] width 34 height 16
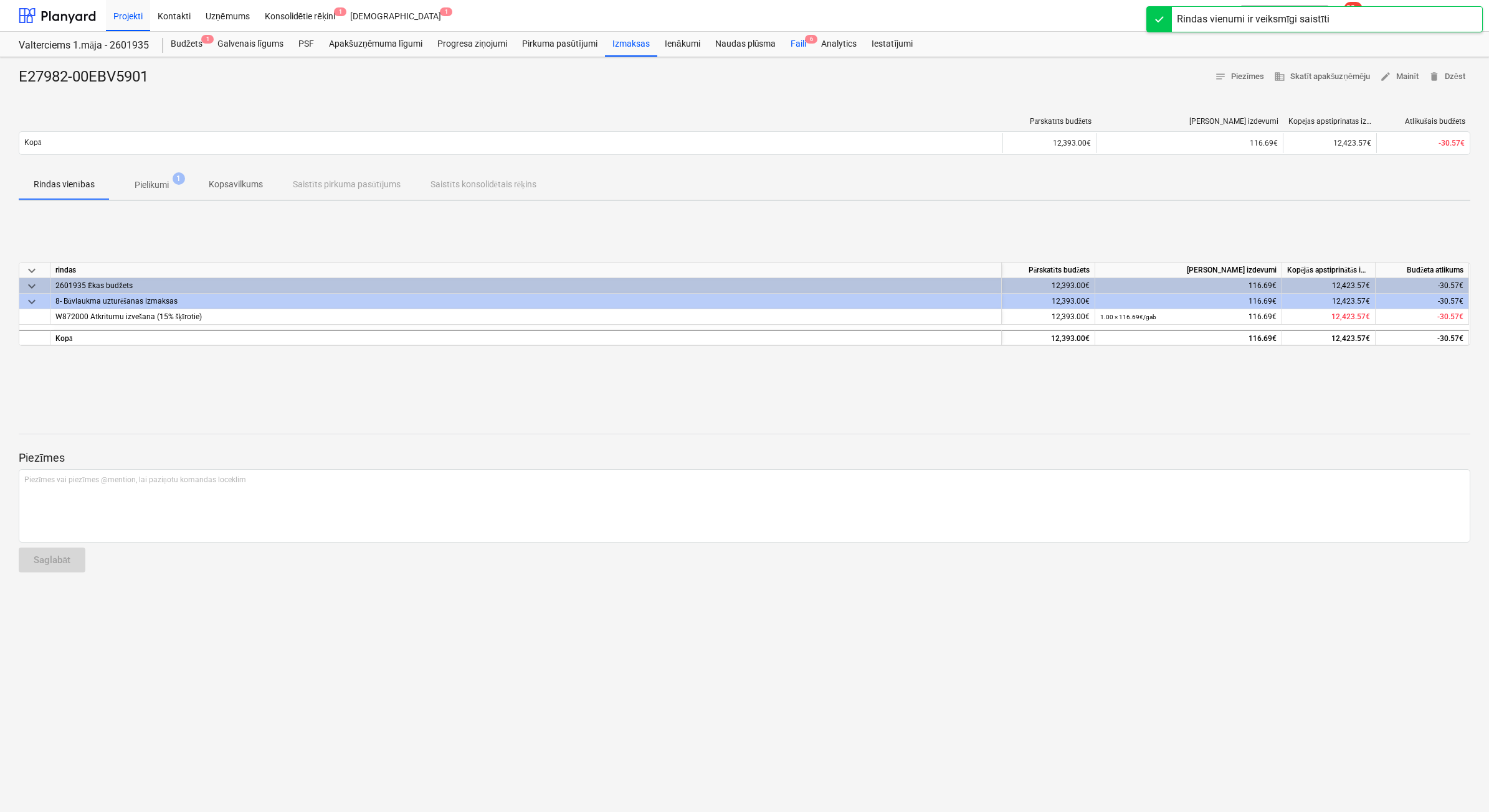
click at [792, 41] on div "Faili 6" at bounding box center [798, 44] width 31 height 25
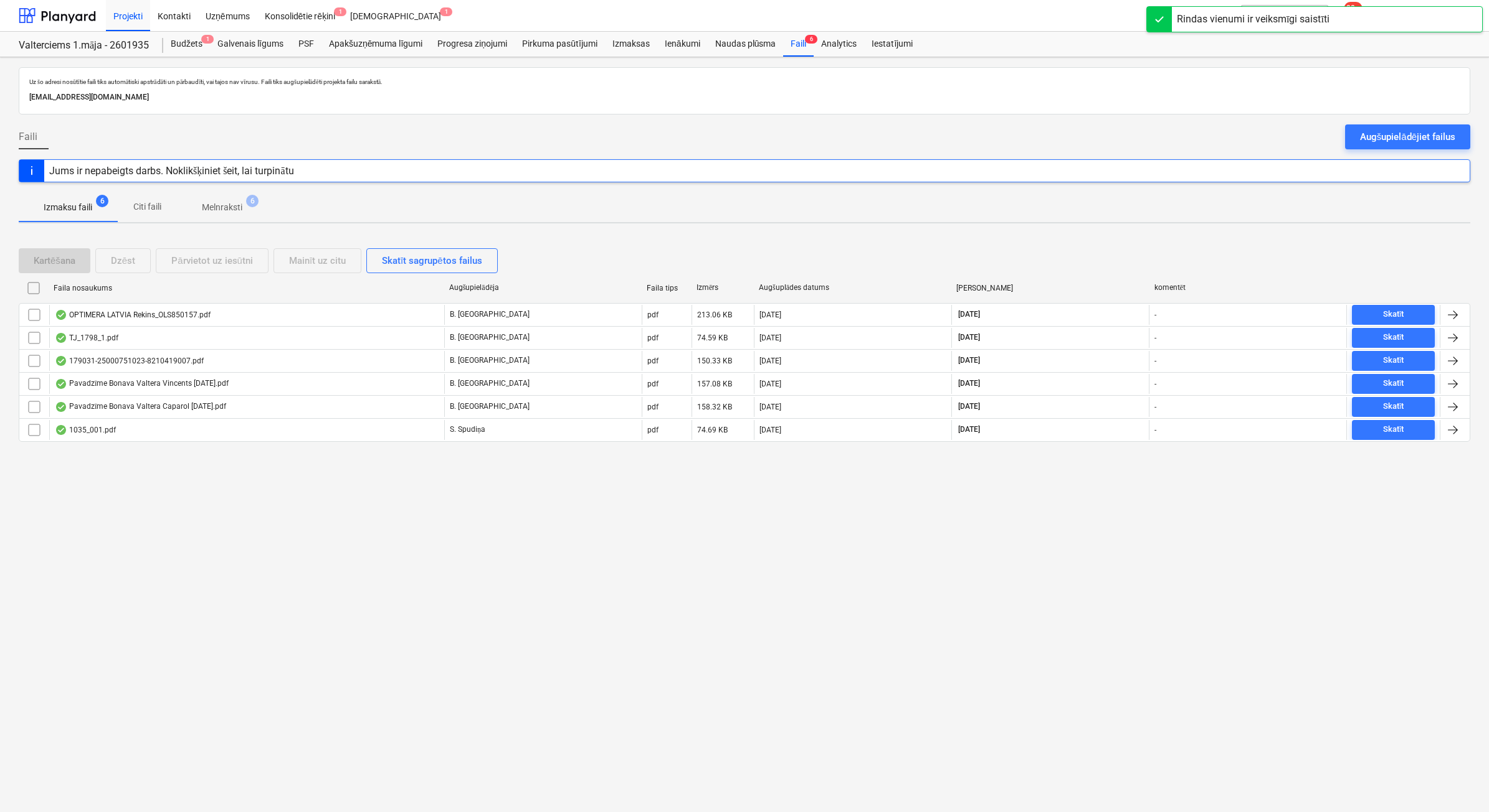
drag, startPoint x: 211, startPoint y: 208, endPoint x: 198, endPoint y: 229, distance: 24.7
click at [212, 208] on p "Melnraksti" at bounding box center [222, 207] width 41 height 13
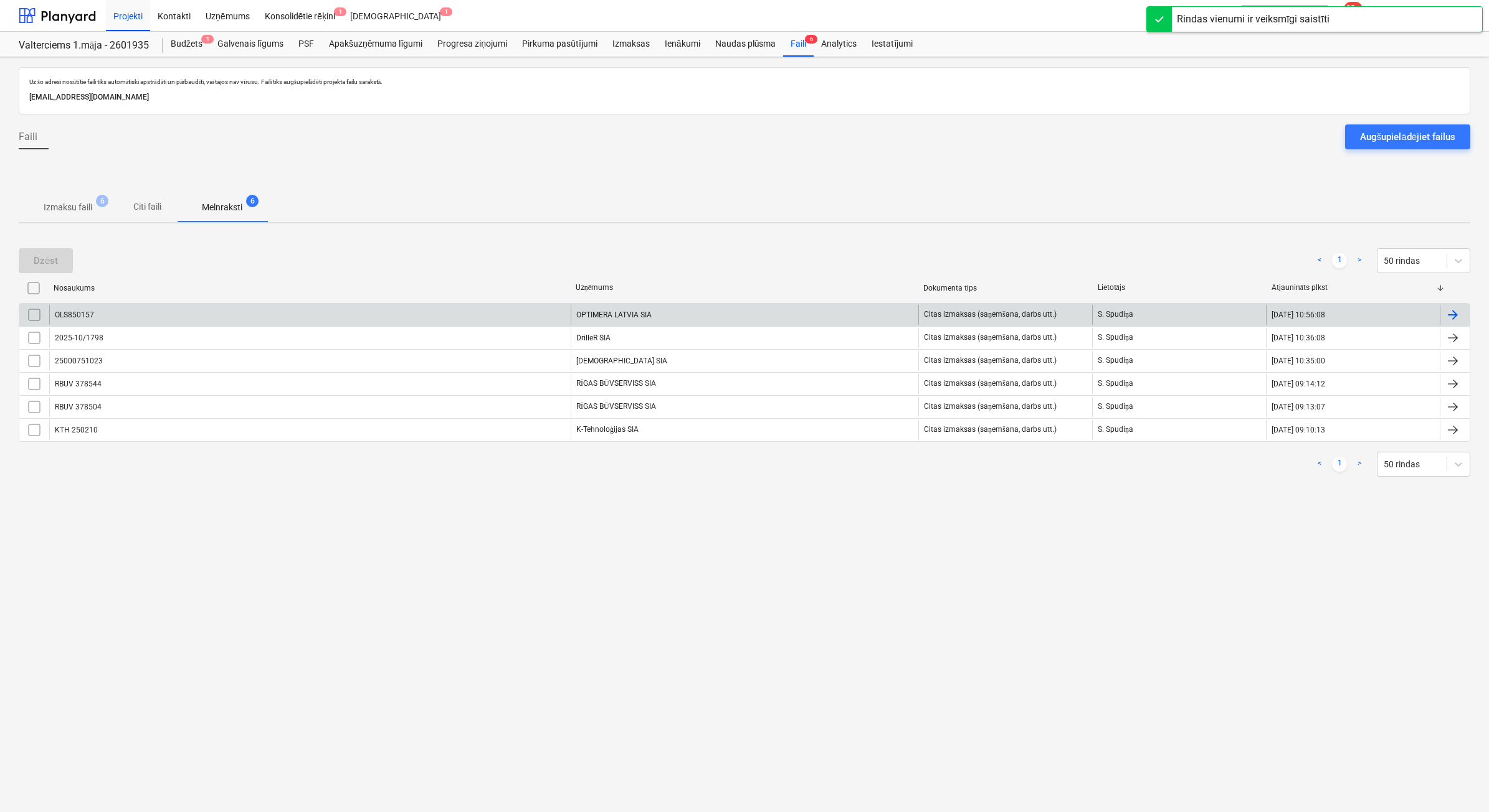
click at [198, 317] on div "OLS850157" at bounding box center [310, 315] width 522 height 20
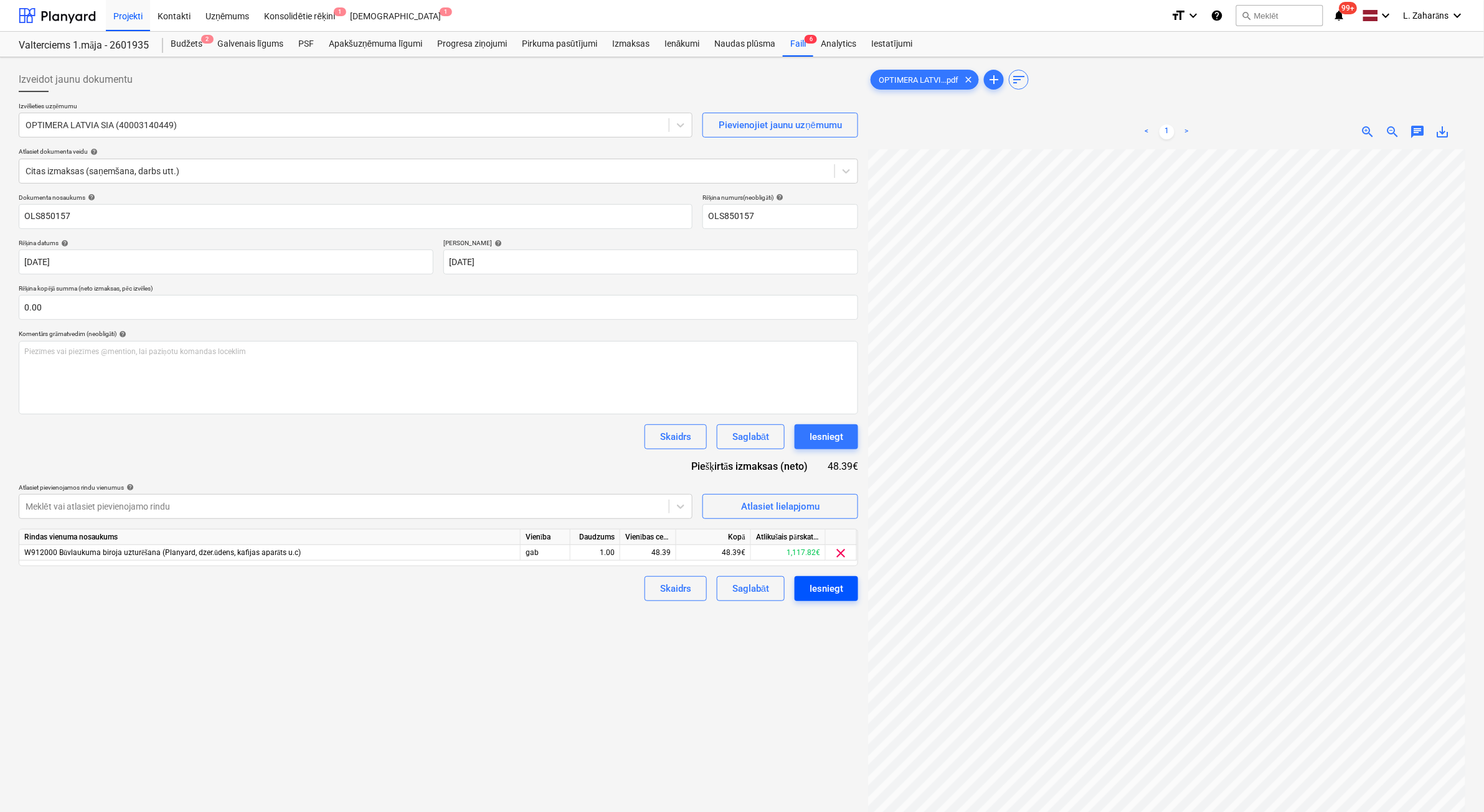
click at [814, 589] on div "Iesniegt" at bounding box center [826, 589] width 34 height 16
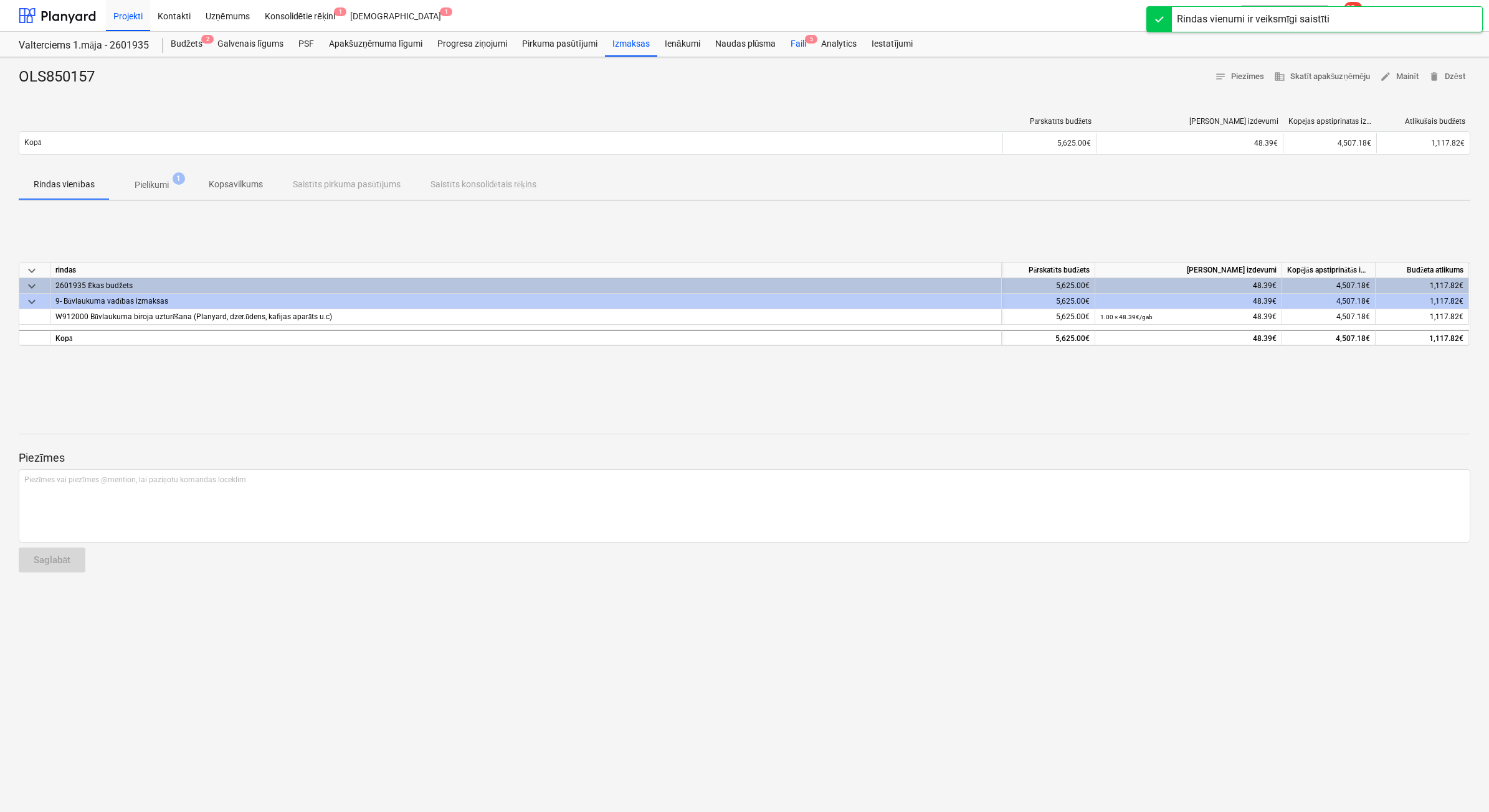
click at [798, 46] on div "Faili 5" at bounding box center [798, 44] width 31 height 25
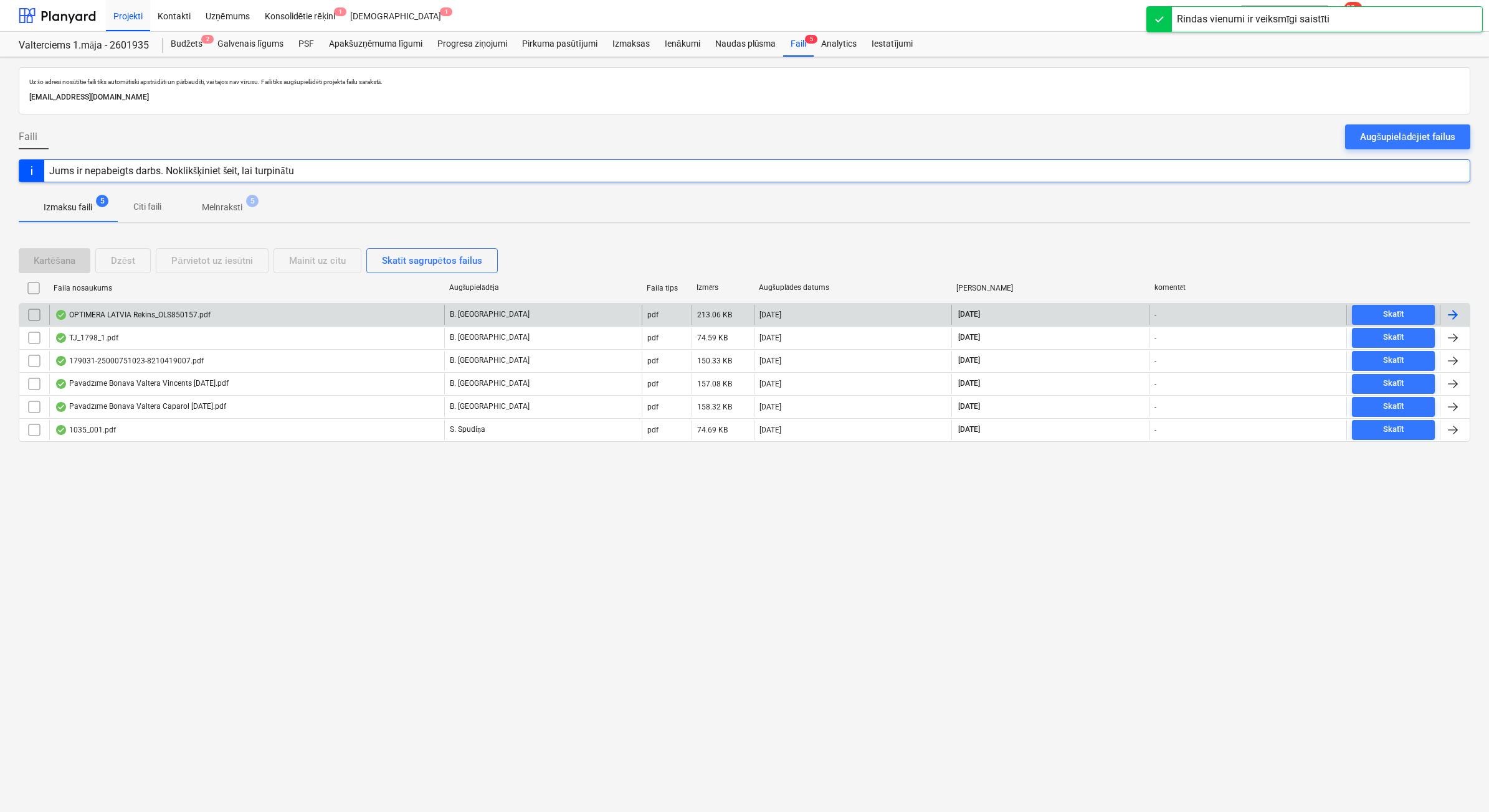
click at [154, 316] on div "OPTIMERA LATVIA Rekins_OLS850157.pdf" at bounding box center [133, 315] width 156 height 10
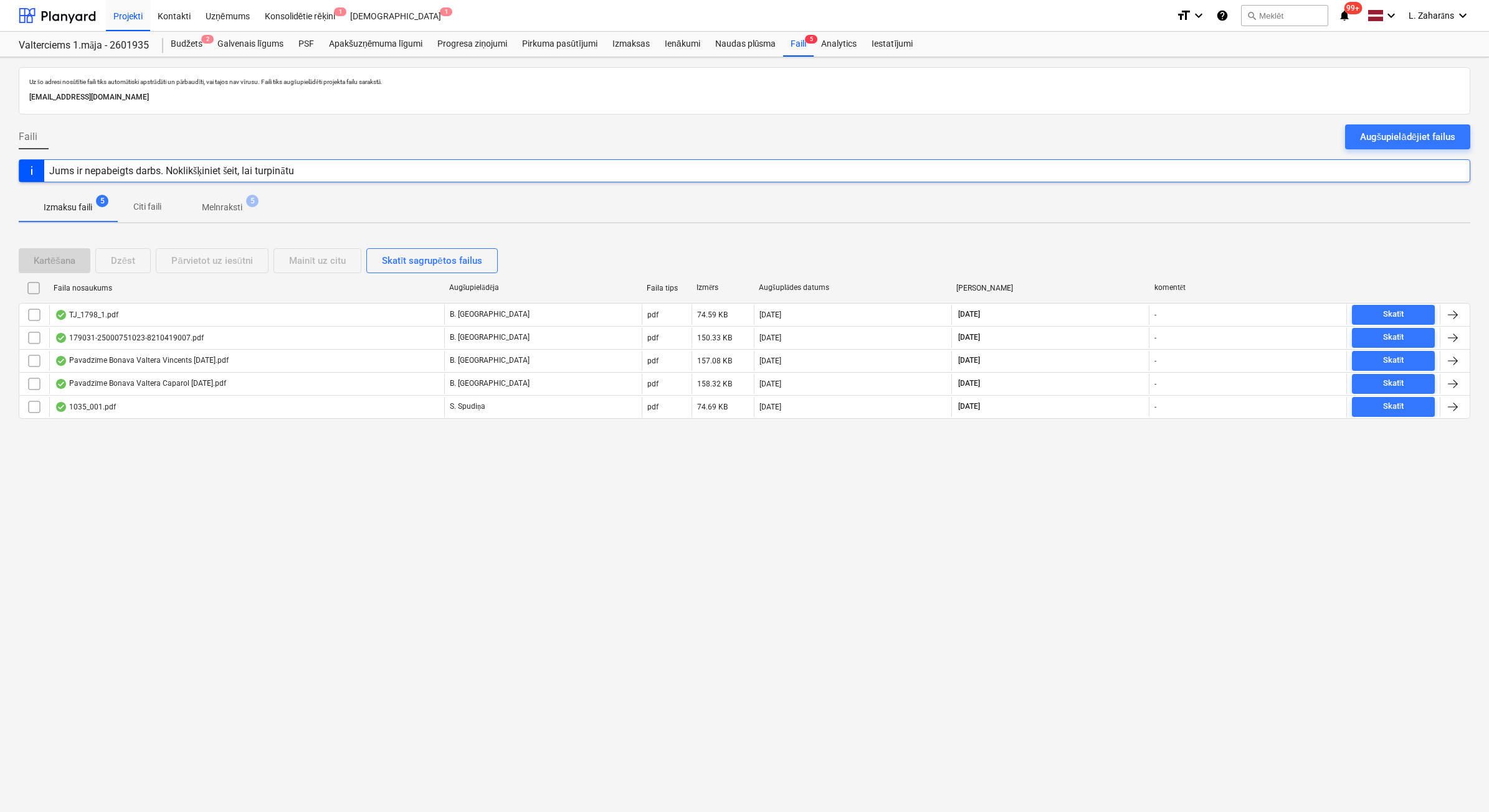
drag, startPoint x: 223, startPoint y: 209, endPoint x: 216, endPoint y: 213, distance: 8.1
click at [223, 209] on p "Melnraksti" at bounding box center [222, 207] width 41 height 13
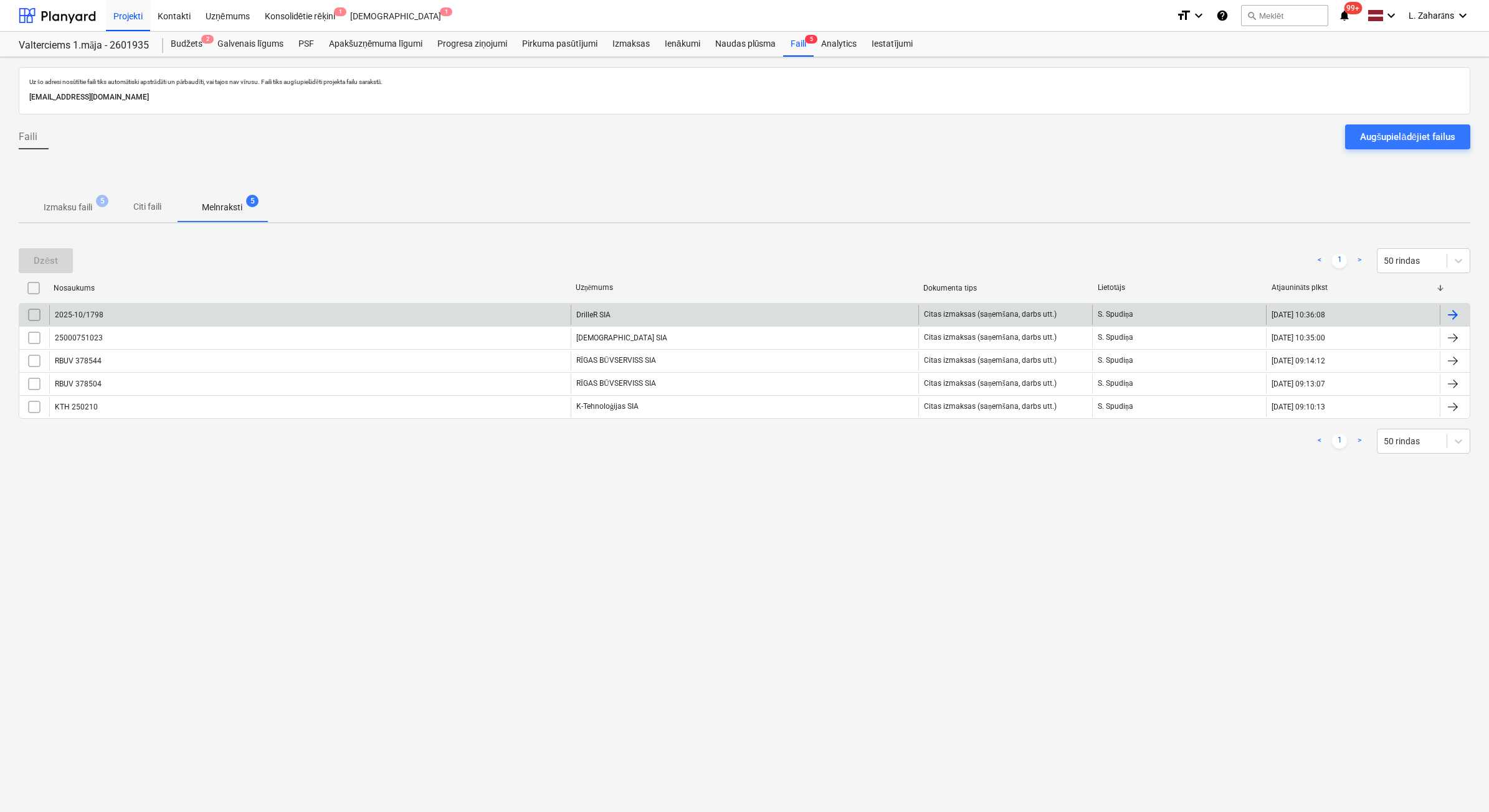
click at [161, 313] on div "2025-10/1798" at bounding box center [310, 315] width 522 height 20
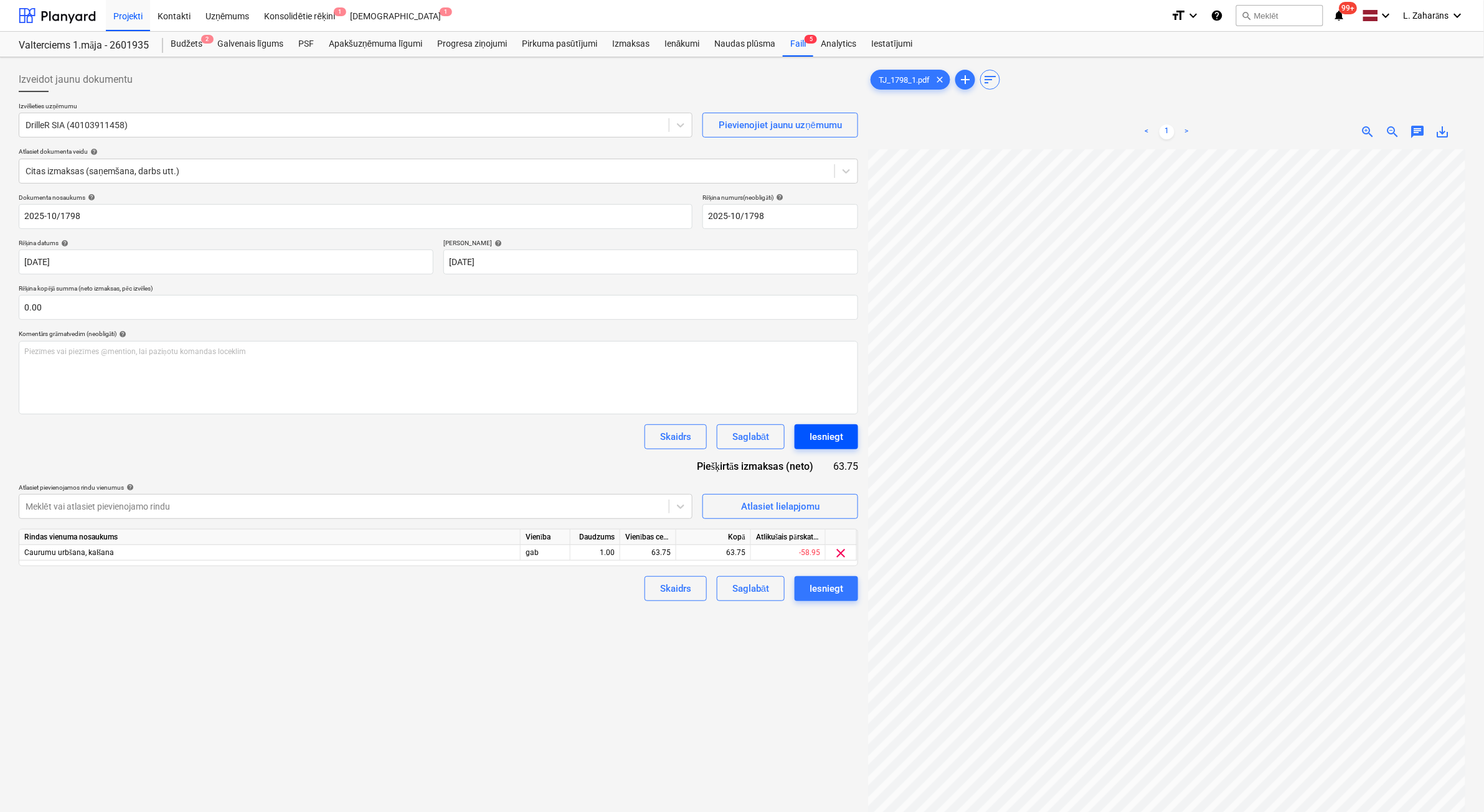
click at [839, 439] on div "Iesniegt" at bounding box center [826, 436] width 34 height 16
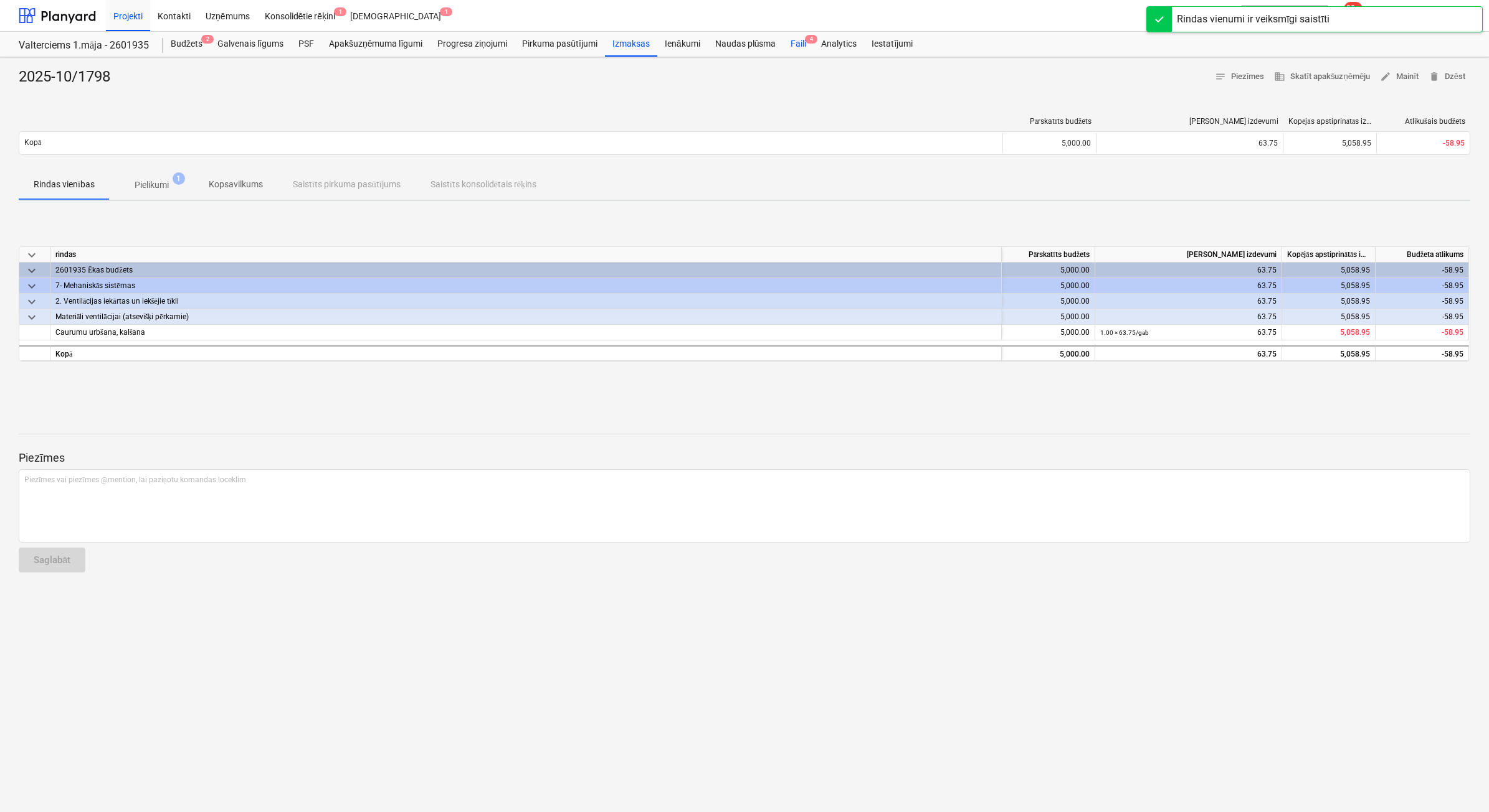
click at [794, 44] on div "Faili 4" at bounding box center [798, 44] width 31 height 25
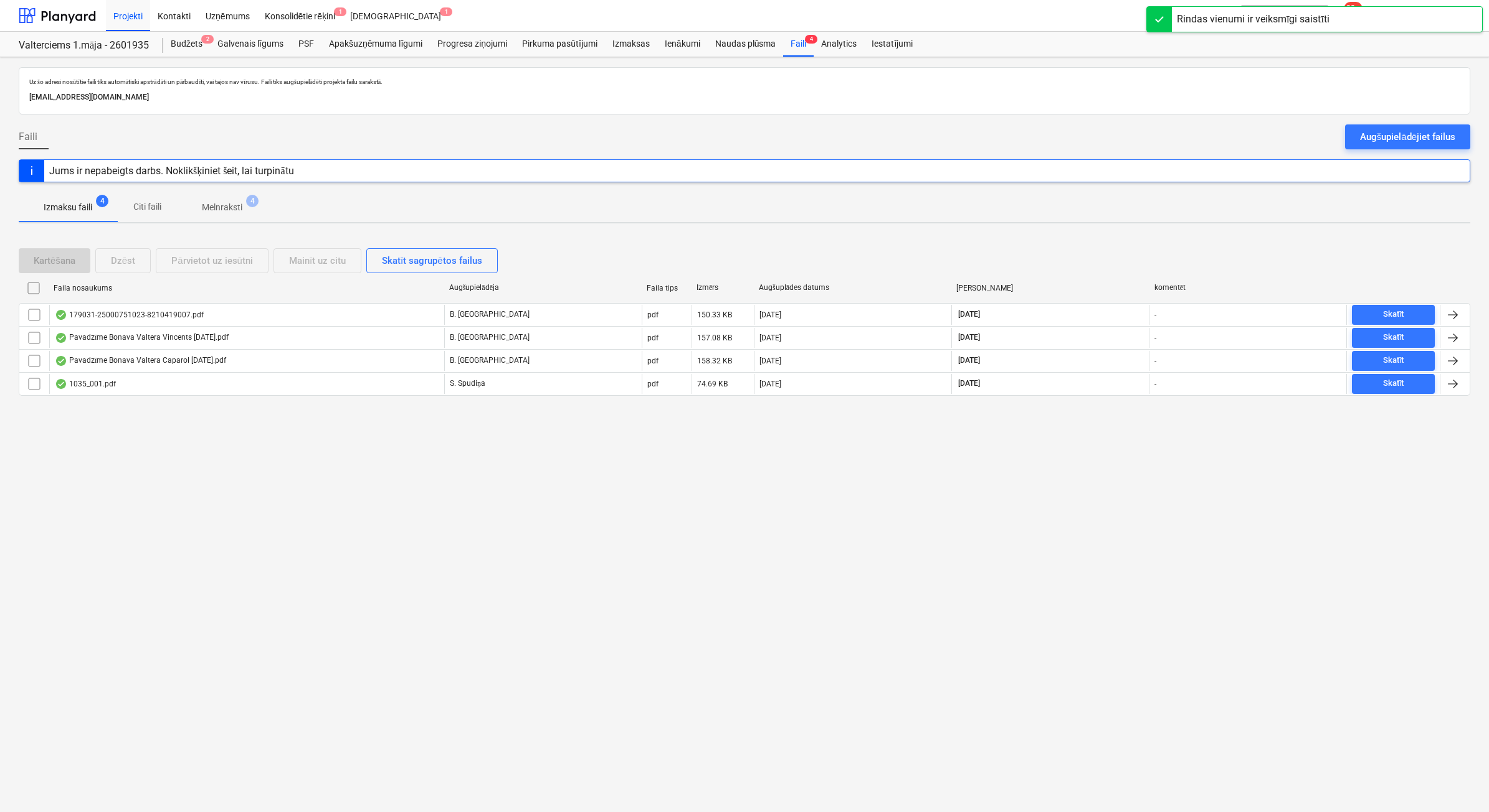
drag, startPoint x: 209, startPoint y: 207, endPoint x: 201, endPoint y: 231, distance: 25.3
click at [209, 208] on p "Melnraksti" at bounding box center [222, 207] width 41 height 13
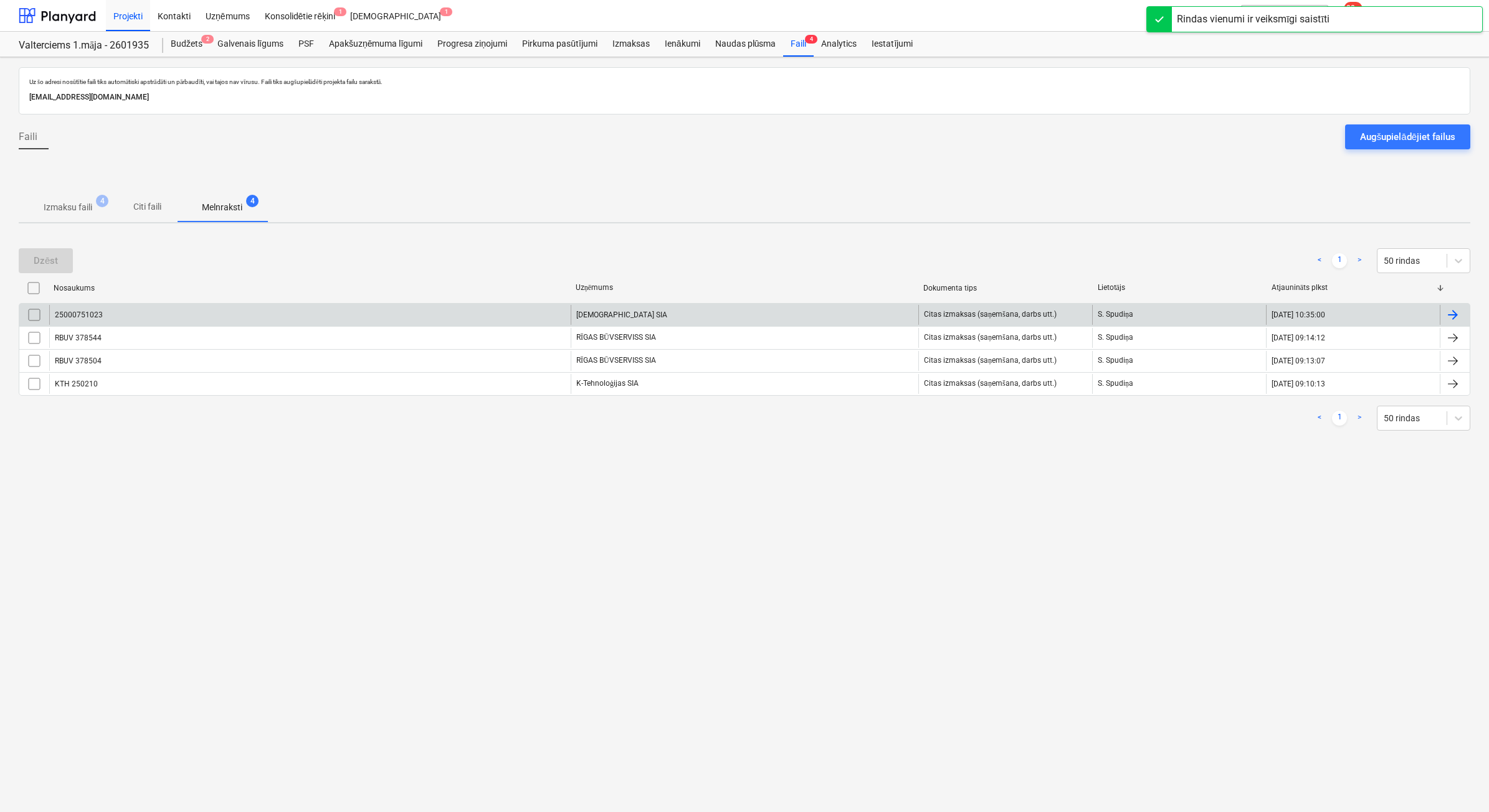
click at [193, 310] on div "25000751023" at bounding box center [310, 315] width 522 height 20
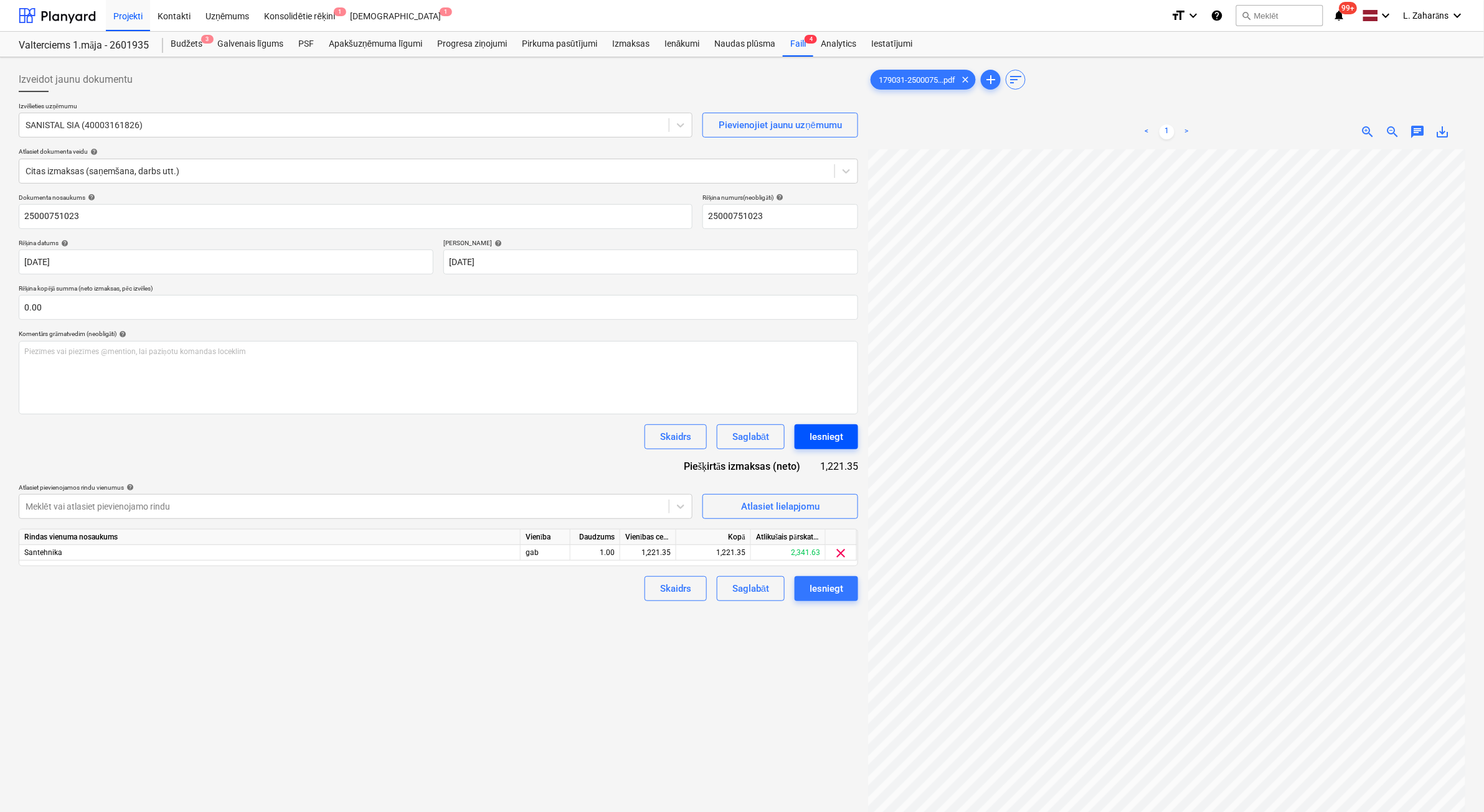
click at [835, 439] on div "Iesniegt" at bounding box center [826, 436] width 34 height 16
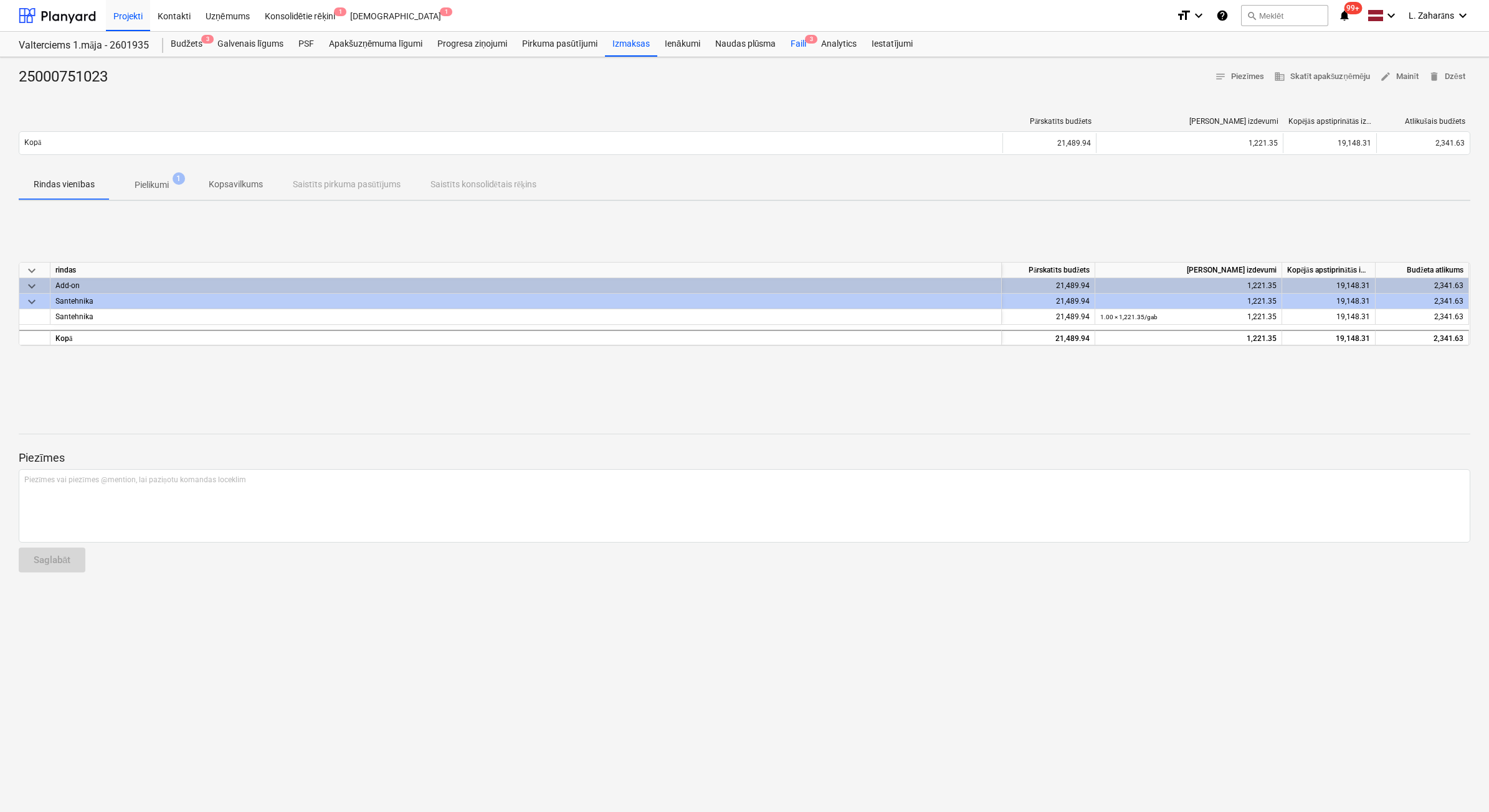
click at [797, 42] on div "Faili 3" at bounding box center [798, 44] width 31 height 25
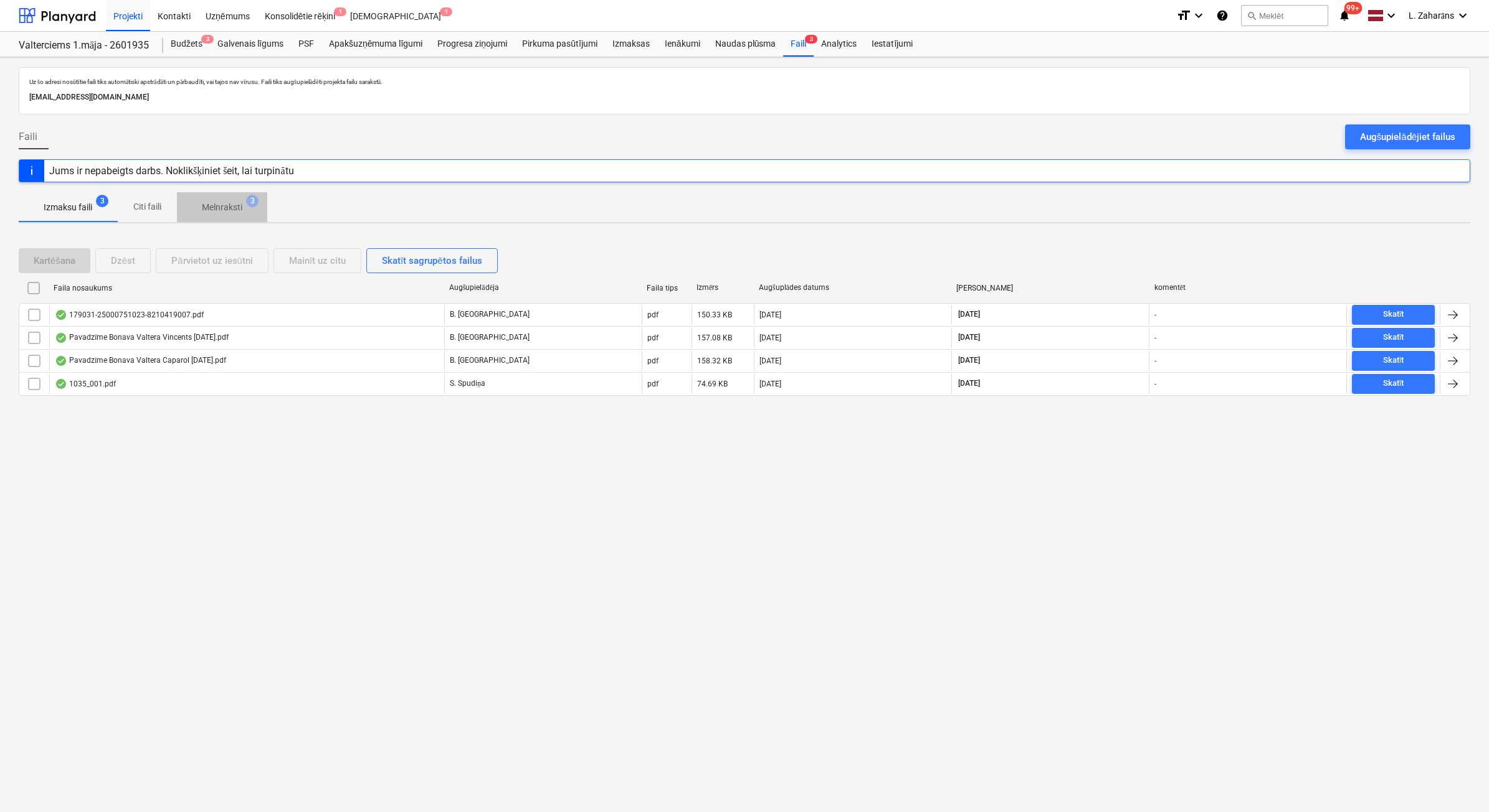
click at [236, 208] on p "Melnraksti" at bounding box center [222, 207] width 41 height 13
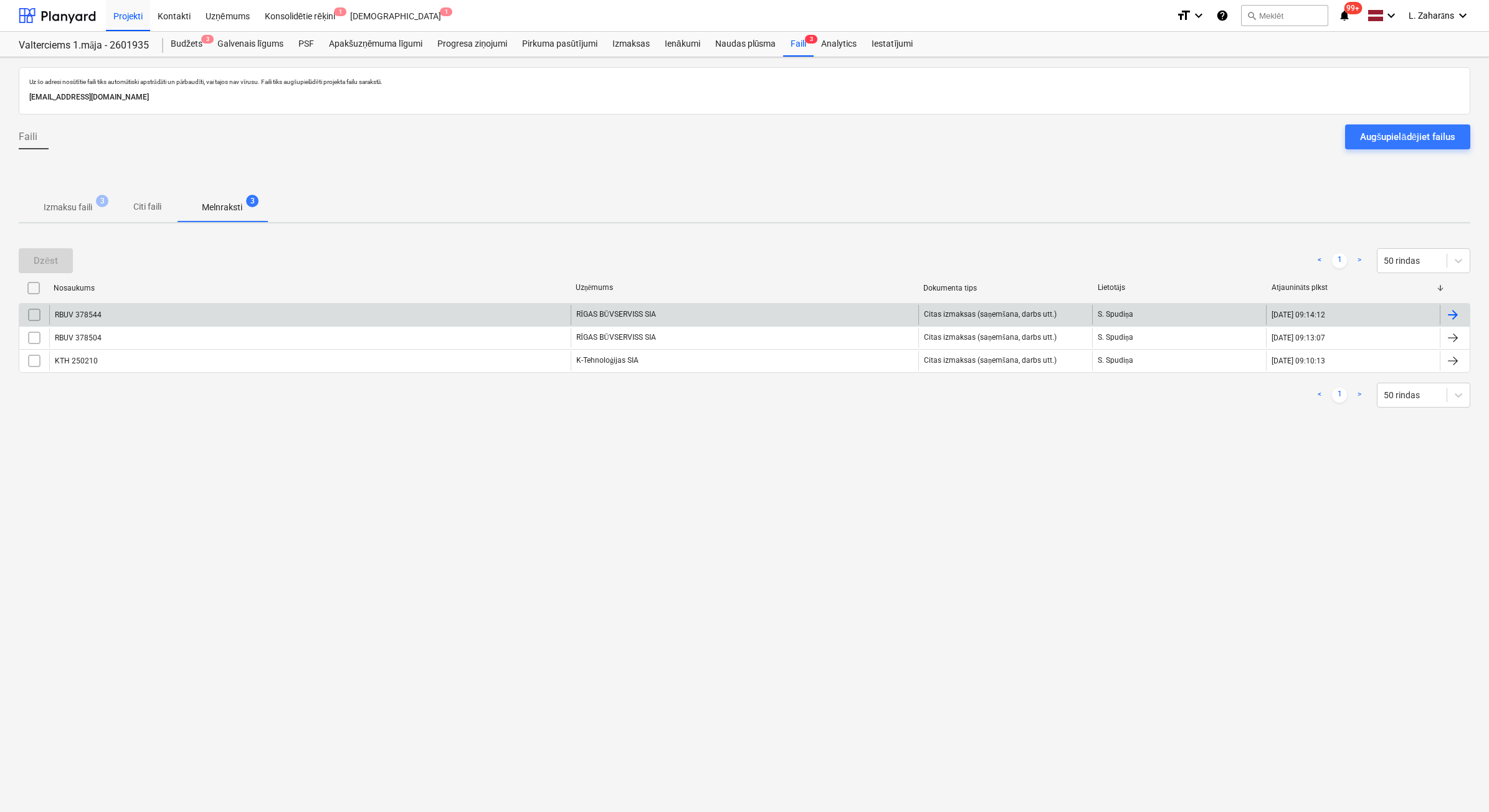
click at [184, 321] on div "RBUV 378544" at bounding box center [310, 315] width 522 height 20
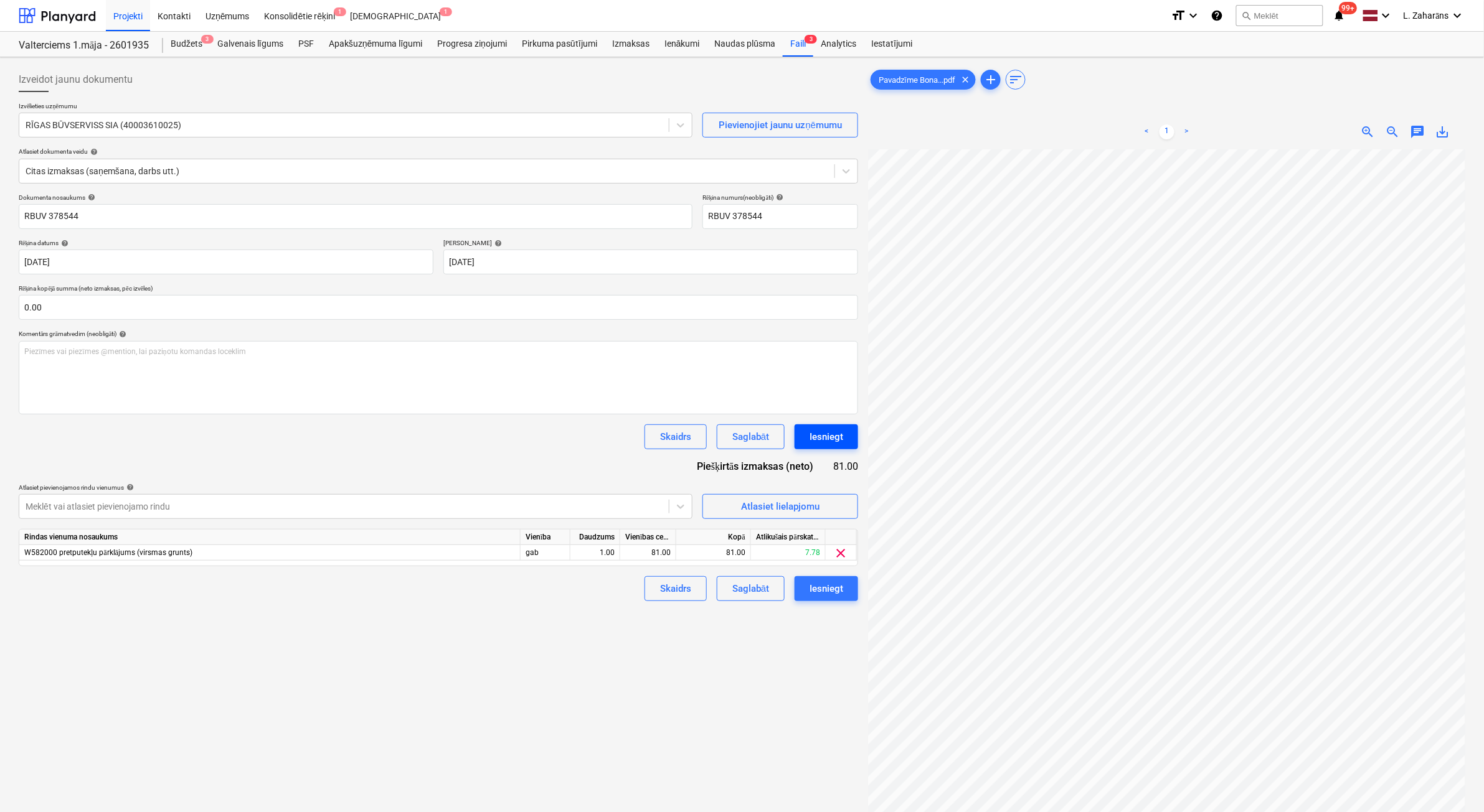
click at [829, 432] on div "Iesniegt" at bounding box center [826, 436] width 34 height 16
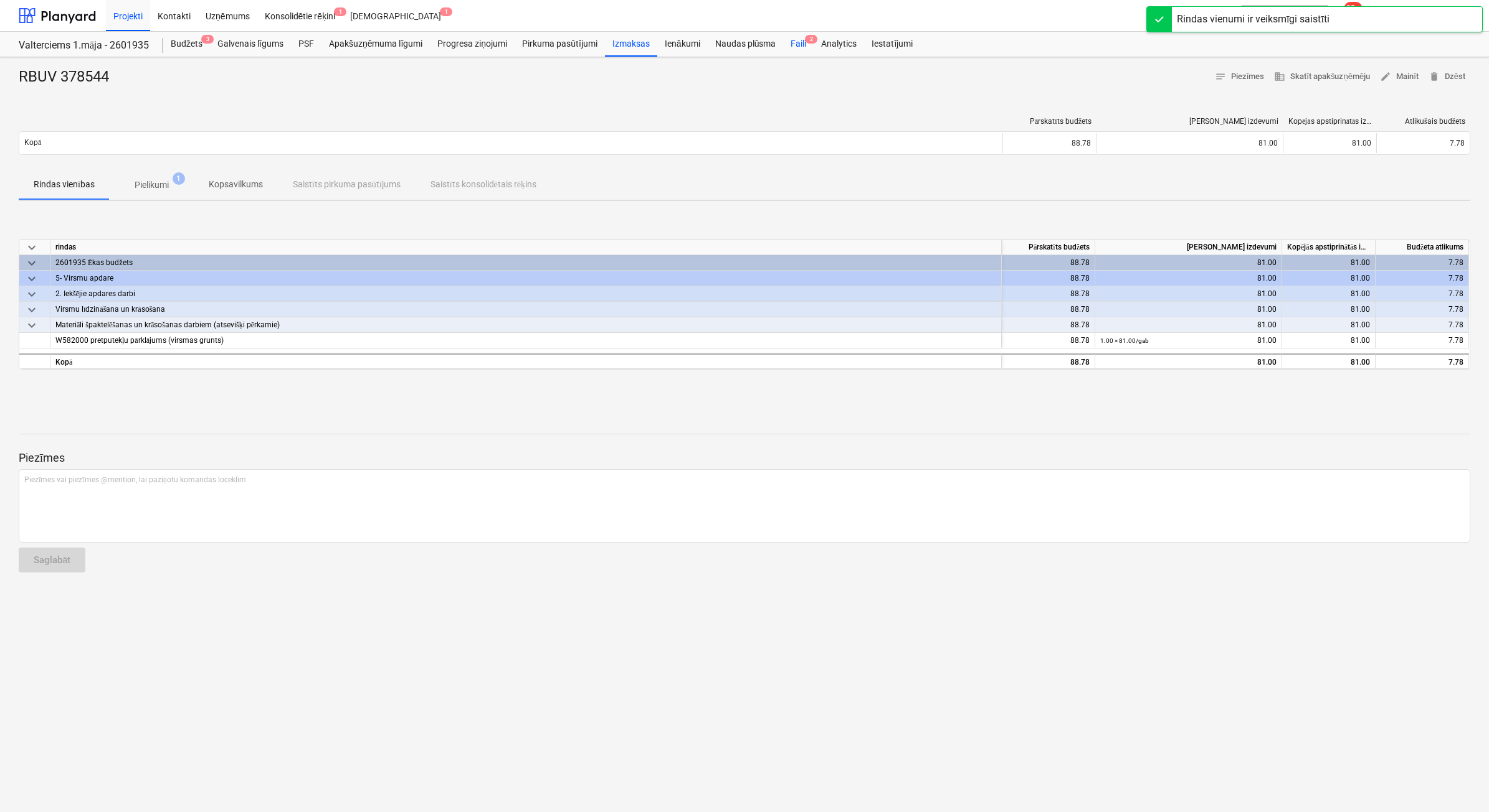
click at [794, 36] on div "Faili 2" at bounding box center [798, 44] width 31 height 25
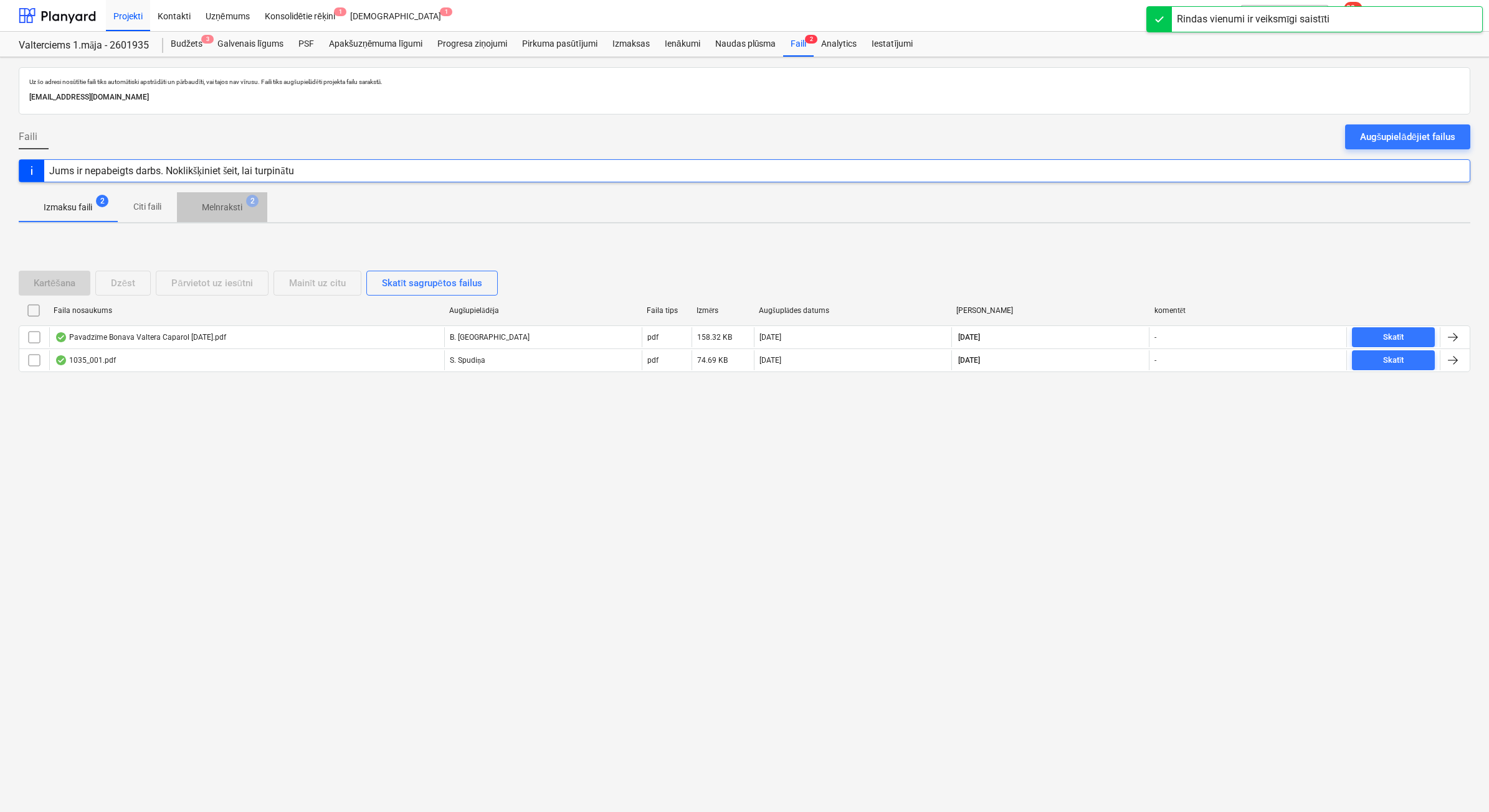
drag, startPoint x: 212, startPoint y: 207, endPoint x: 191, endPoint y: 231, distance: 31.9
click at [212, 206] on p "Melnraksti" at bounding box center [222, 207] width 41 height 13
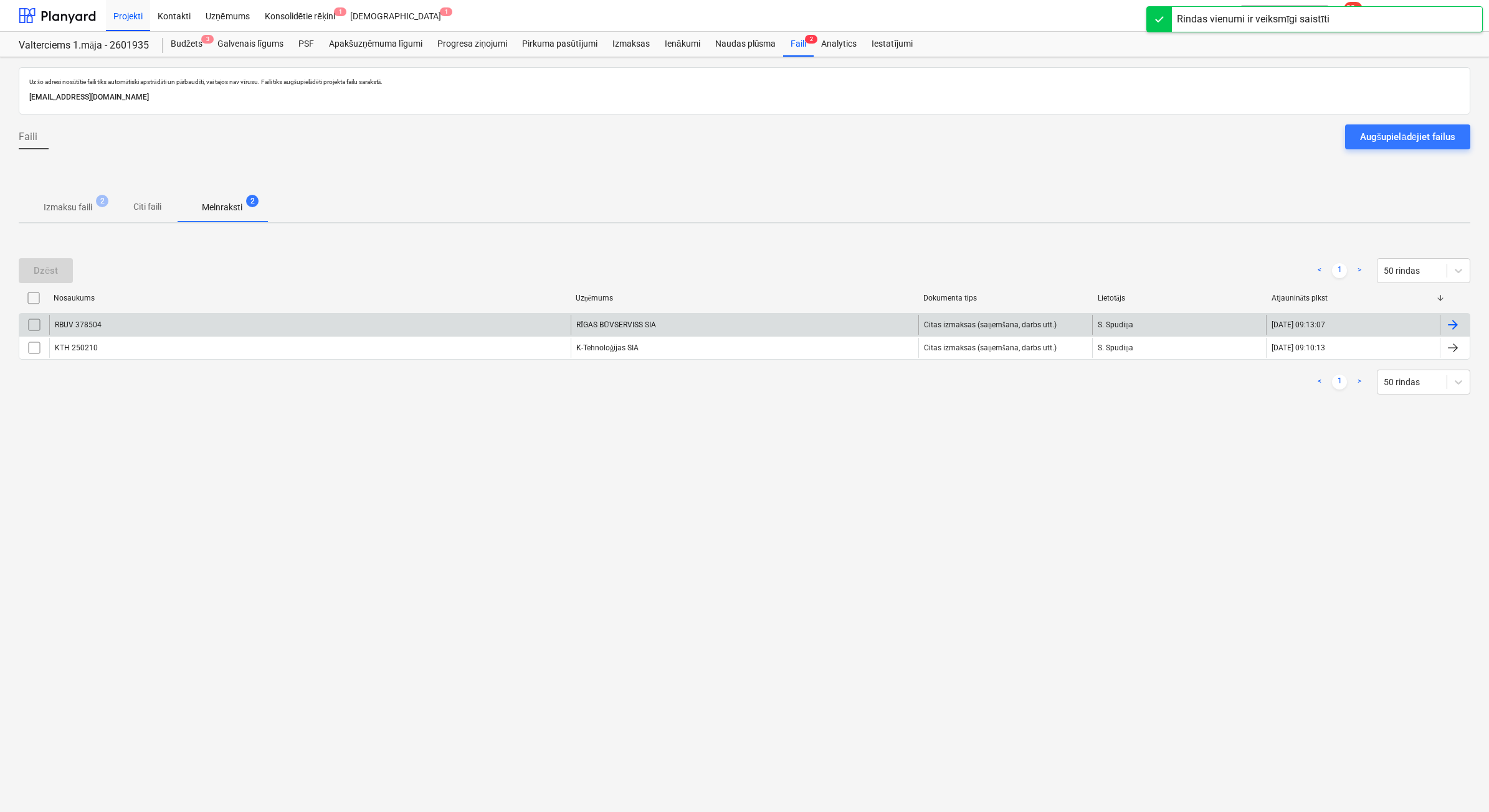
click at [163, 318] on div "RBUV 378504" at bounding box center [310, 325] width 522 height 20
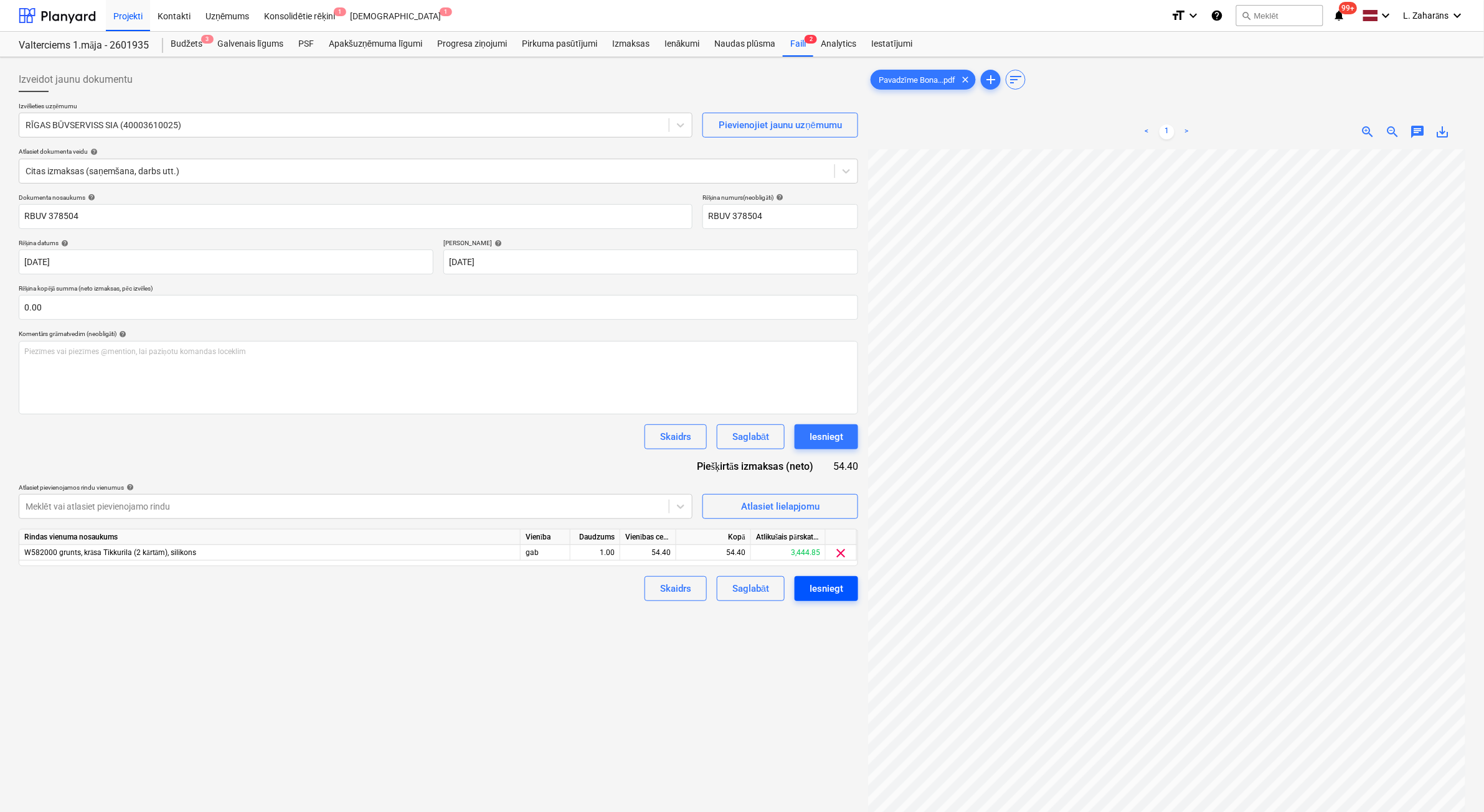
click at [839, 587] on div "Iesniegt" at bounding box center [826, 589] width 34 height 16
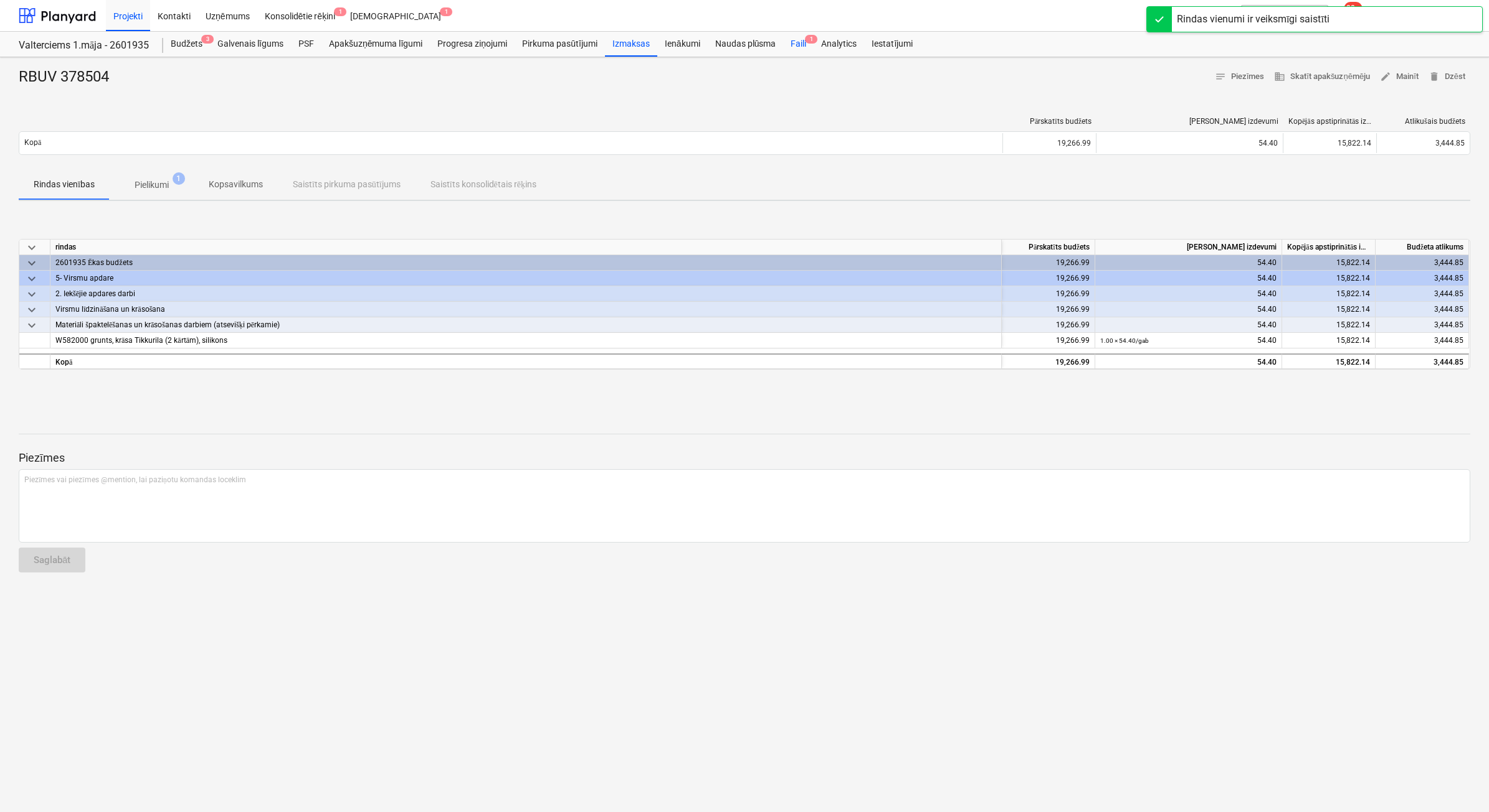
click at [797, 44] on div "Faili 1" at bounding box center [798, 44] width 31 height 25
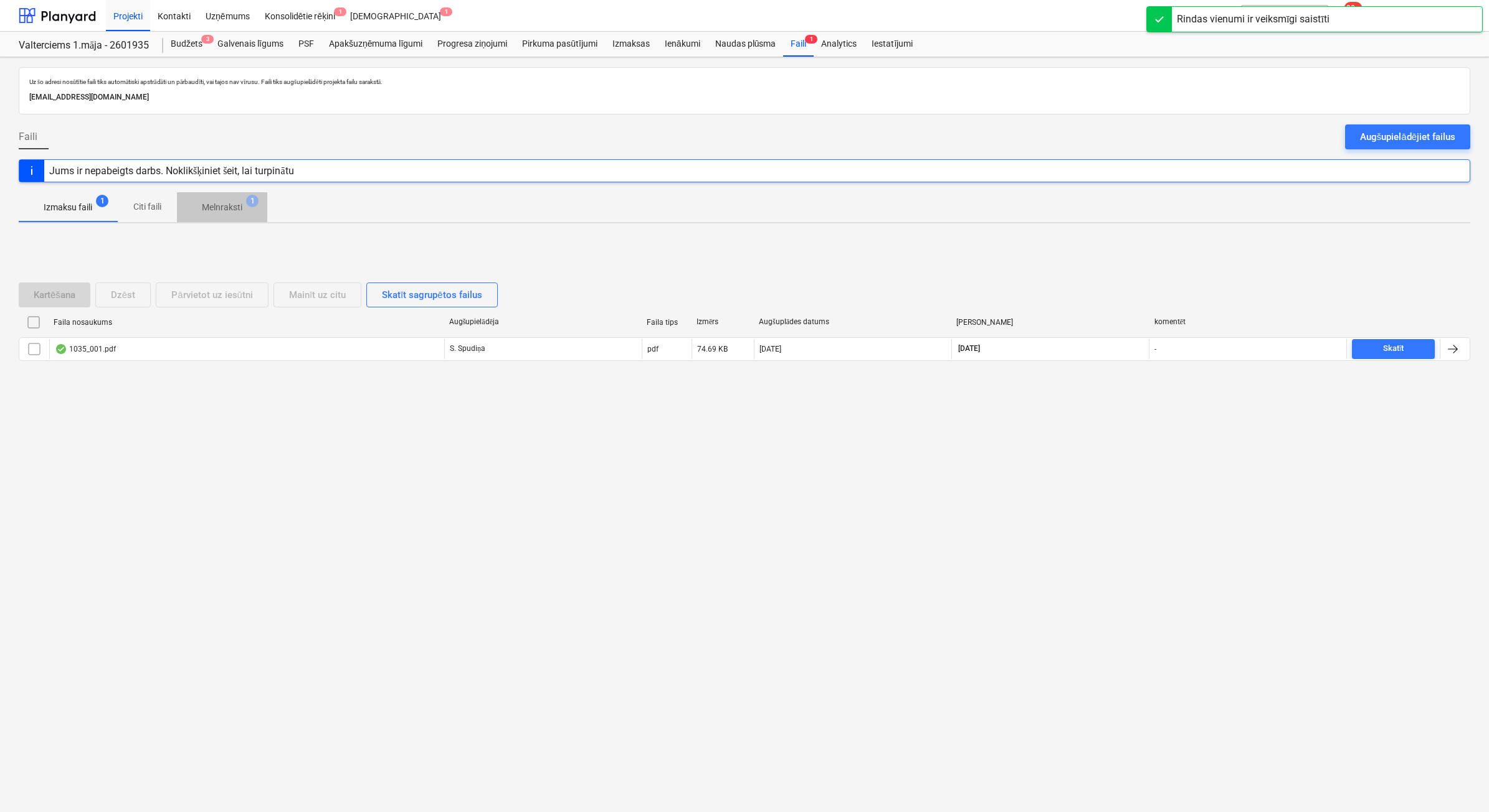
click at [216, 206] on p "Melnraksti" at bounding box center [222, 207] width 41 height 13
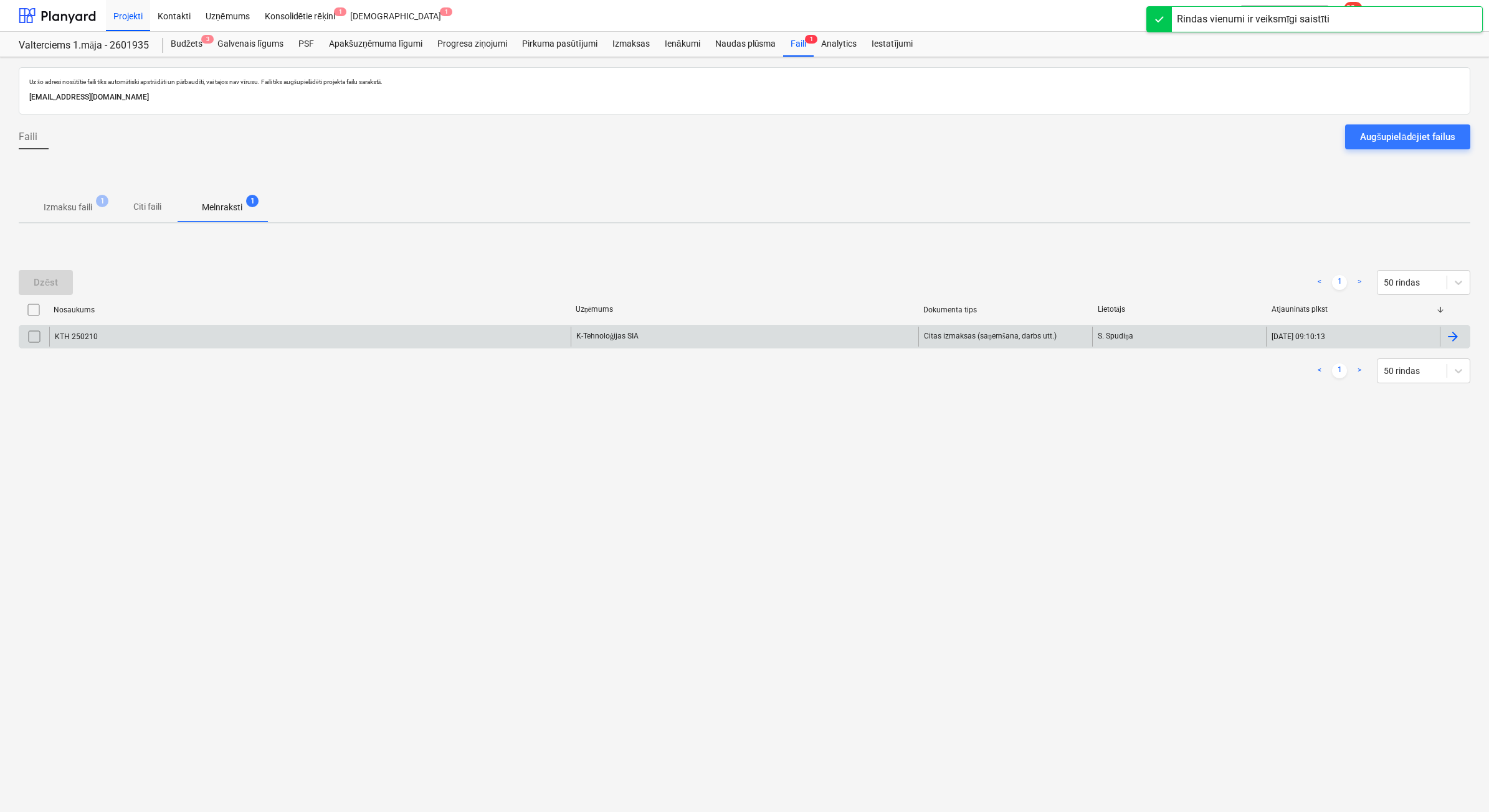
click at [242, 334] on div "KTH 250210" at bounding box center [310, 337] width 522 height 20
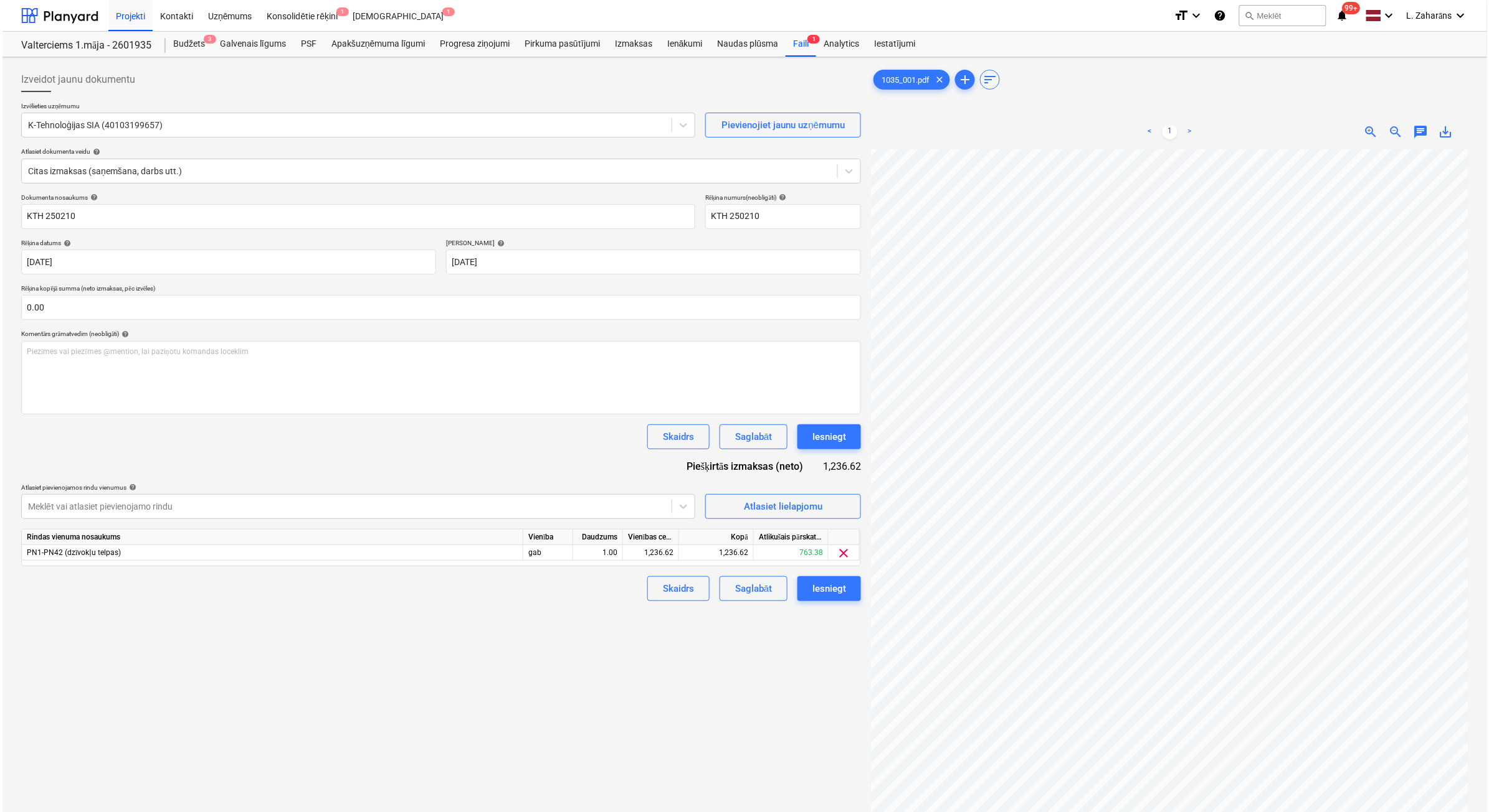
scroll to position [106, 104]
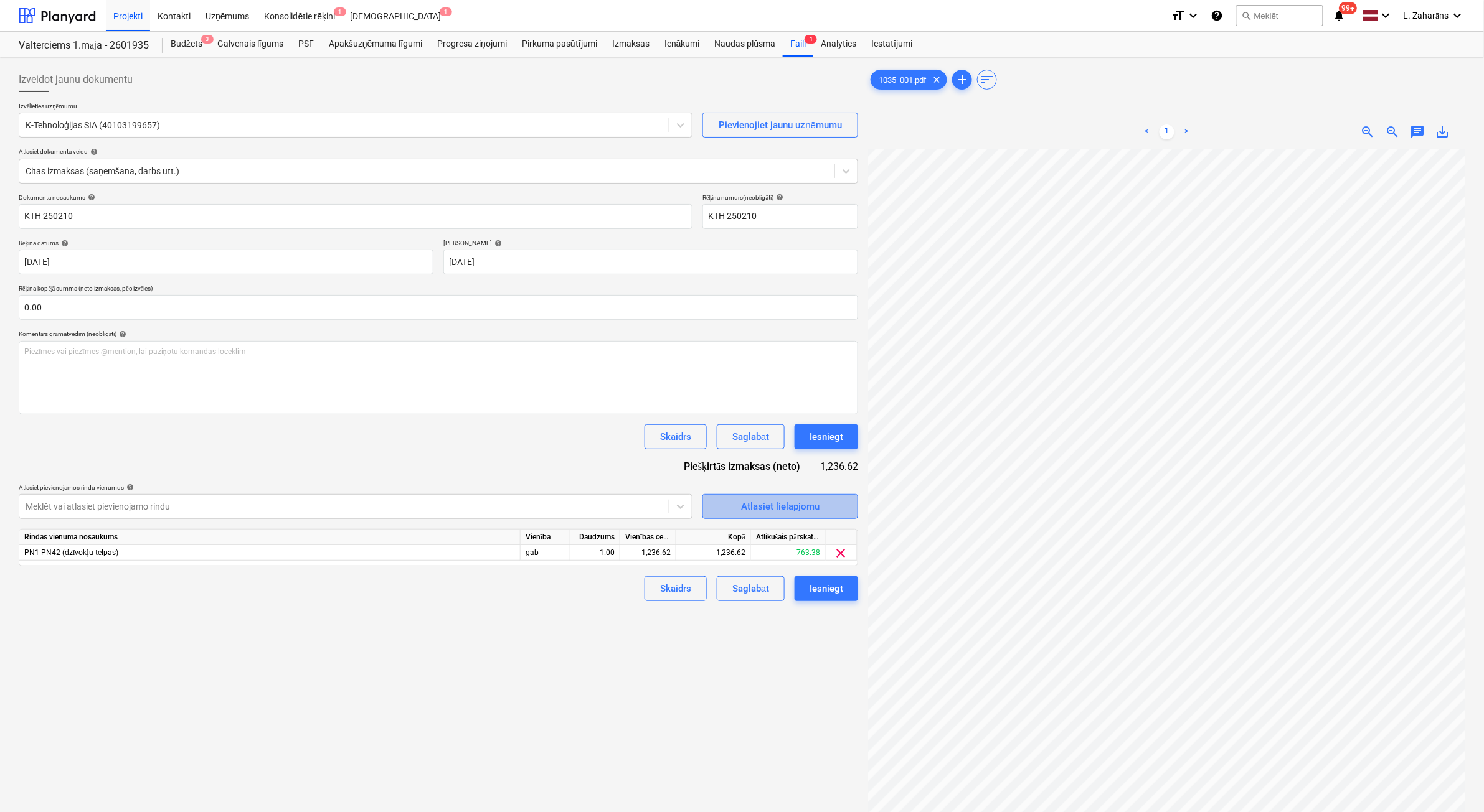
click at [751, 505] on div "Atlasiet lielapjomu" at bounding box center [780, 506] width 79 height 16
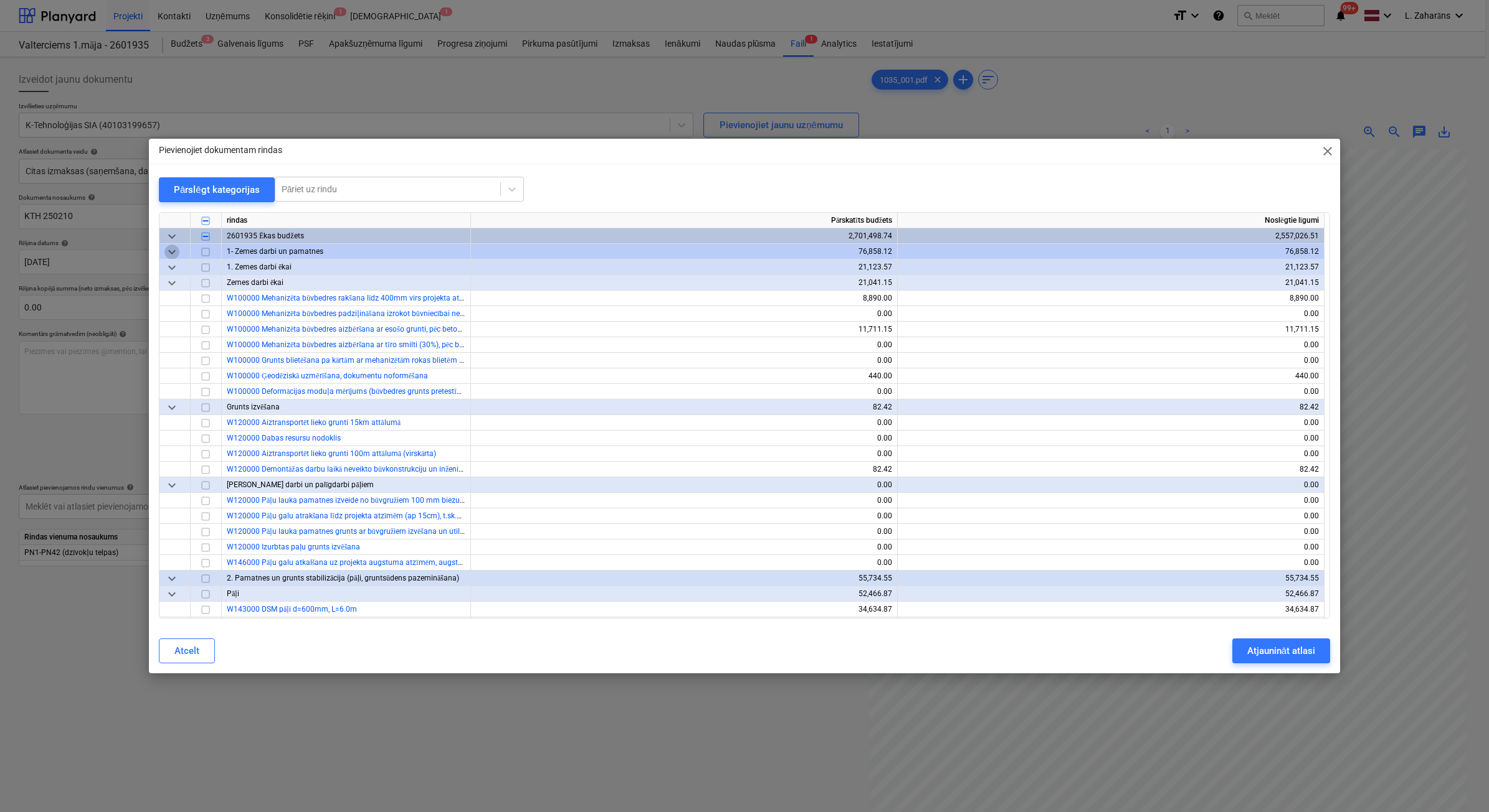
click at [175, 251] on span "keyboard_arrow_down" at bounding box center [172, 252] width 15 height 15
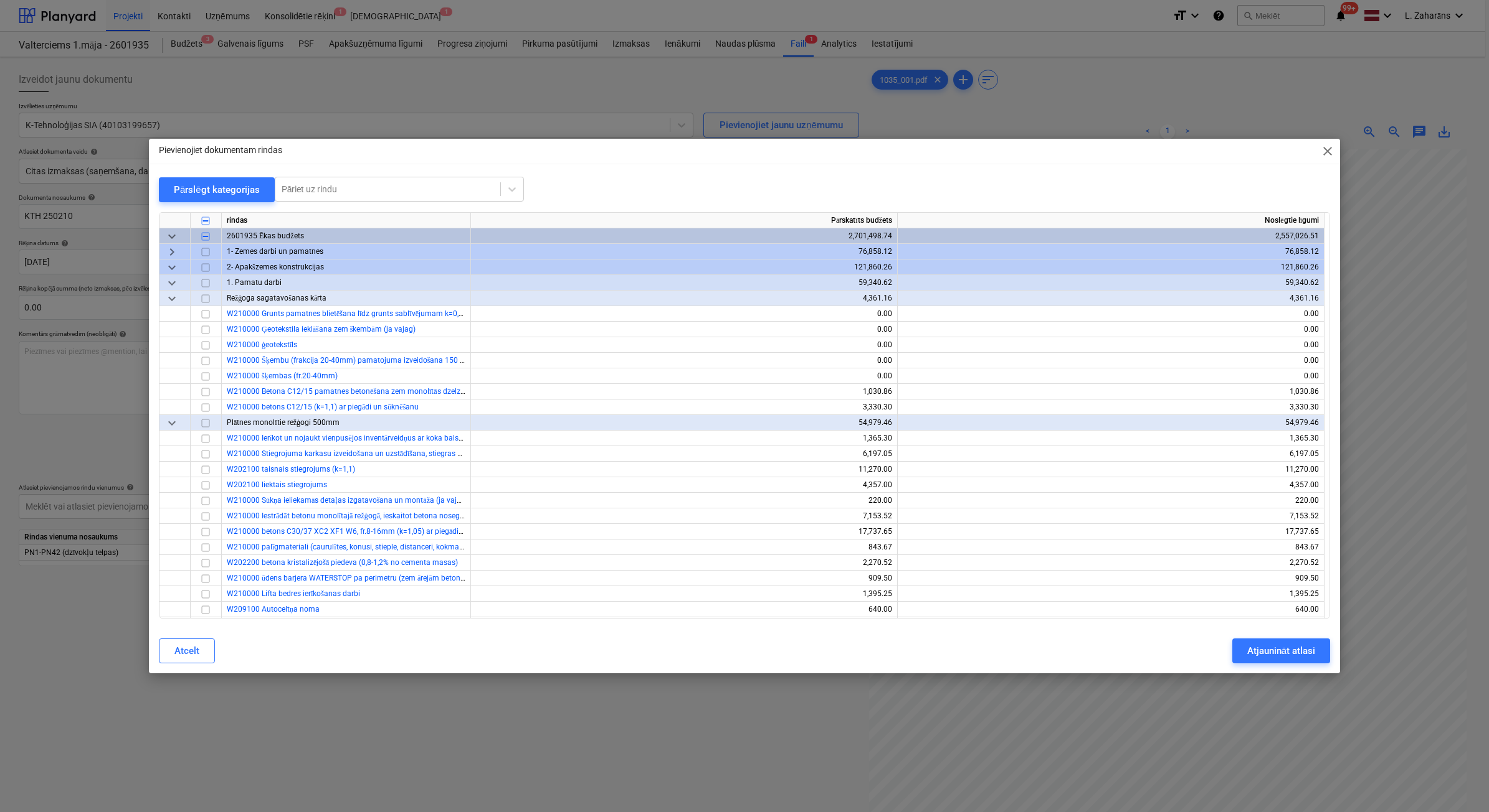
drag, startPoint x: 170, startPoint y: 269, endPoint x: 163, endPoint y: 284, distance: 16.6
click at [170, 271] on span "keyboard_arrow_down" at bounding box center [172, 268] width 15 height 15
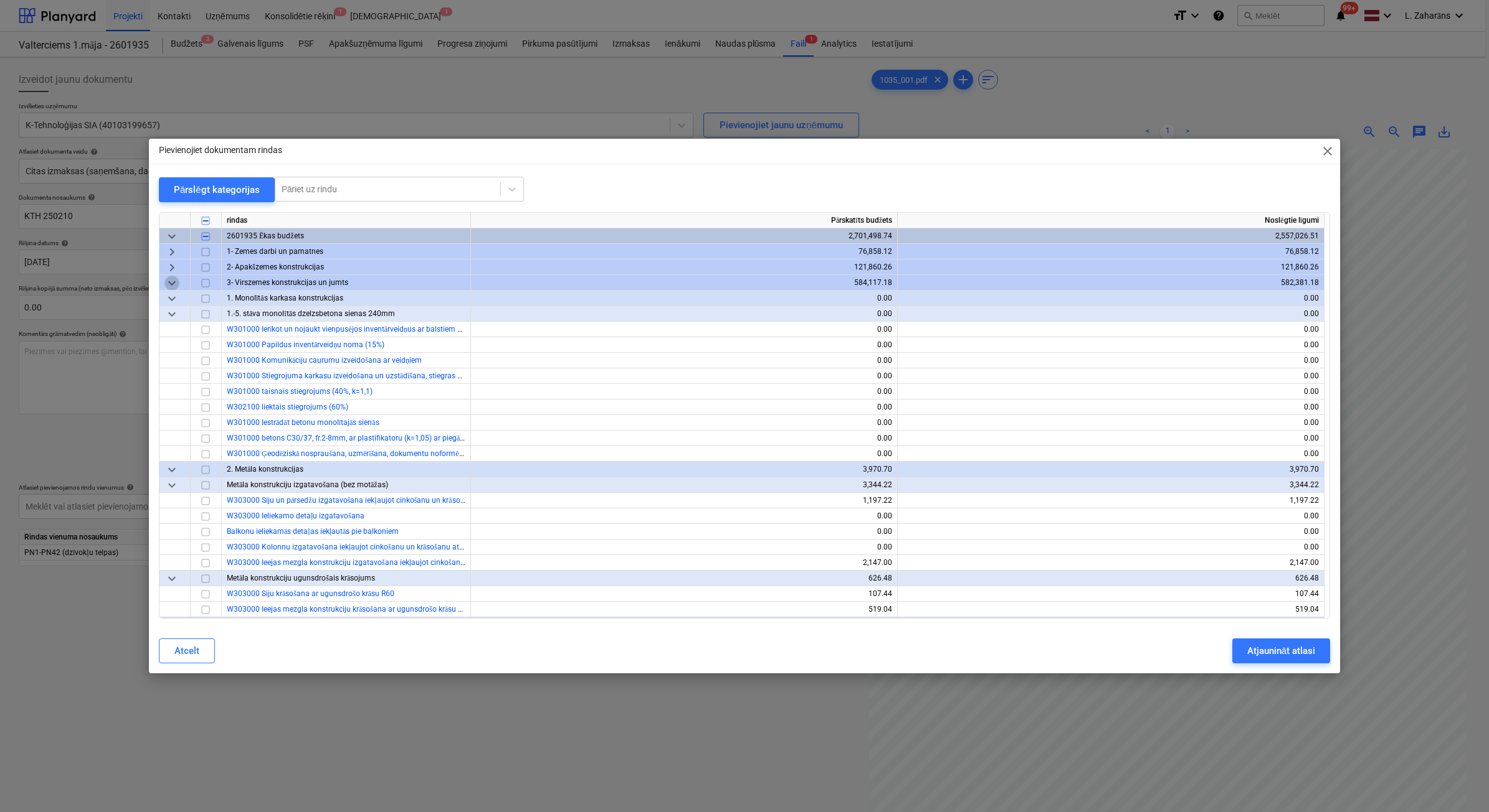
click at [171, 282] on span "keyboard_arrow_down" at bounding box center [172, 283] width 15 height 15
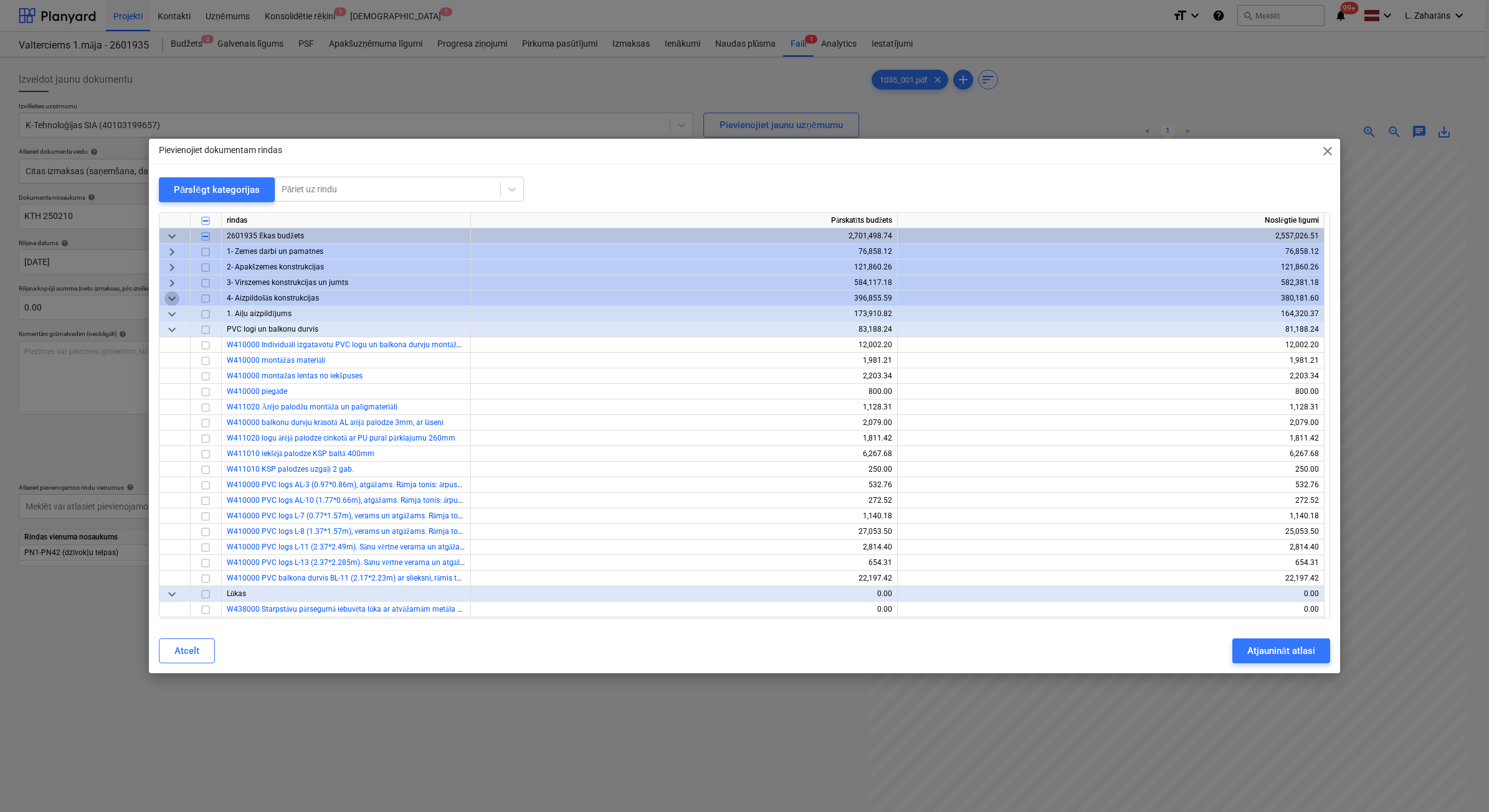
click at [172, 298] on span "keyboard_arrow_down" at bounding box center [172, 299] width 15 height 15
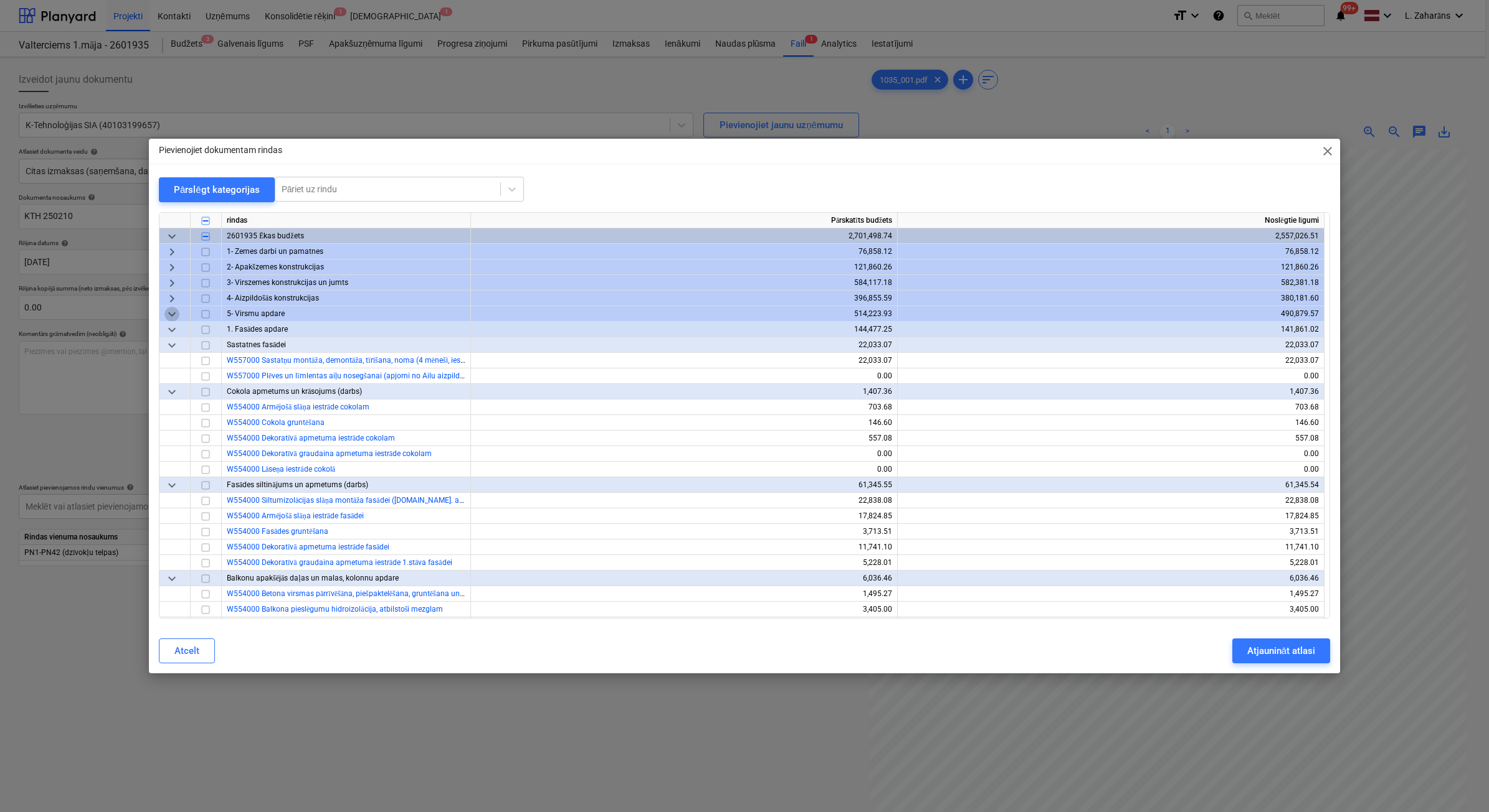
click at [173, 315] on span "keyboard_arrow_down" at bounding box center [172, 314] width 15 height 15
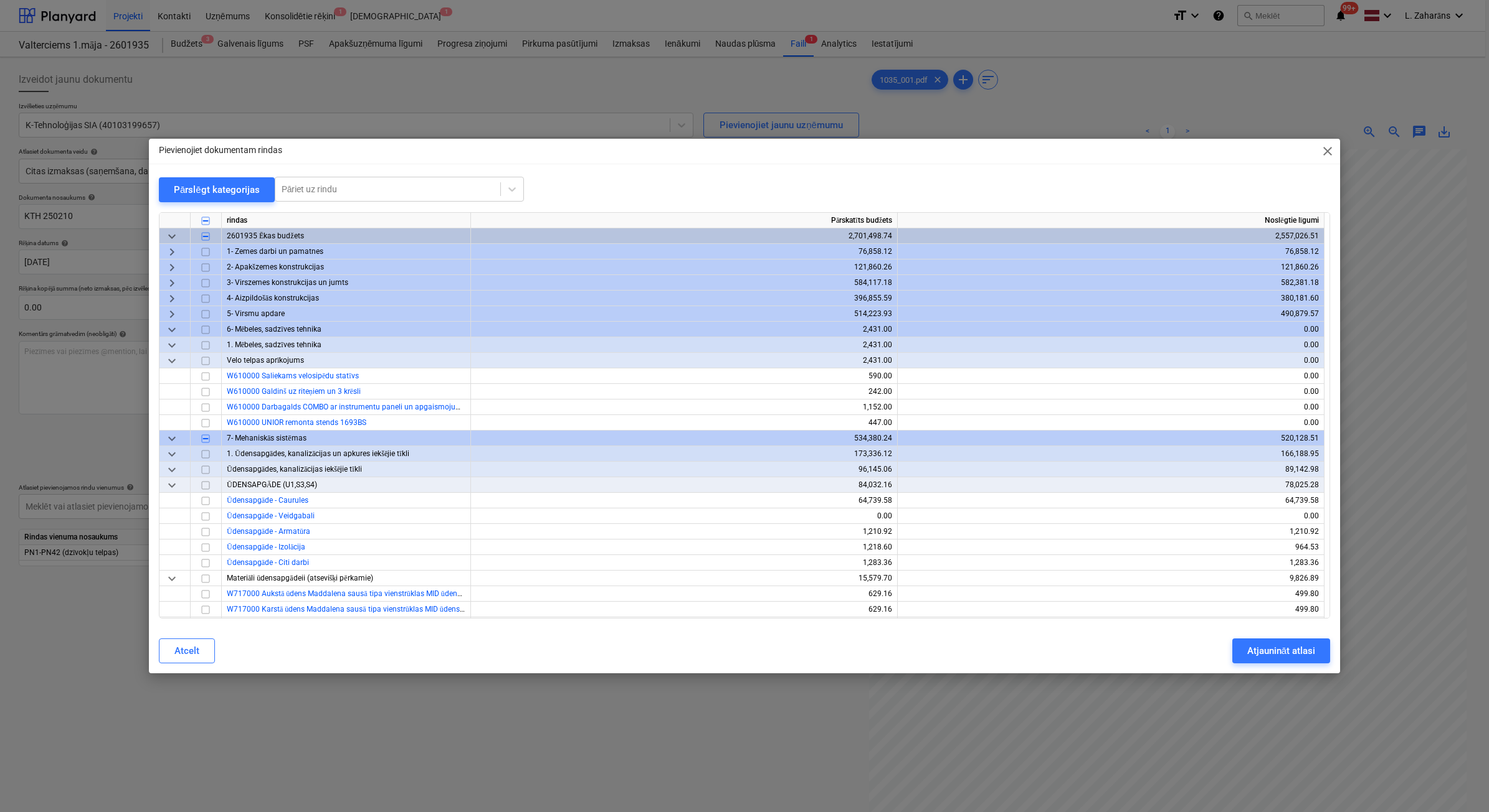
click at [175, 328] on span "keyboard_arrow_down" at bounding box center [172, 330] width 15 height 15
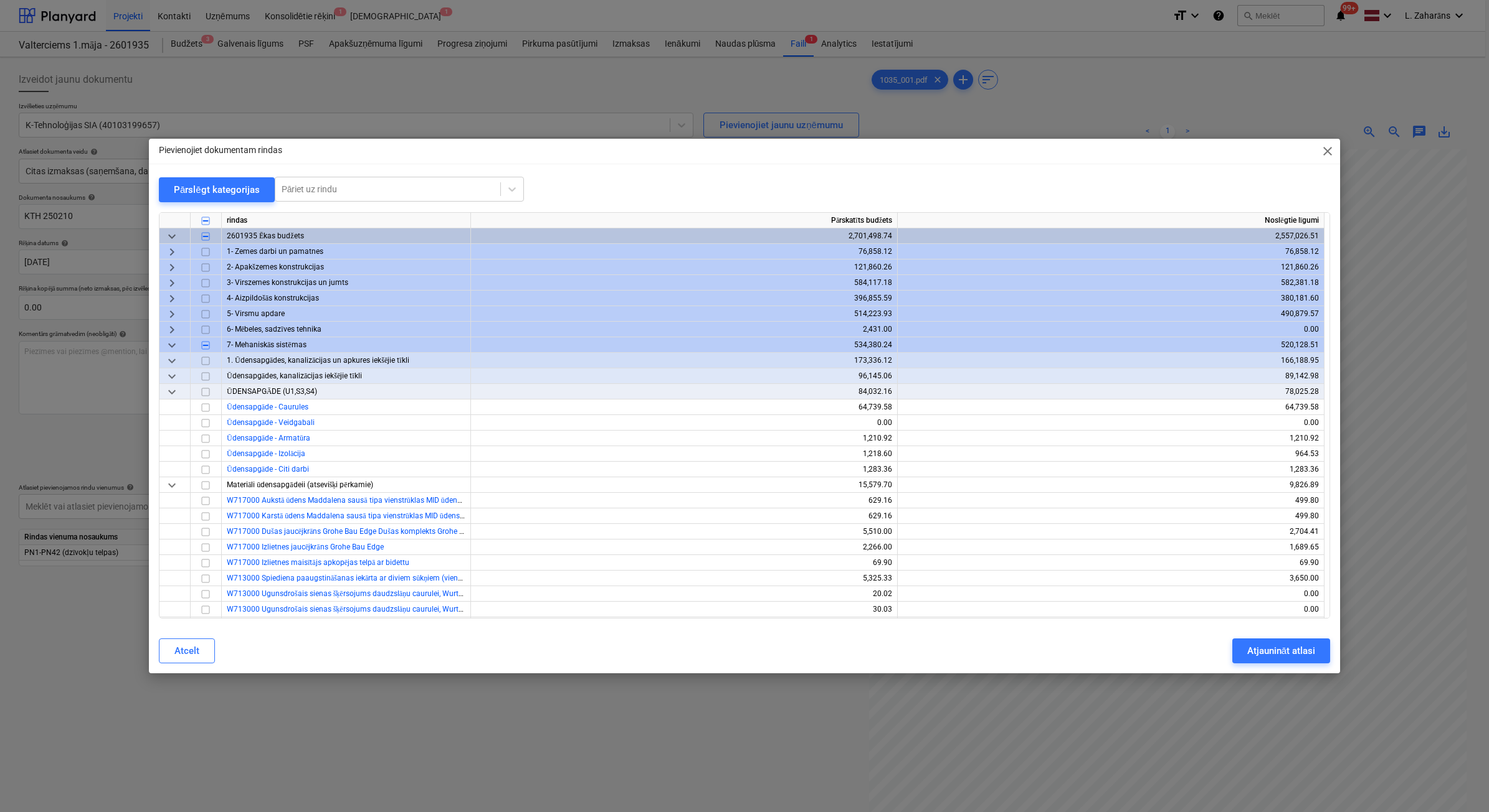
click at [168, 363] on span "keyboard_arrow_down" at bounding box center [172, 361] width 15 height 15
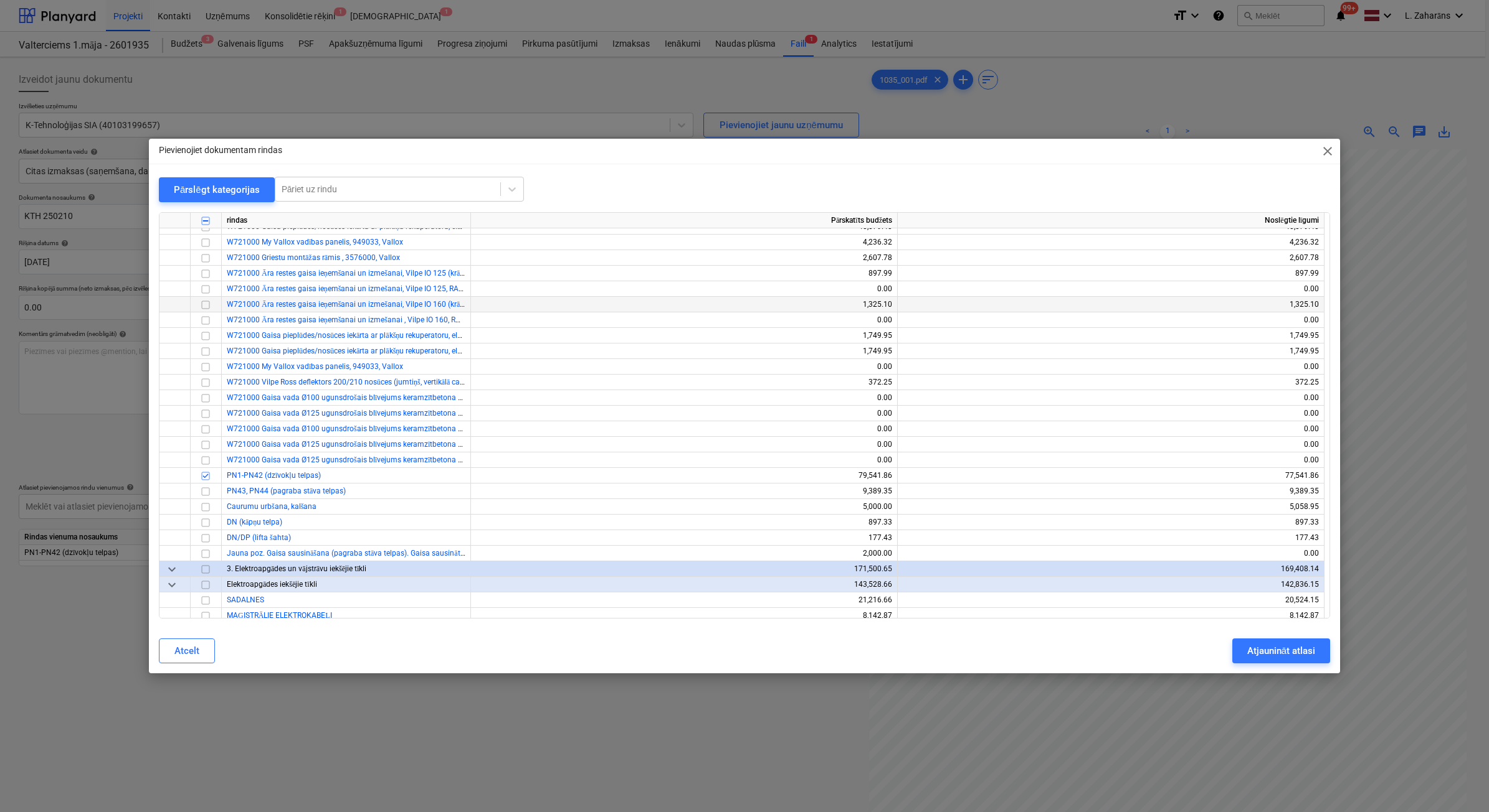
scroll to position [234, 0]
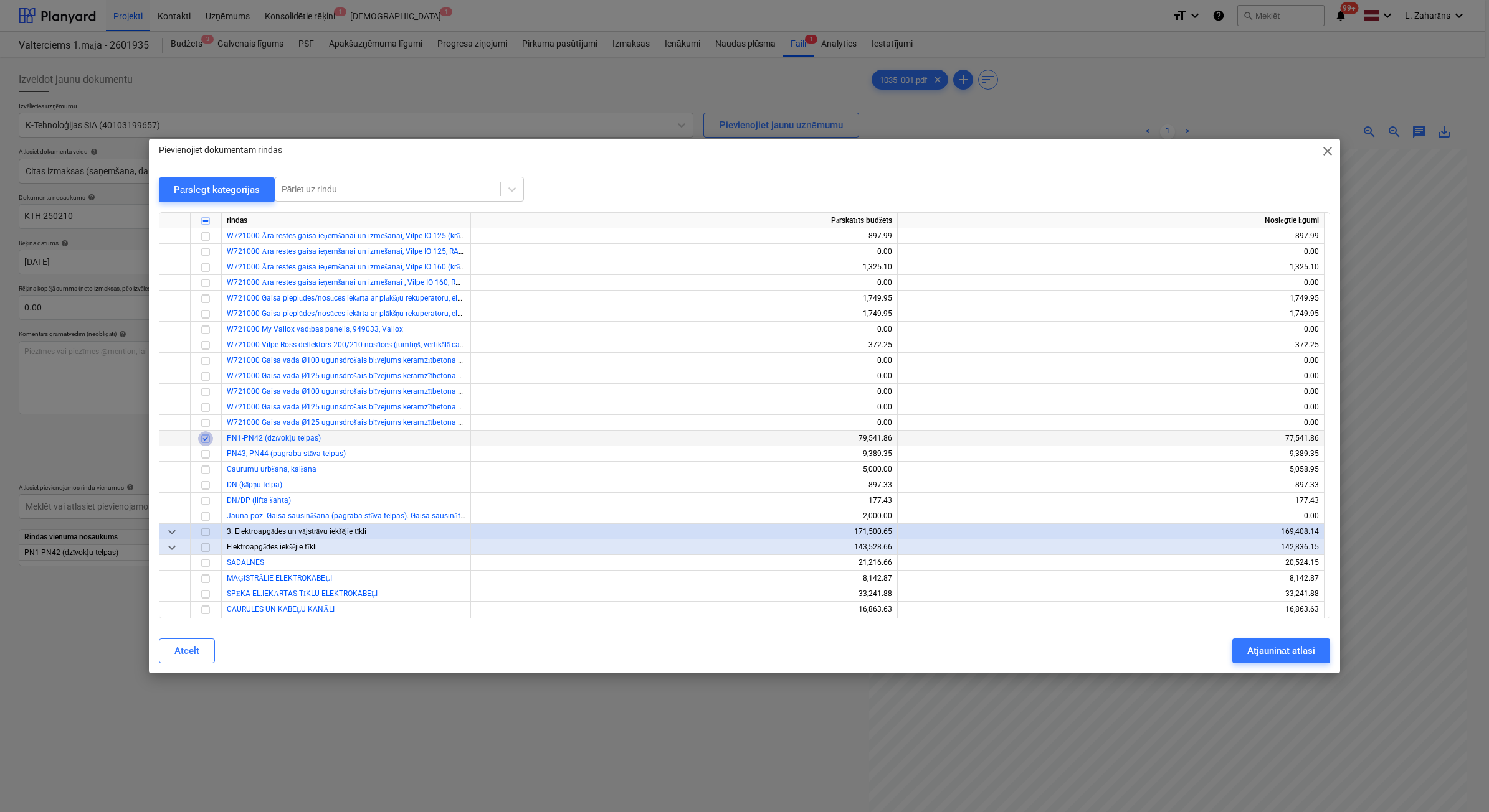
click at [206, 440] on input "checkbox" at bounding box center [205, 438] width 15 height 15
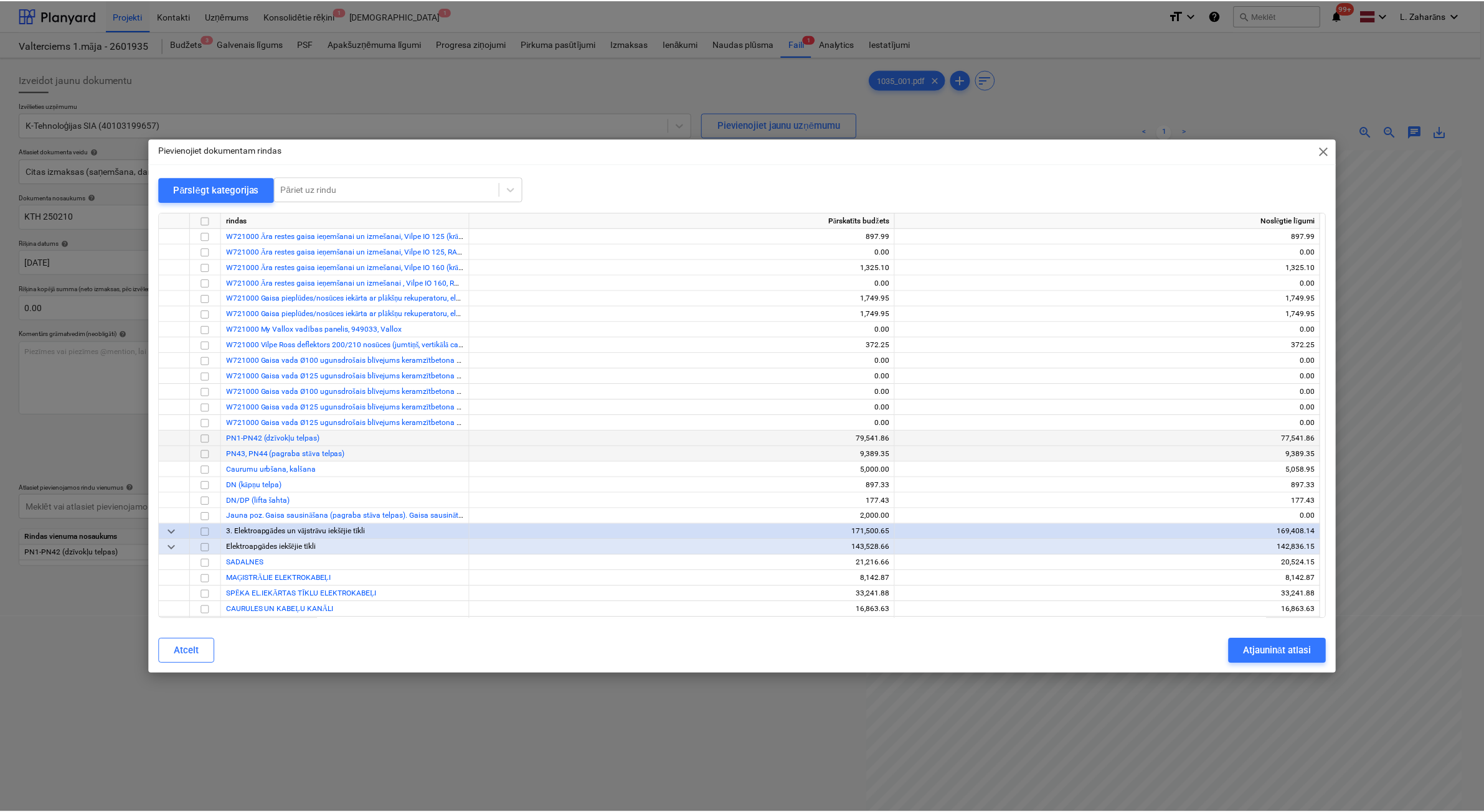
scroll to position [156, 0]
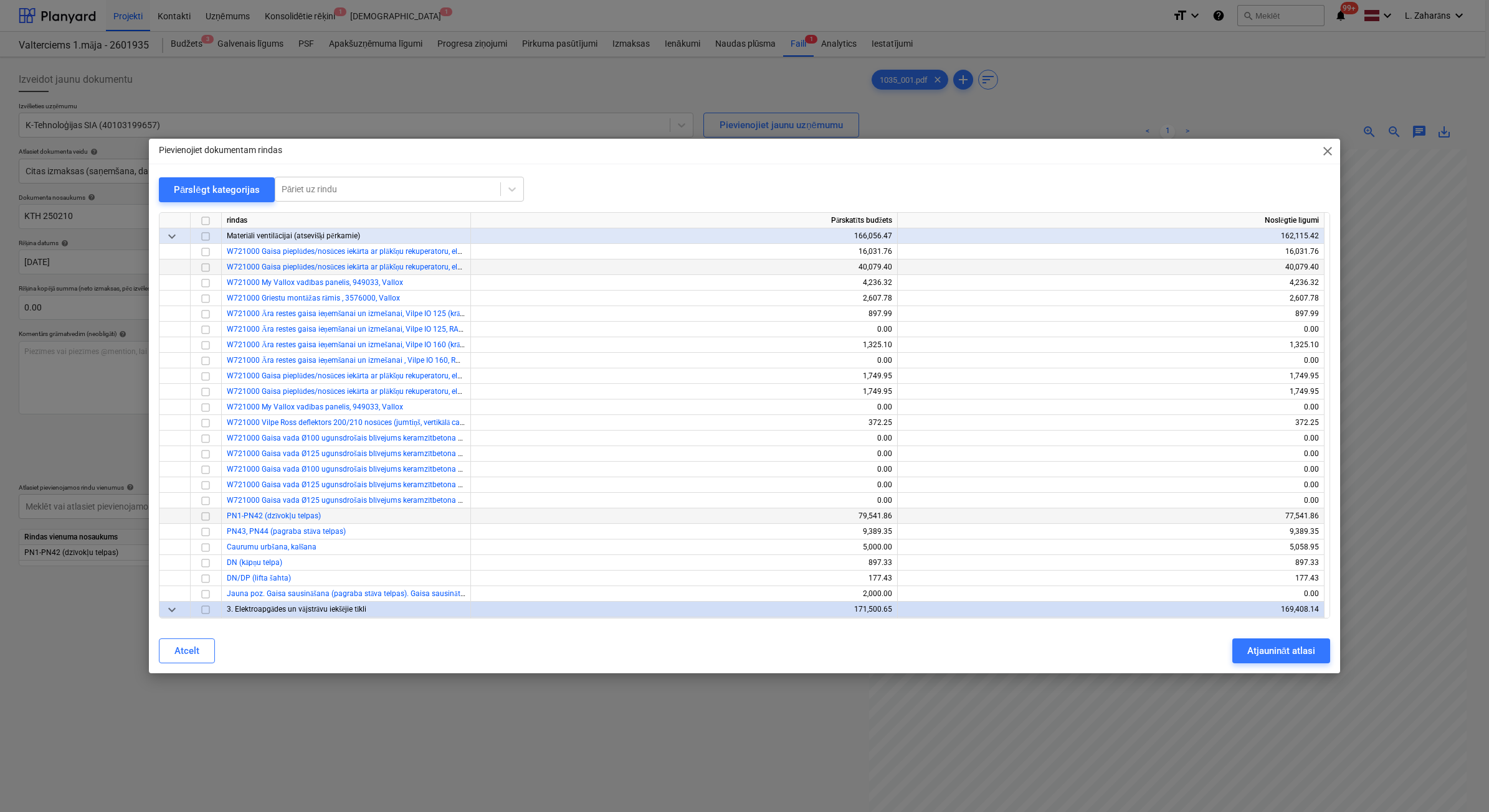
click at [206, 270] on input "checkbox" at bounding box center [205, 268] width 15 height 15
click at [209, 251] on input "checkbox" at bounding box center [205, 252] width 15 height 15
click at [1250, 645] on div "Atjaunināt atlasi" at bounding box center [1281, 651] width 68 height 16
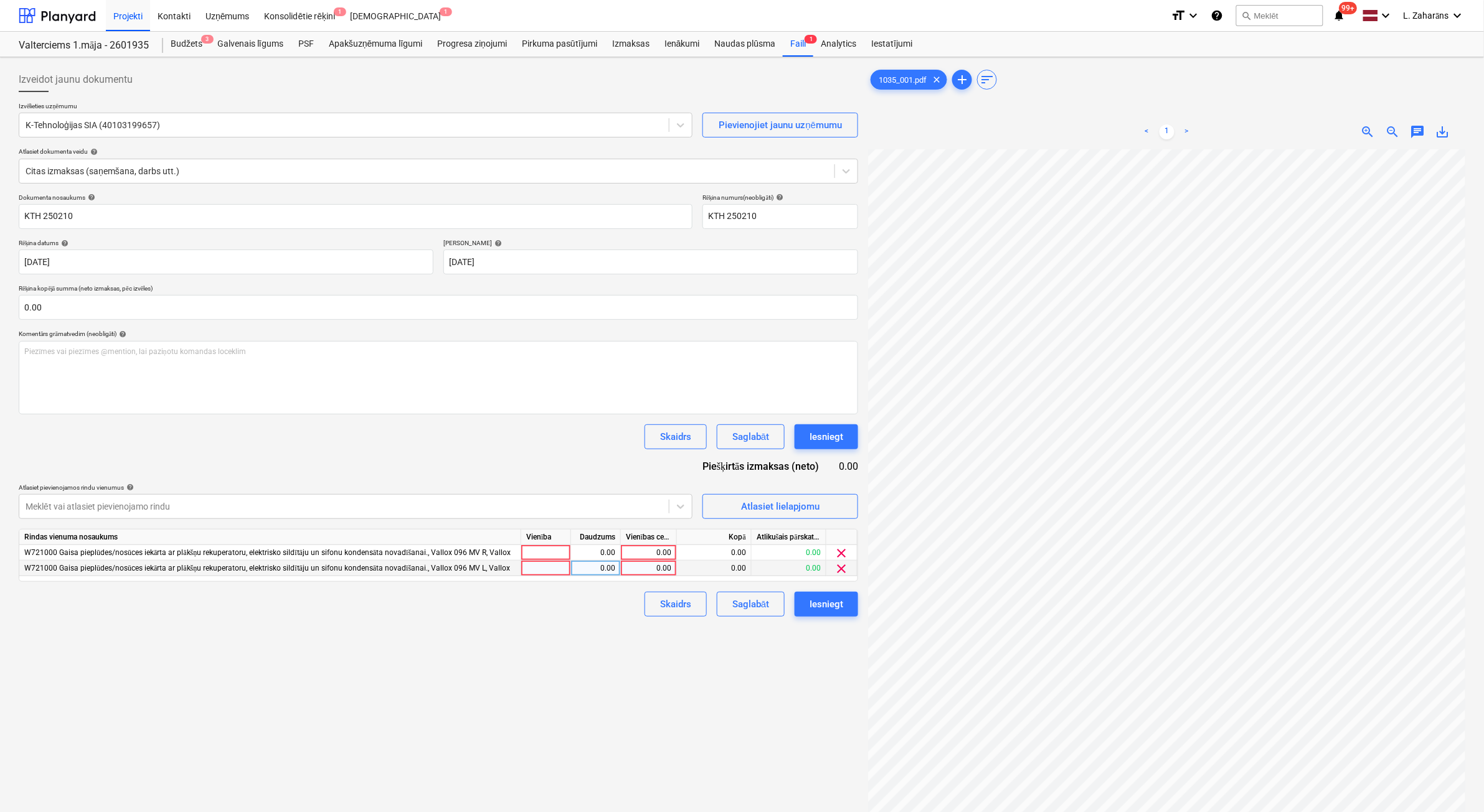
click at [642, 569] on div "0.00" at bounding box center [649, 569] width 46 height 16
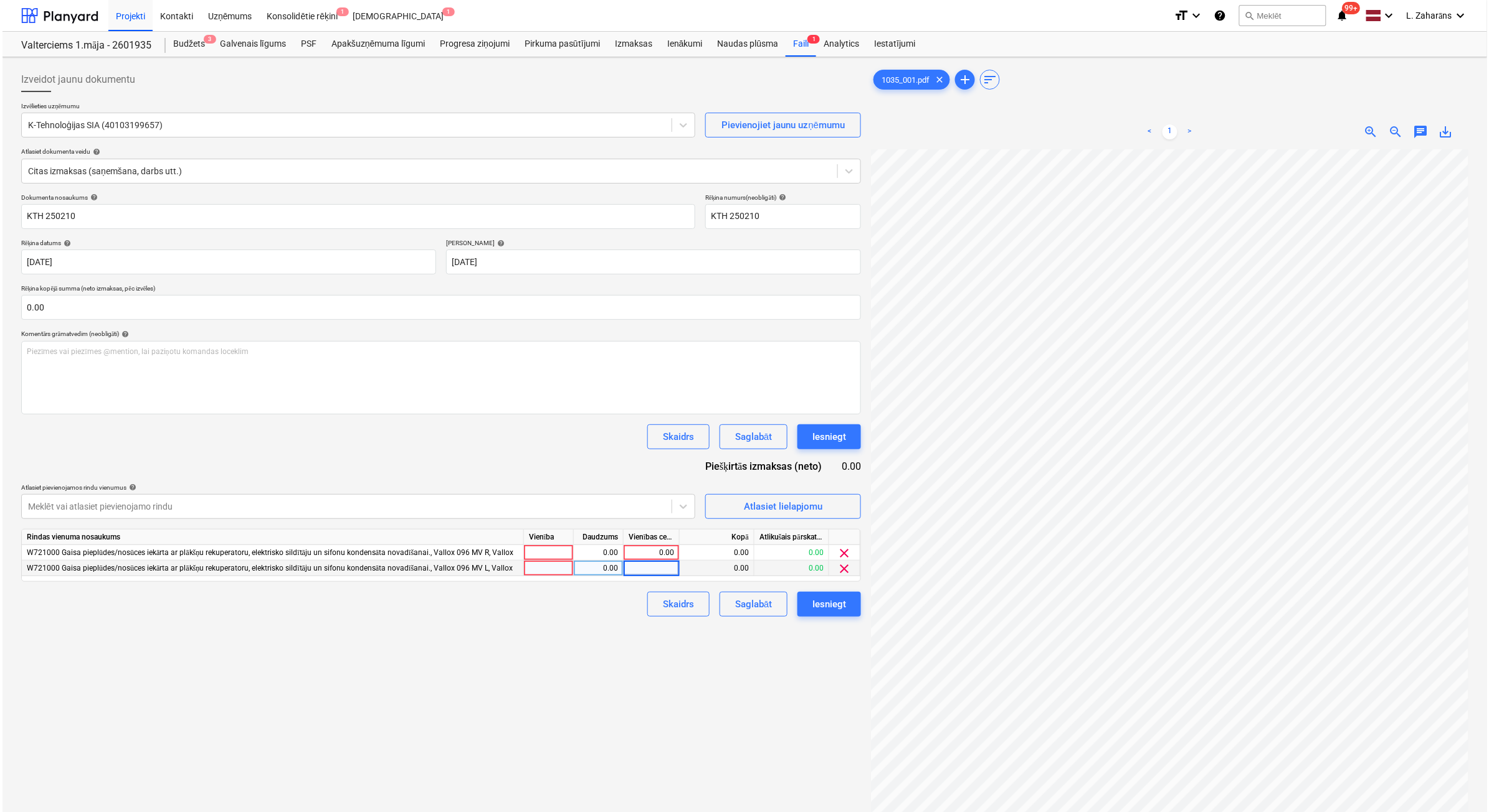
scroll to position [125, 0]
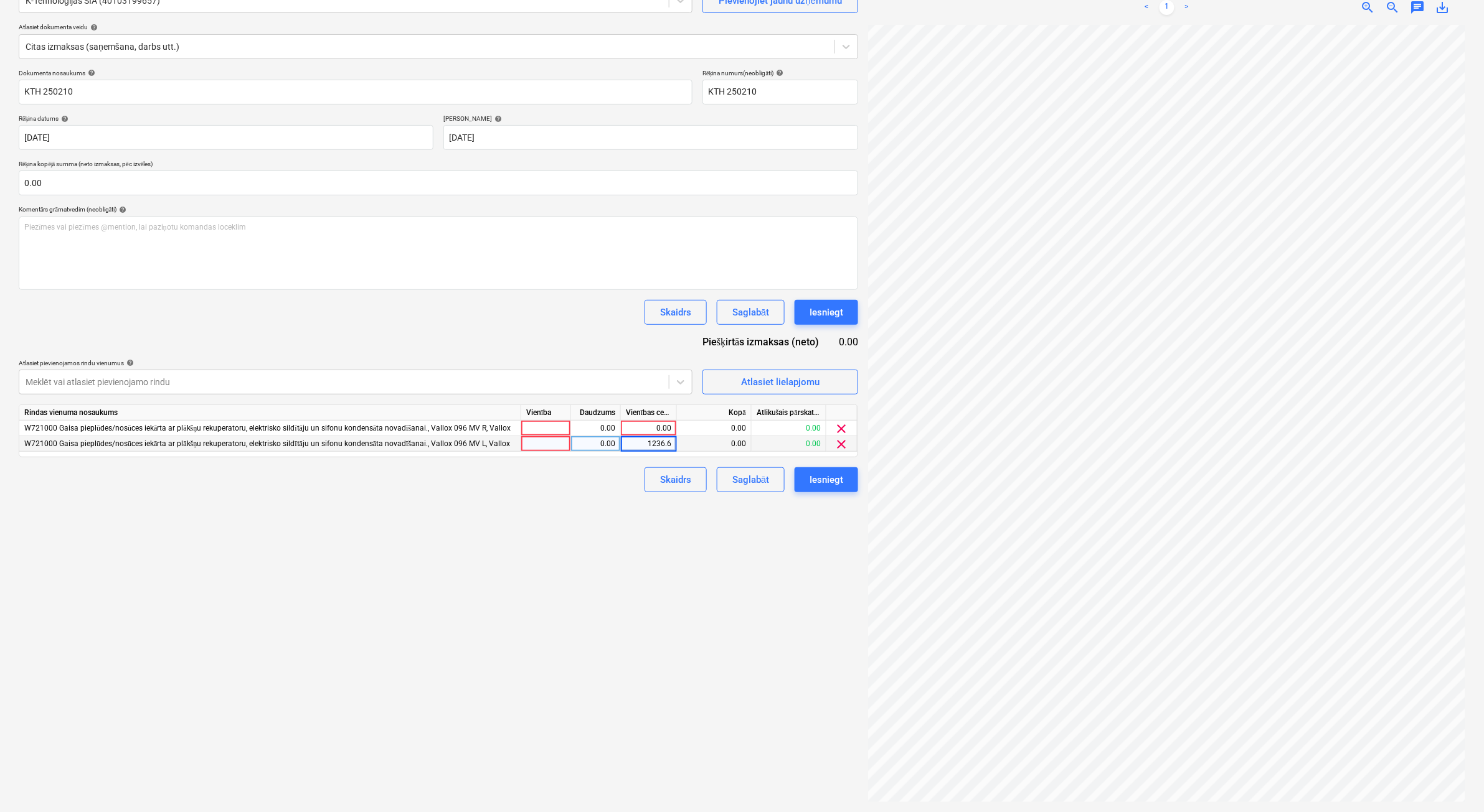
type input "1236.62"
click at [634, 572] on div "Izveidot jaunu dokumentu Izvēlieties uzņēmumu K-Tehnoloģijas SIA (40103199657) …" at bounding box center [439, 373] width 849 height 870
click at [840, 427] on span "clear" at bounding box center [841, 428] width 15 height 15
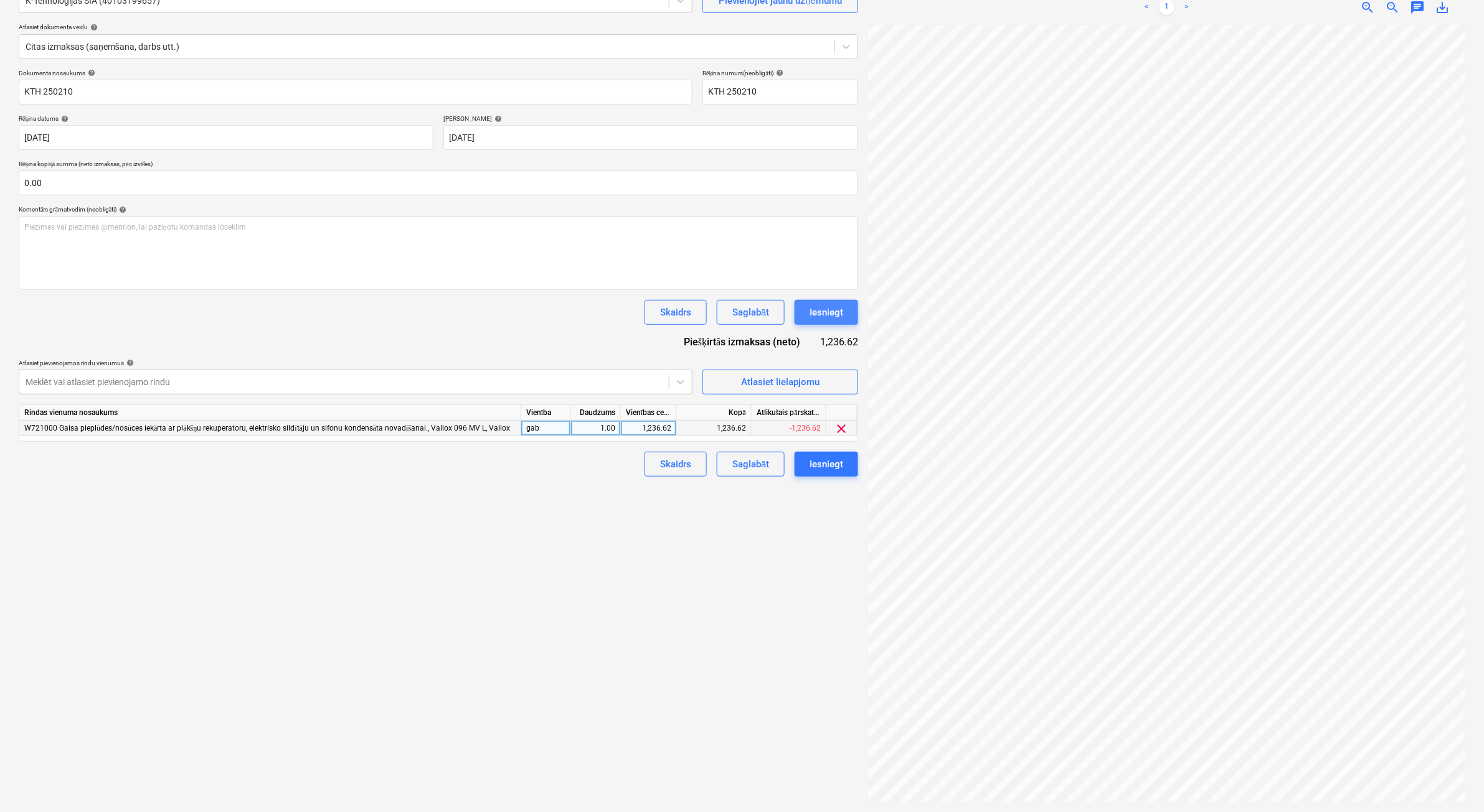
click at [832, 318] on div "Iesniegt" at bounding box center [826, 313] width 34 height 16
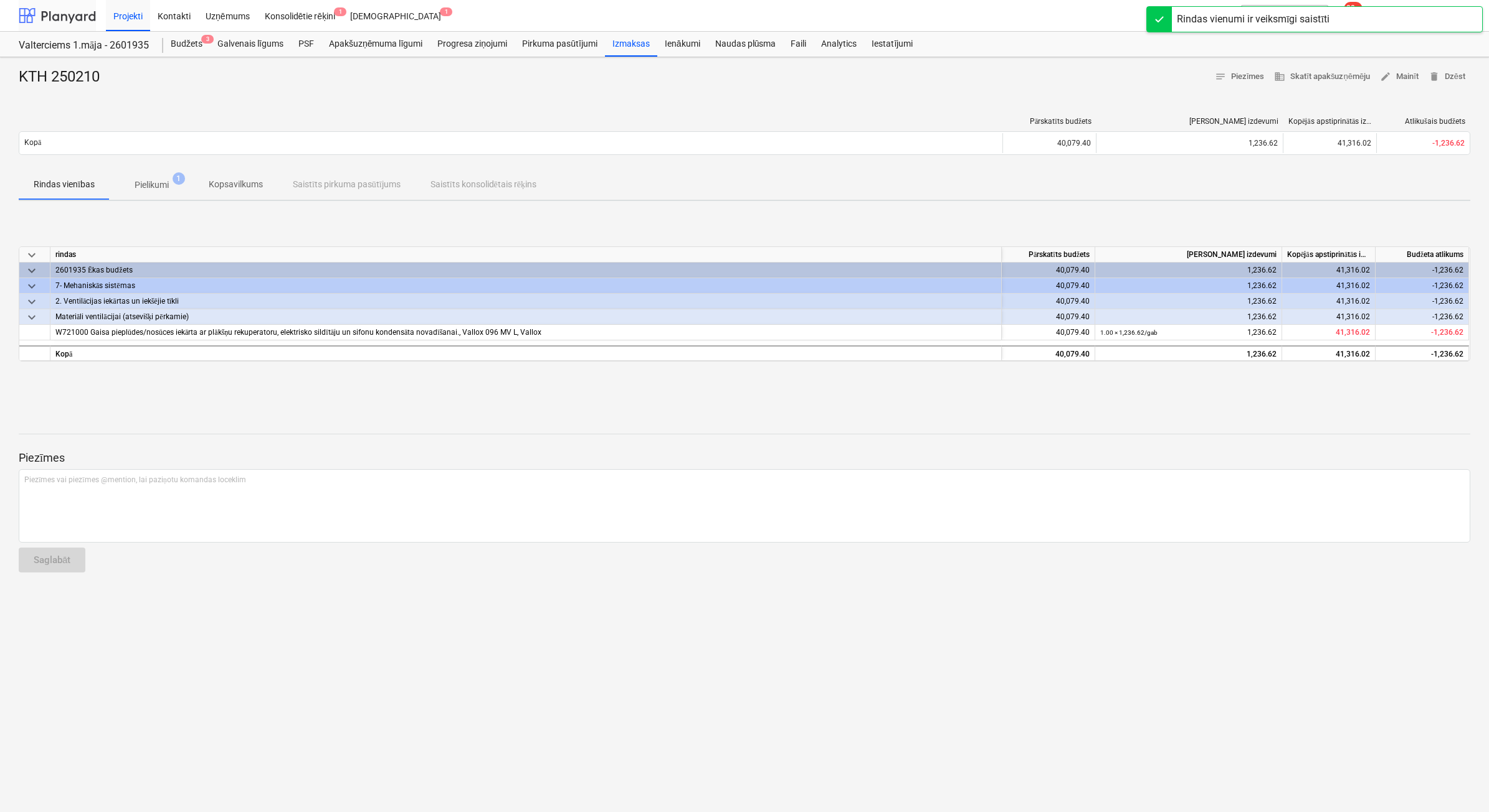
click at [72, 14] on div at bounding box center [57, 15] width 77 height 31
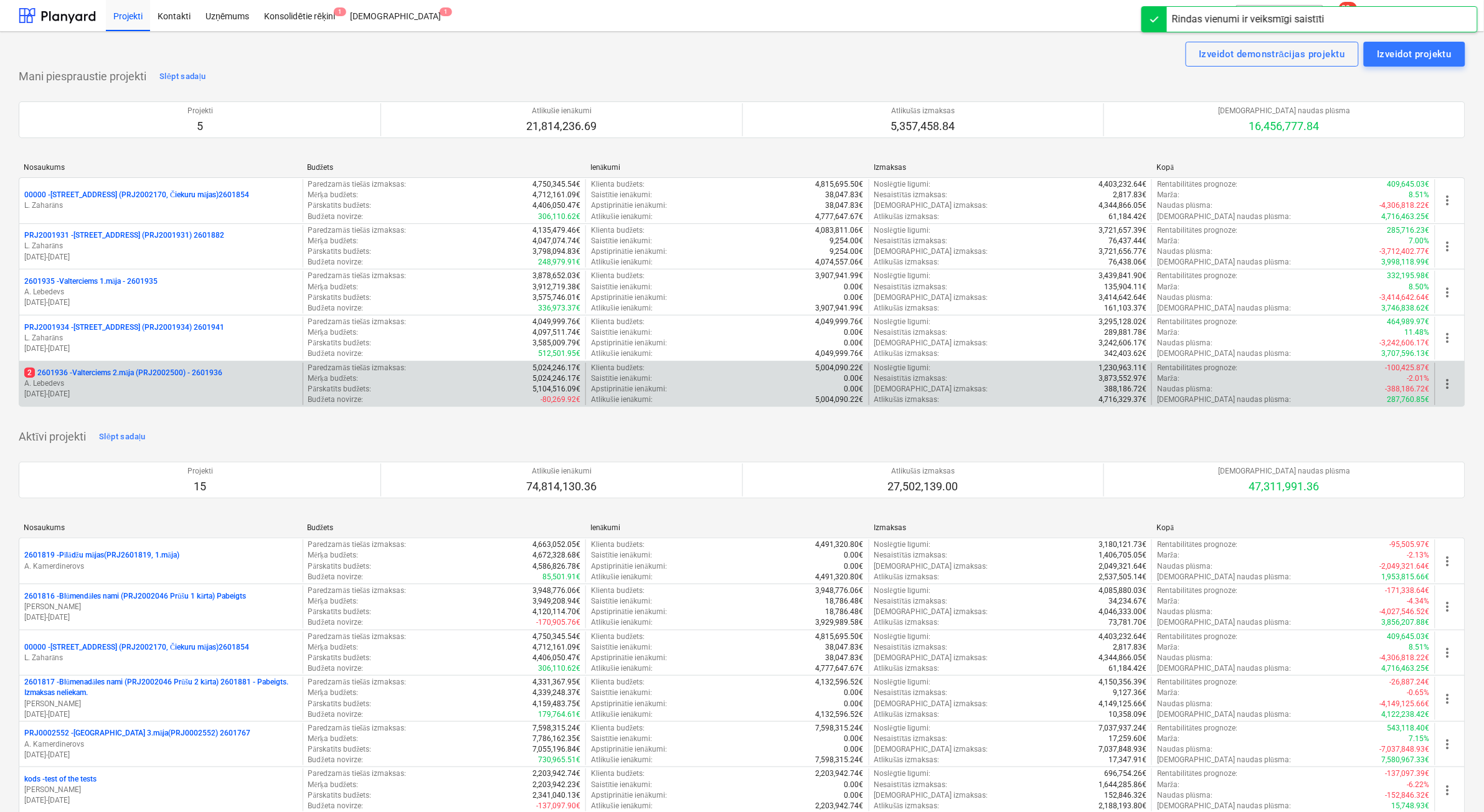
click at [92, 378] on p "2 2601936 - Valterciems 2.māja (PRJ2002500) - 2601936" at bounding box center [123, 373] width 198 height 11
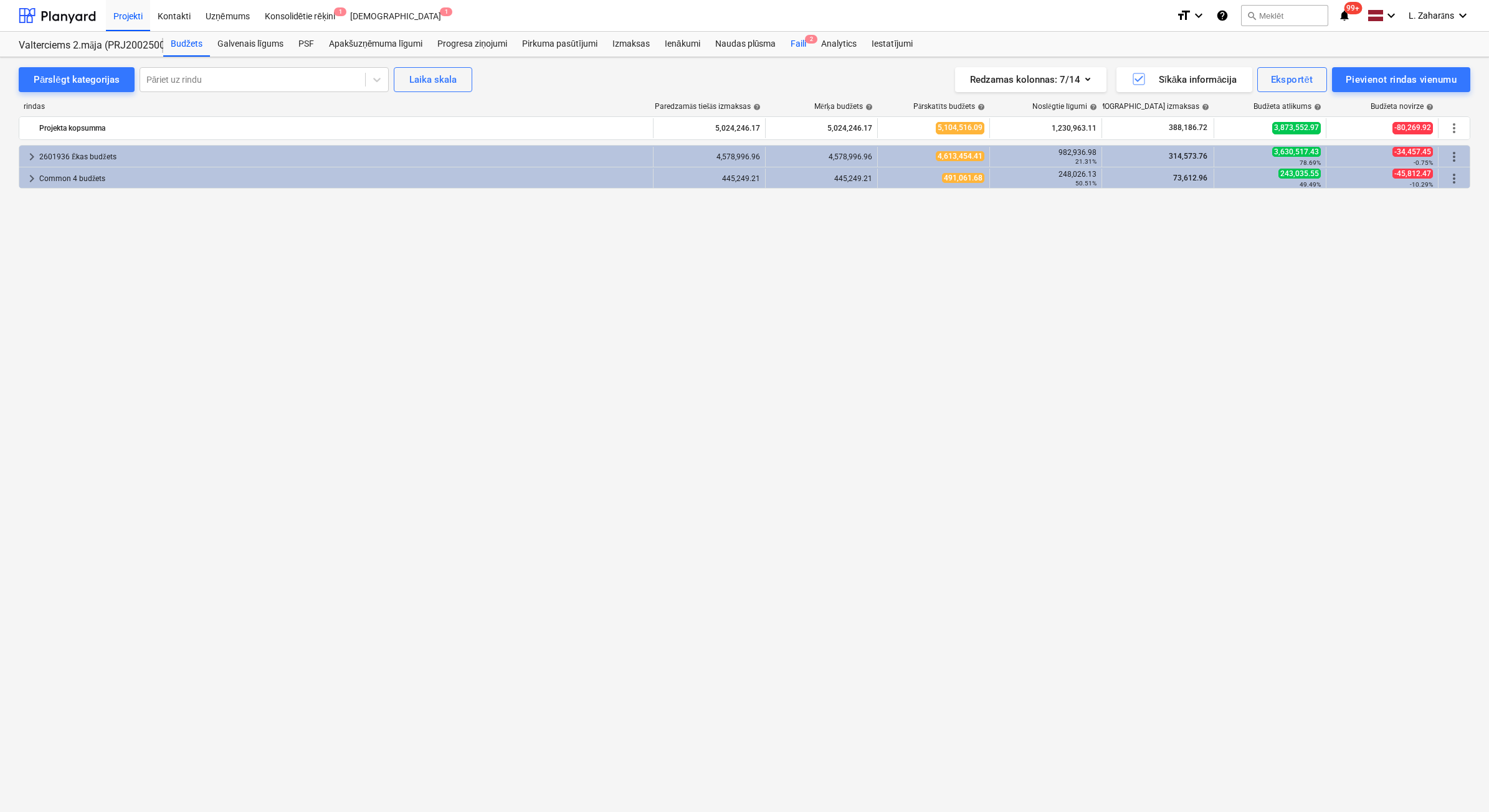
click at [795, 44] on div "Faili 2" at bounding box center [798, 44] width 31 height 25
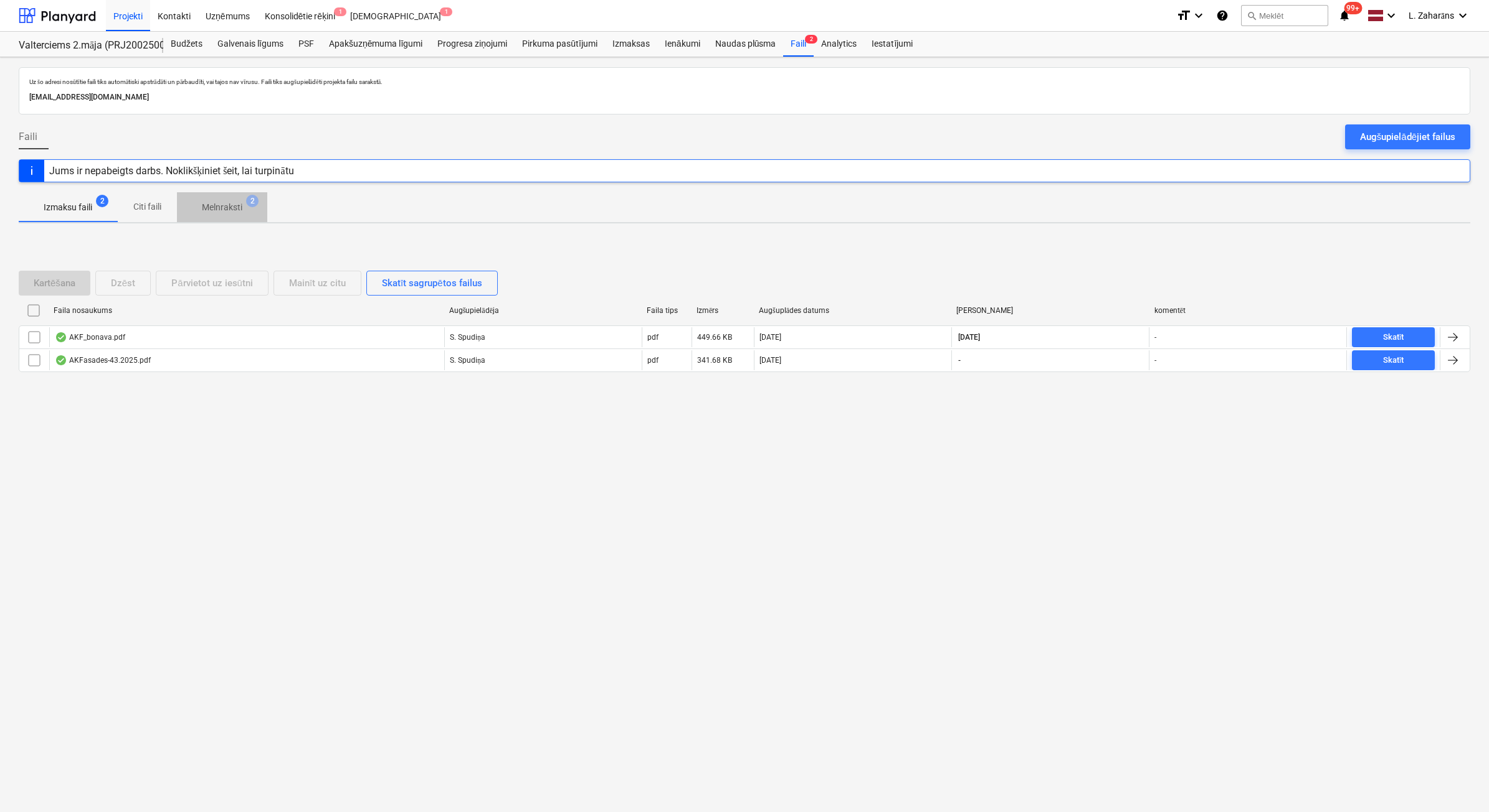
click at [232, 207] on p "Melnraksti" at bounding box center [222, 207] width 41 height 13
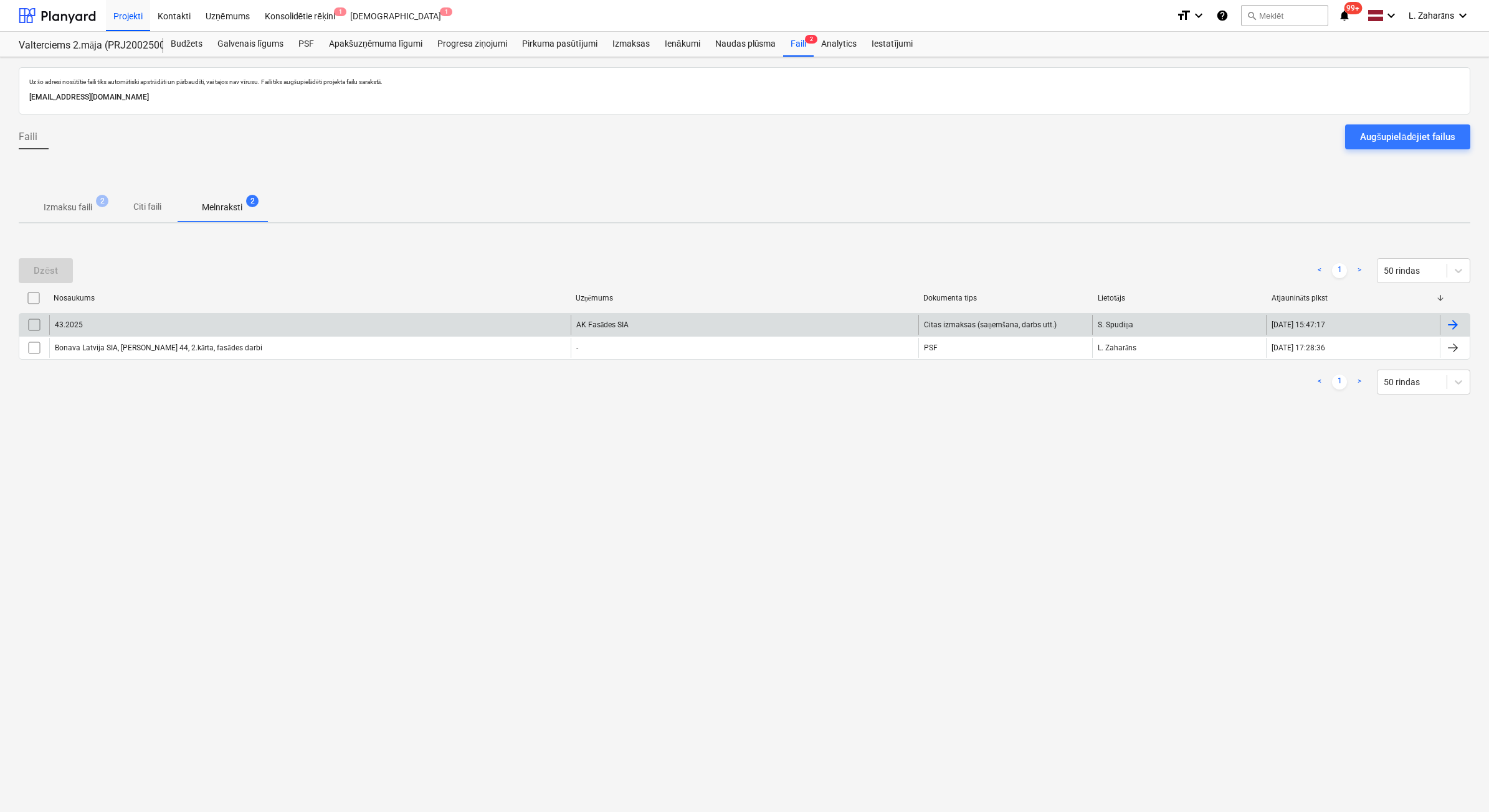
click at [167, 332] on div "43.2025" at bounding box center [310, 325] width 522 height 20
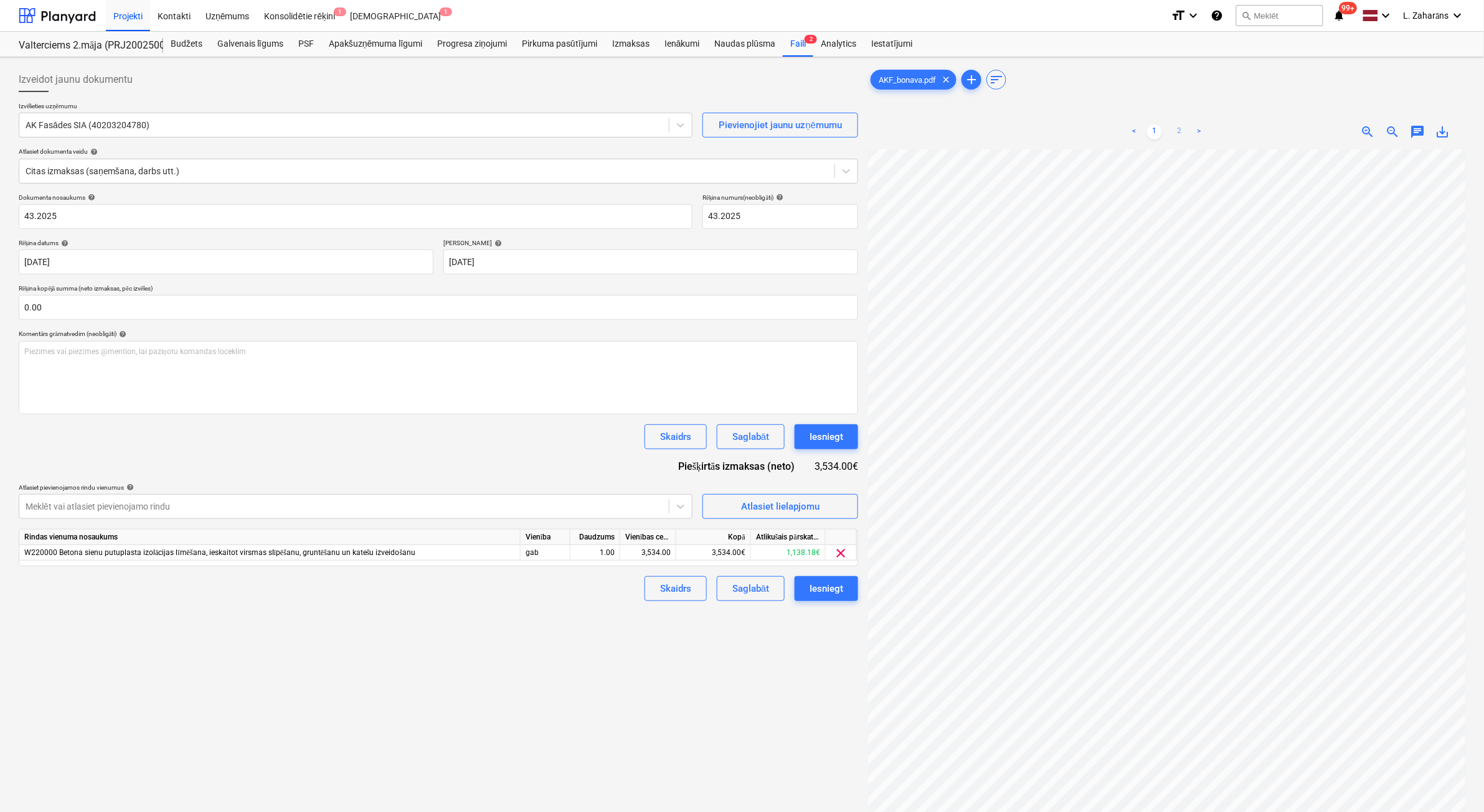
click at [1180, 129] on link "2" at bounding box center [1179, 132] width 15 height 15
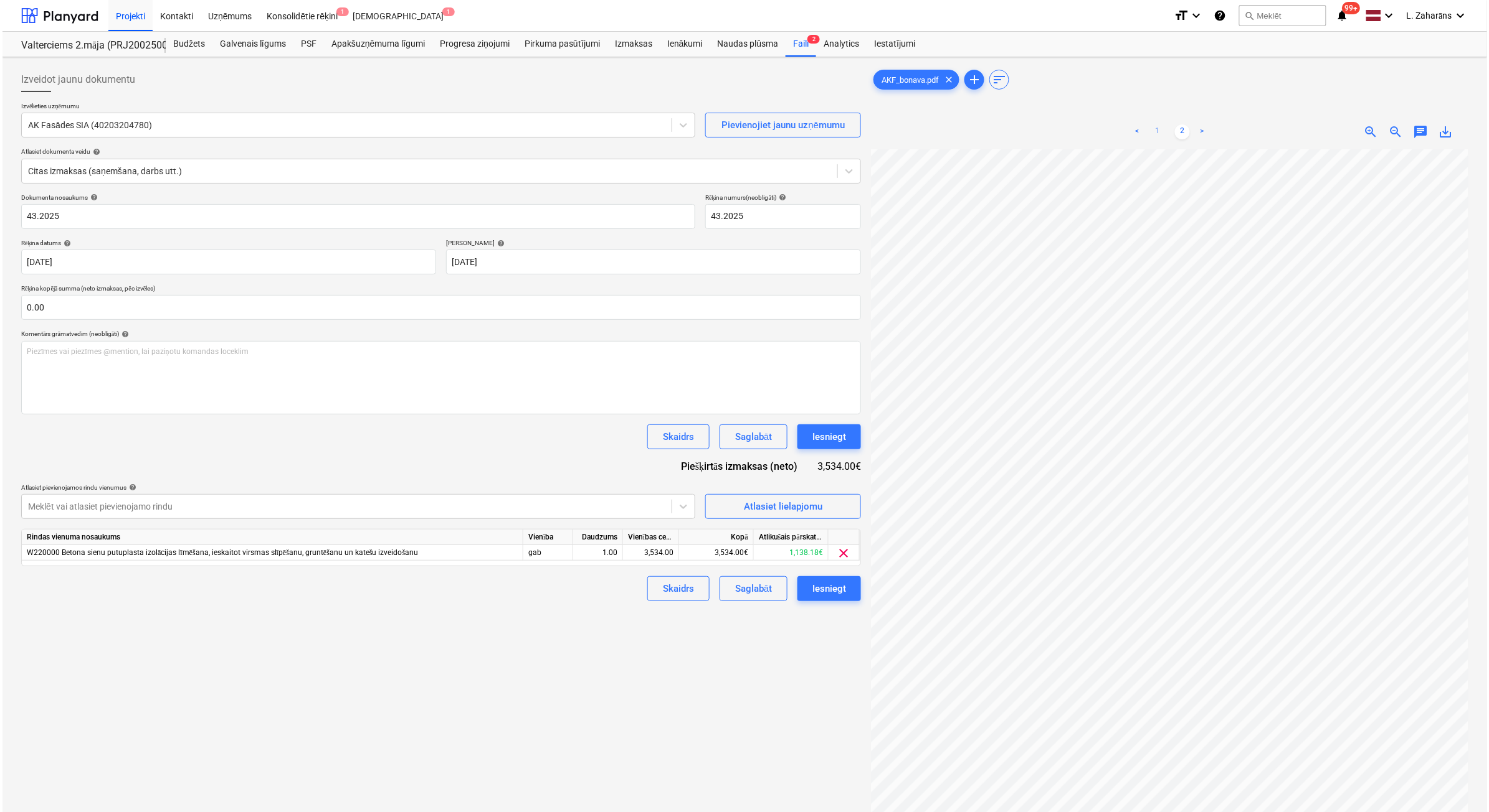
scroll to position [0, 75]
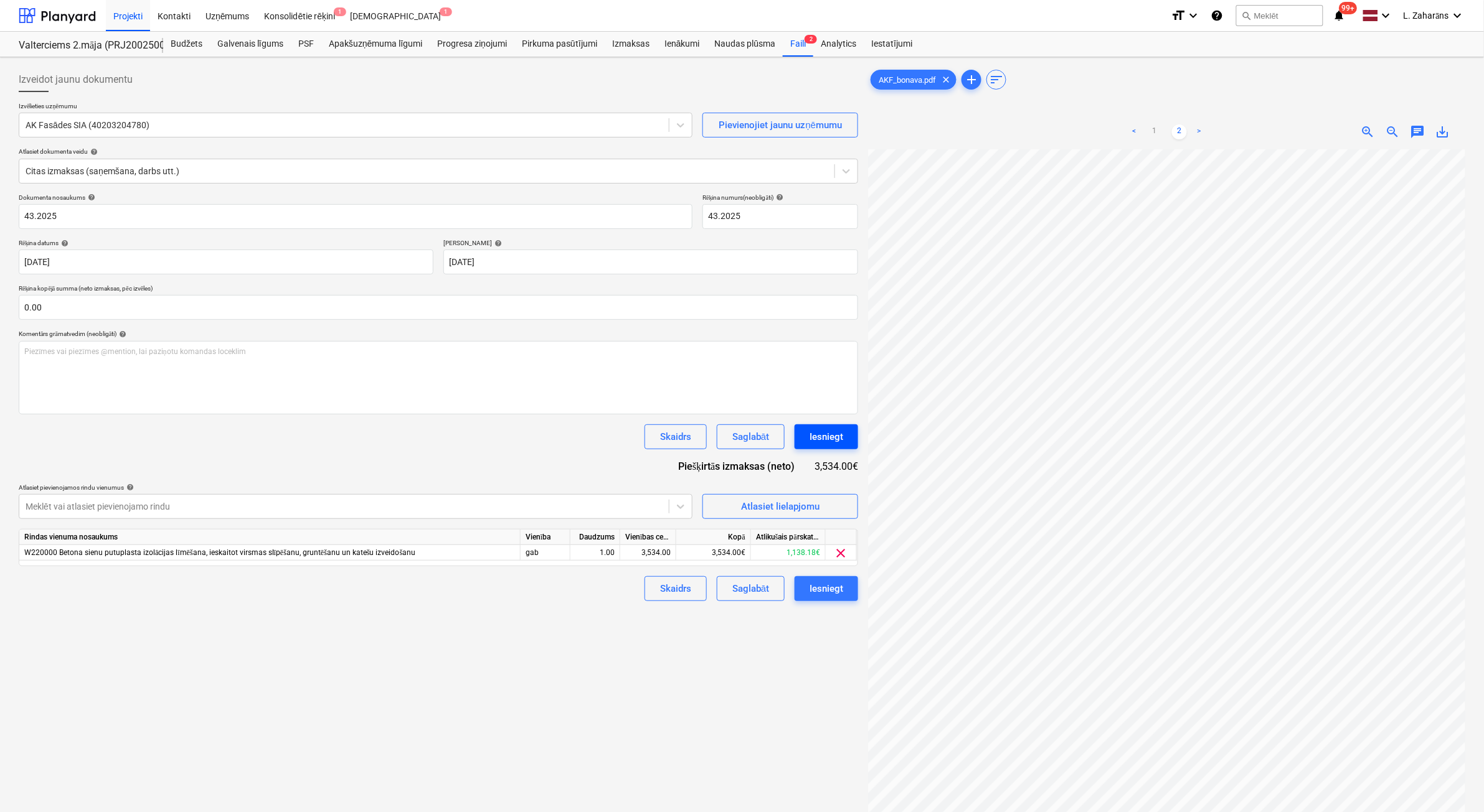
click at [833, 440] on div "Iesniegt" at bounding box center [826, 436] width 34 height 16
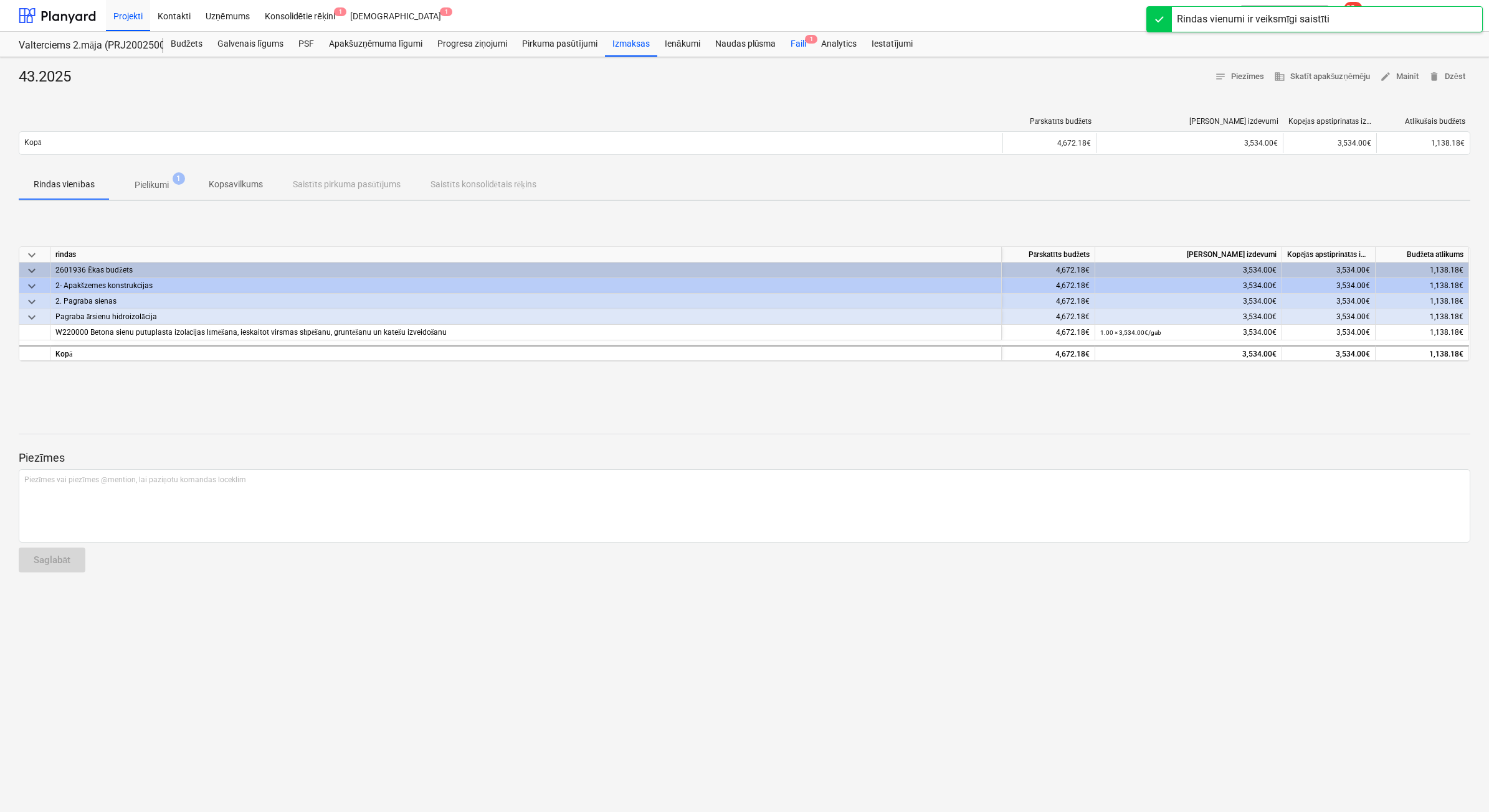
drag, startPoint x: 796, startPoint y: 42, endPoint x: 788, endPoint y: 47, distance: 9.4
click at [796, 42] on div "Faili 1" at bounding box center [798, 44] width 31 height 25
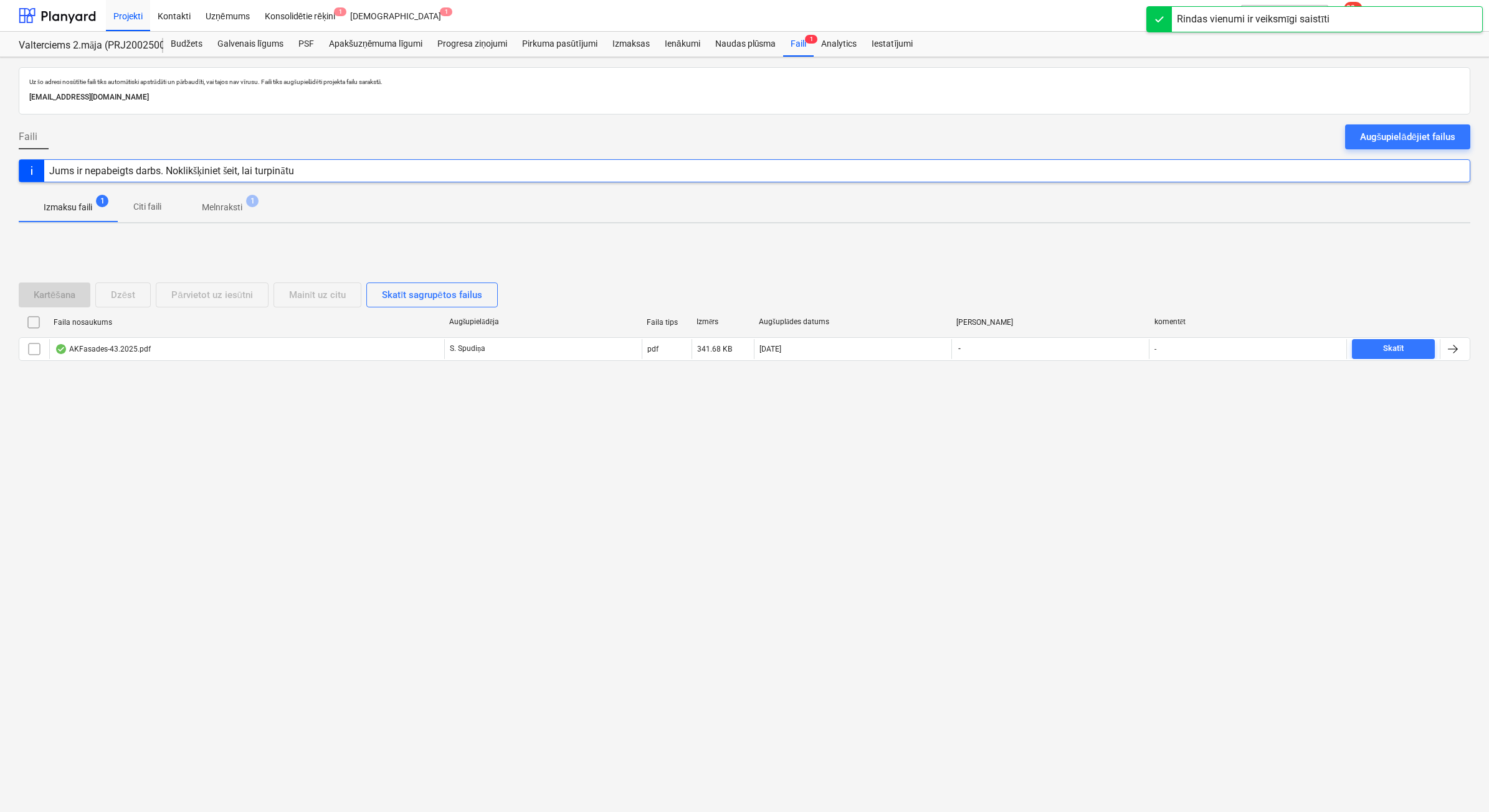
click at [225, 208] on p "Melnraksti" at bounding box center [222, 207] width 41 height 13
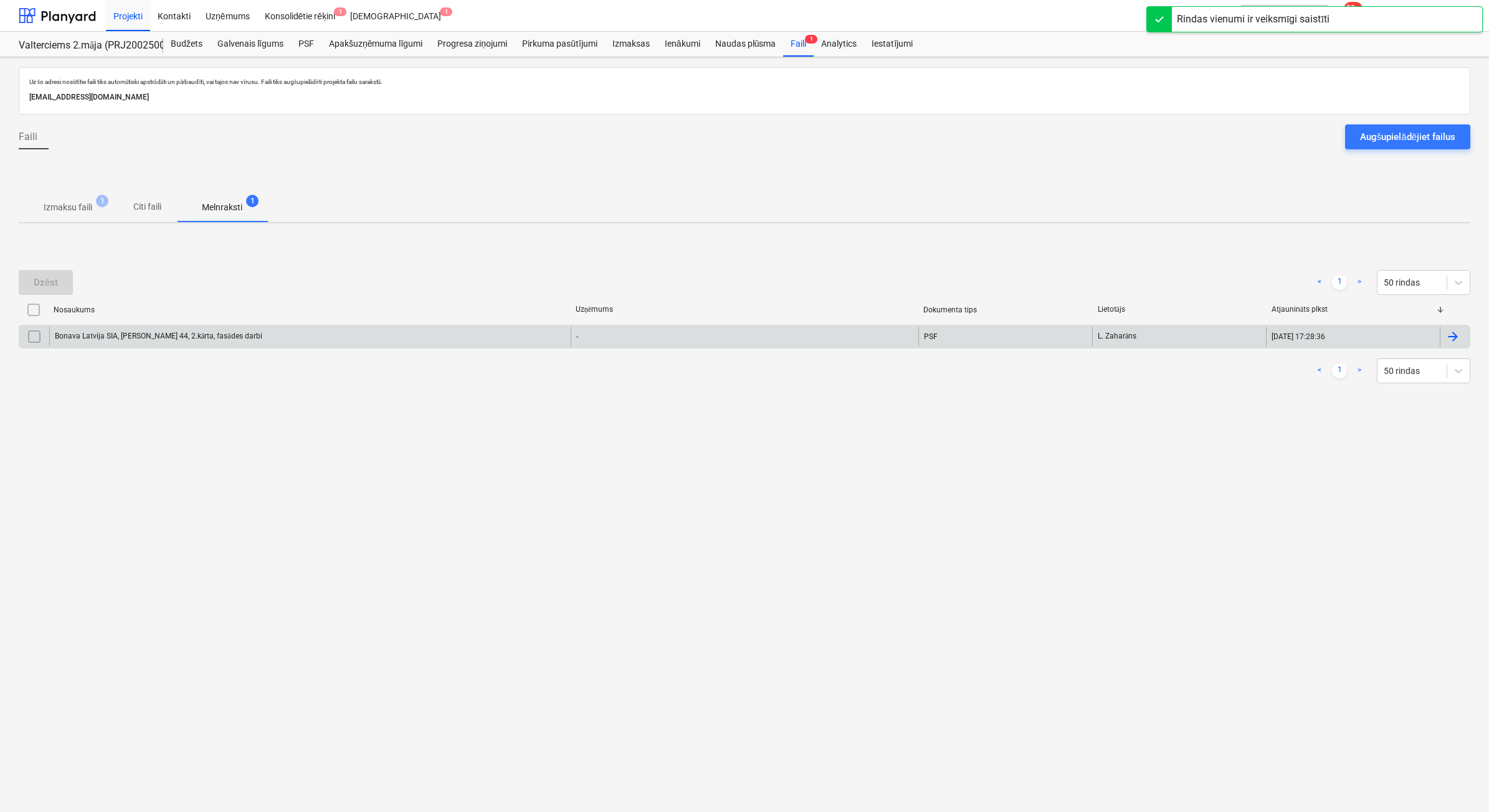
click at [165, 337] on div "Bonava Latvija SIA, [PERSON_NAME] 44, 2.kārta, fasādes darbi" at bounding box center [159, 336] width 208 height 9
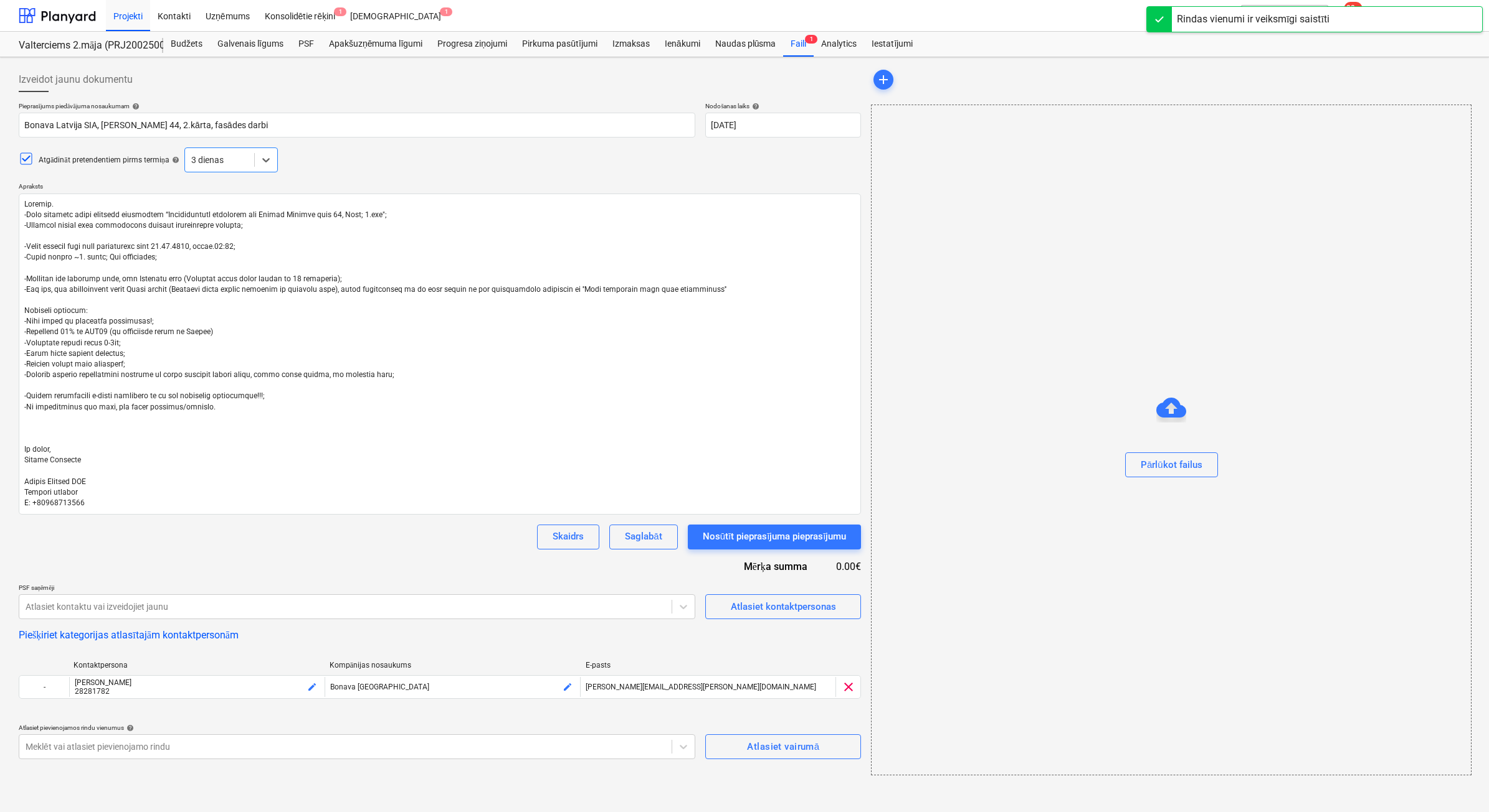
type textarea "x"
click at [304, 45] on div "PSF" at bounding box center [306, 44] width 31 height 25
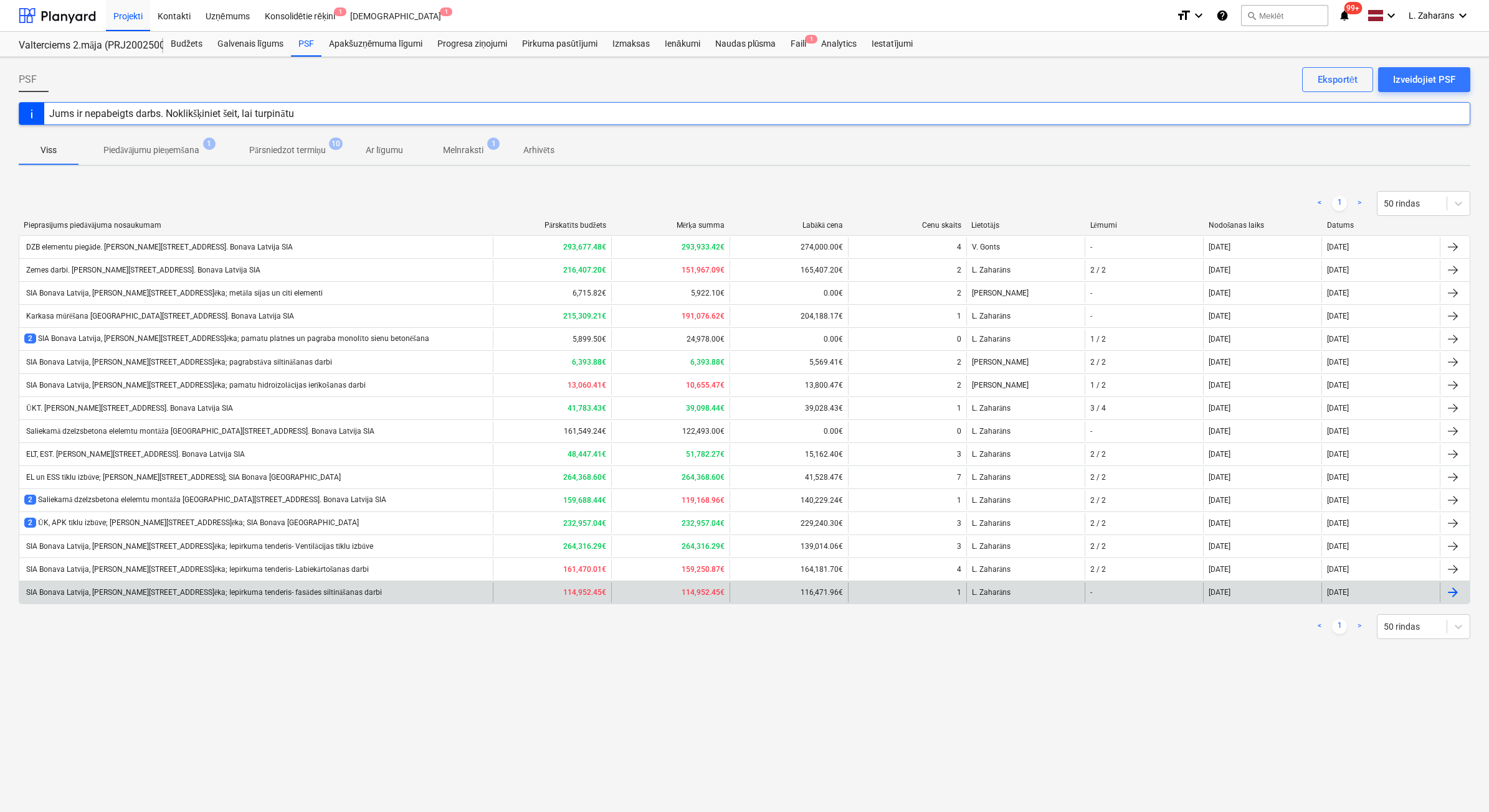
click at [194, 590] on div "SIA Bonava Latvija, [PERSON_NAME][STREET_ADDRESS]ēka; Iepirkuma tenderis- fasād…" at bounding box center [203, 592] width 358 height 9
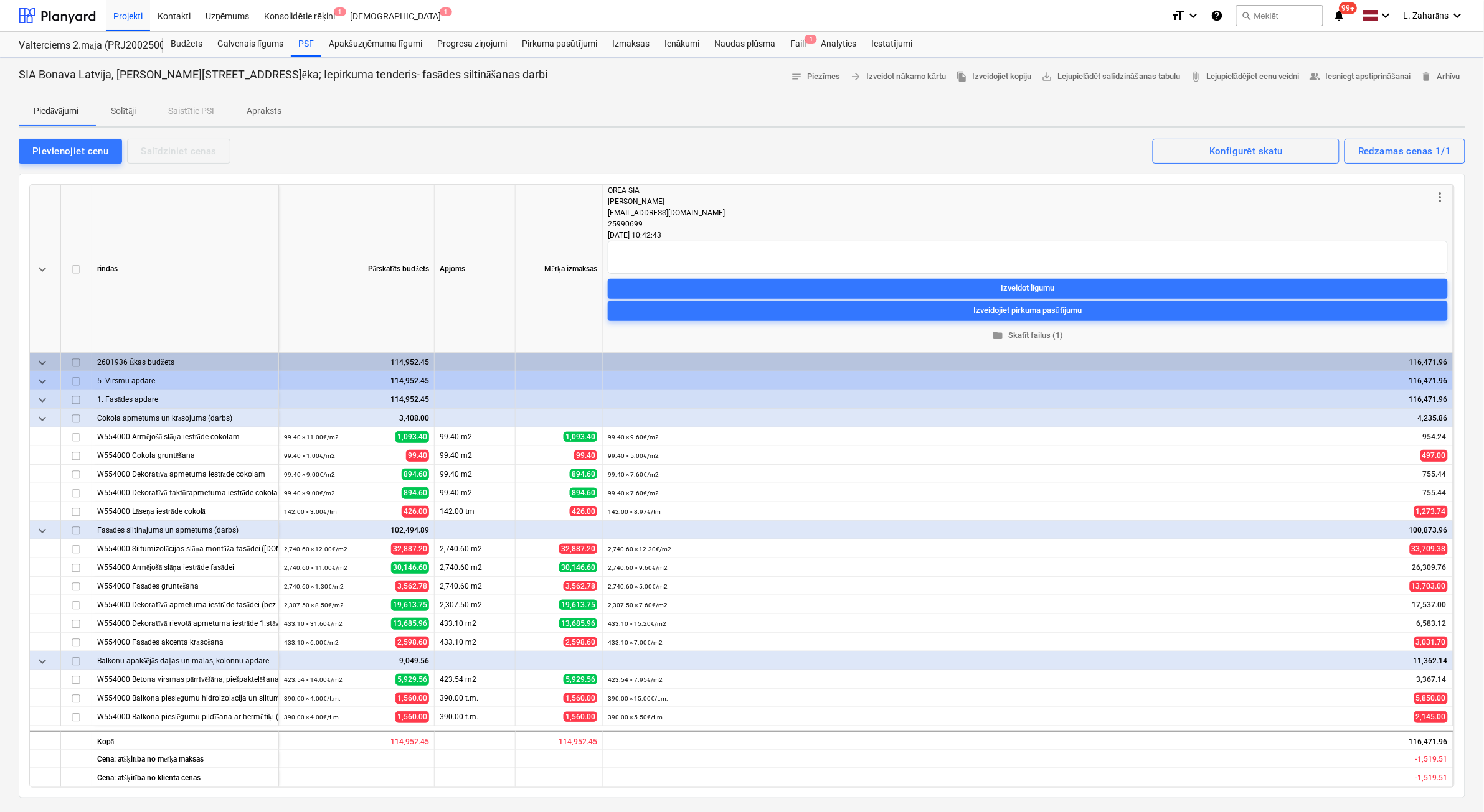
click at [261, 109] on p "Apraksts" at bounding box center [264, 111] width 35 height 13
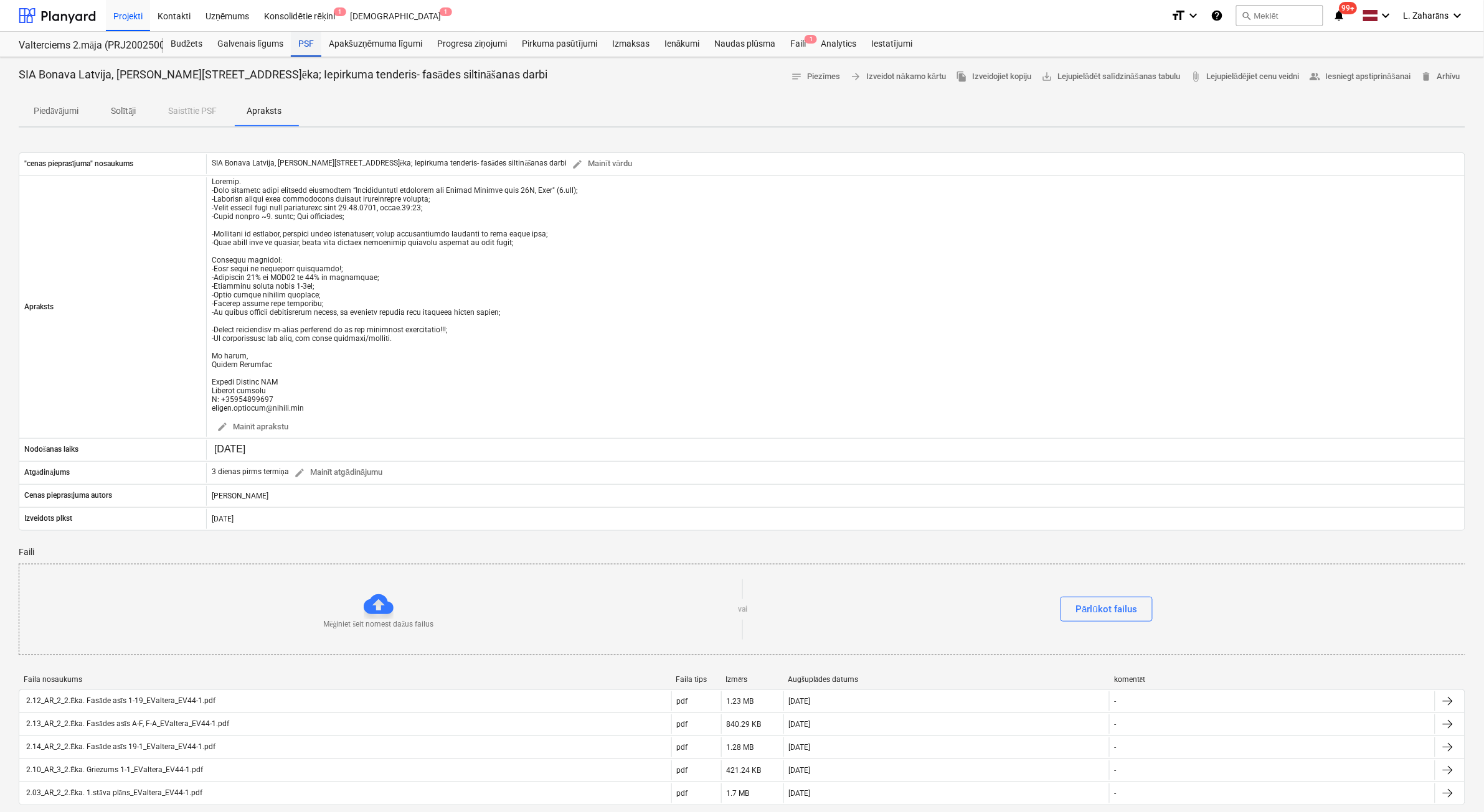
click at [297, 44] on div "PSF" at bounding box center [306, 44] width 31 height 25
